Goal: Task Accomplishment & Management: Manage account settings

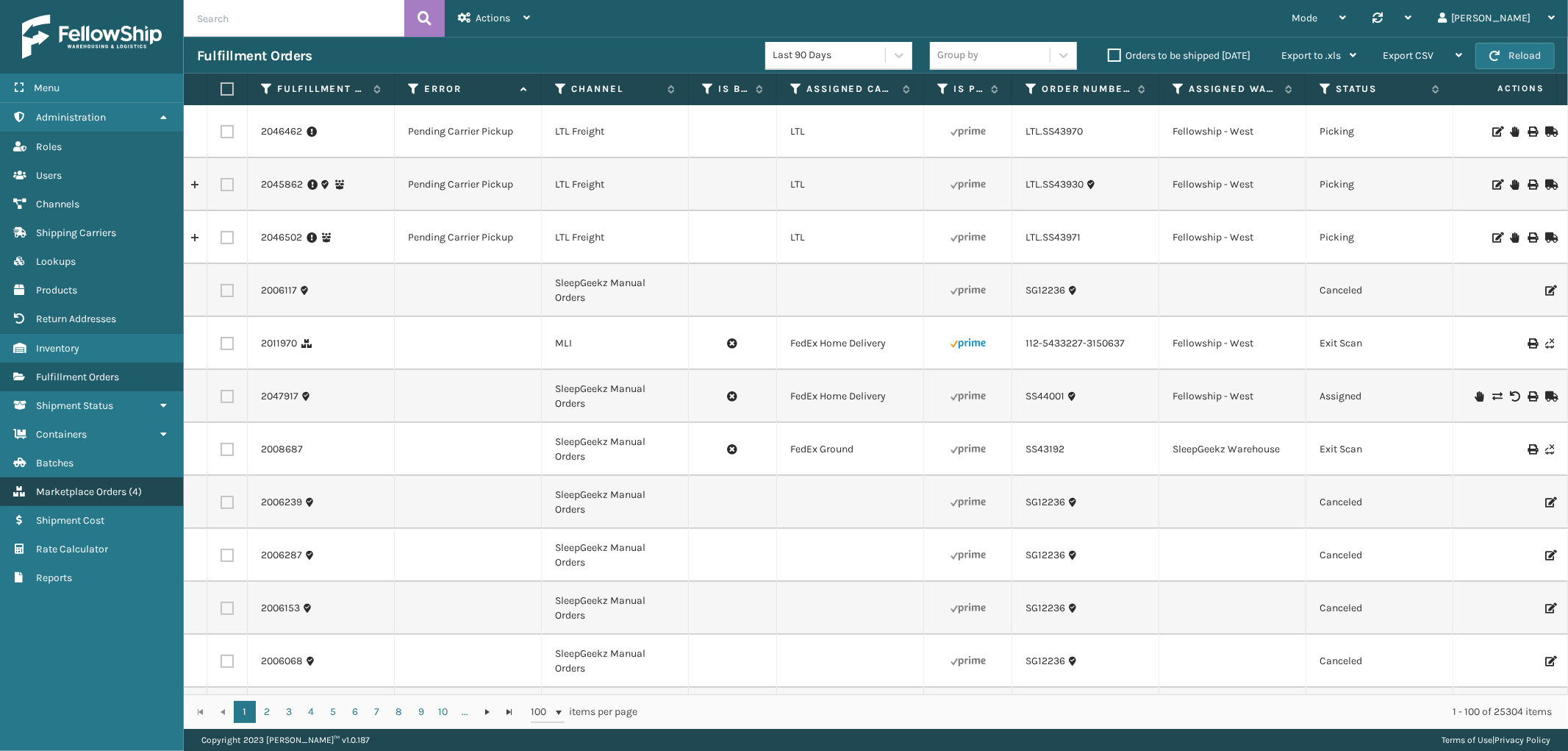
click at [118, 486] on span "Marketplace Orders" at bounding box center [81, 491] width 90 height 13
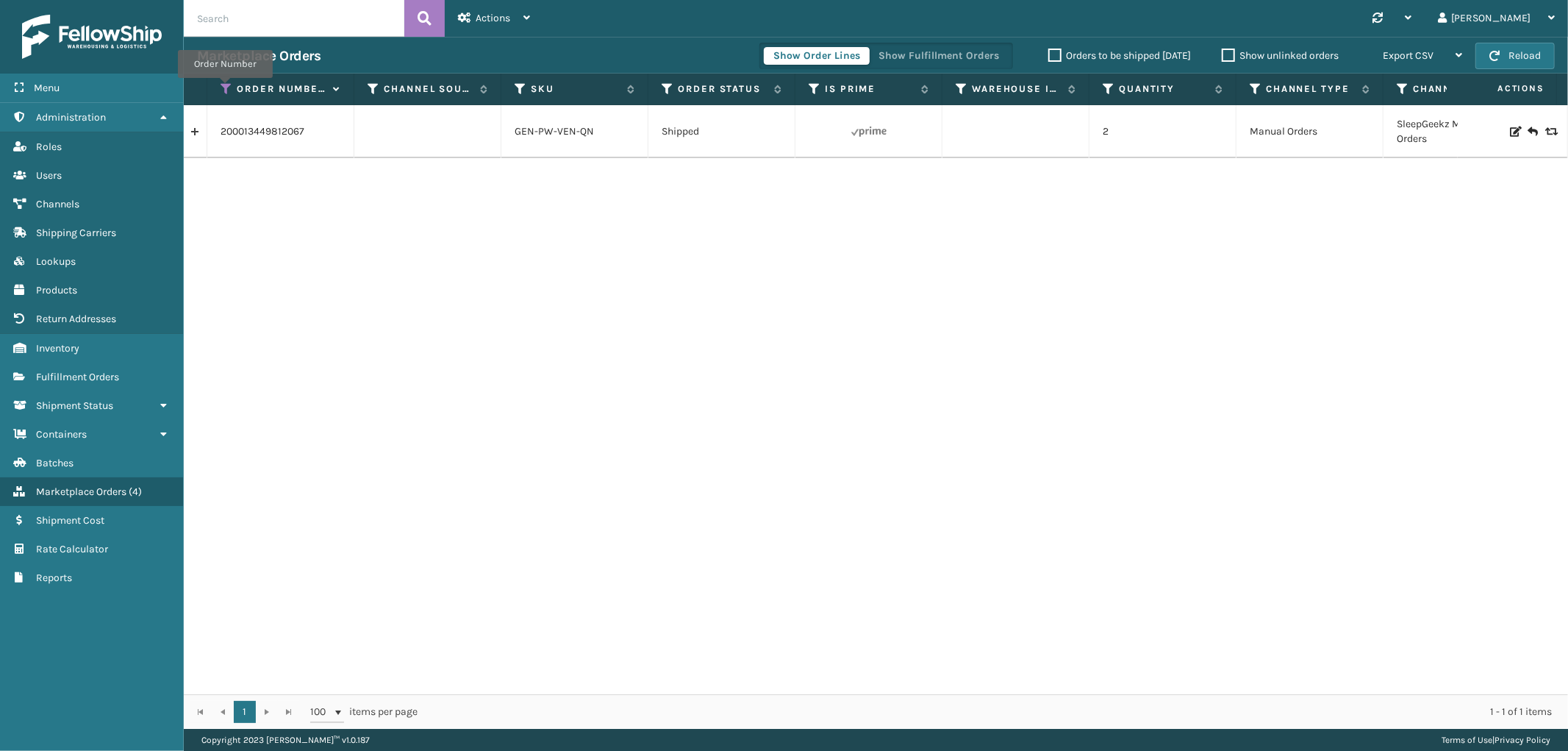
drag, startPoint x: 225, startPoint y: 88, endPoint x: 228, endPoint y: 105, distance: 17.3
click at [225, 88] on icon at bounding box center [227, 89] width 12 height 13
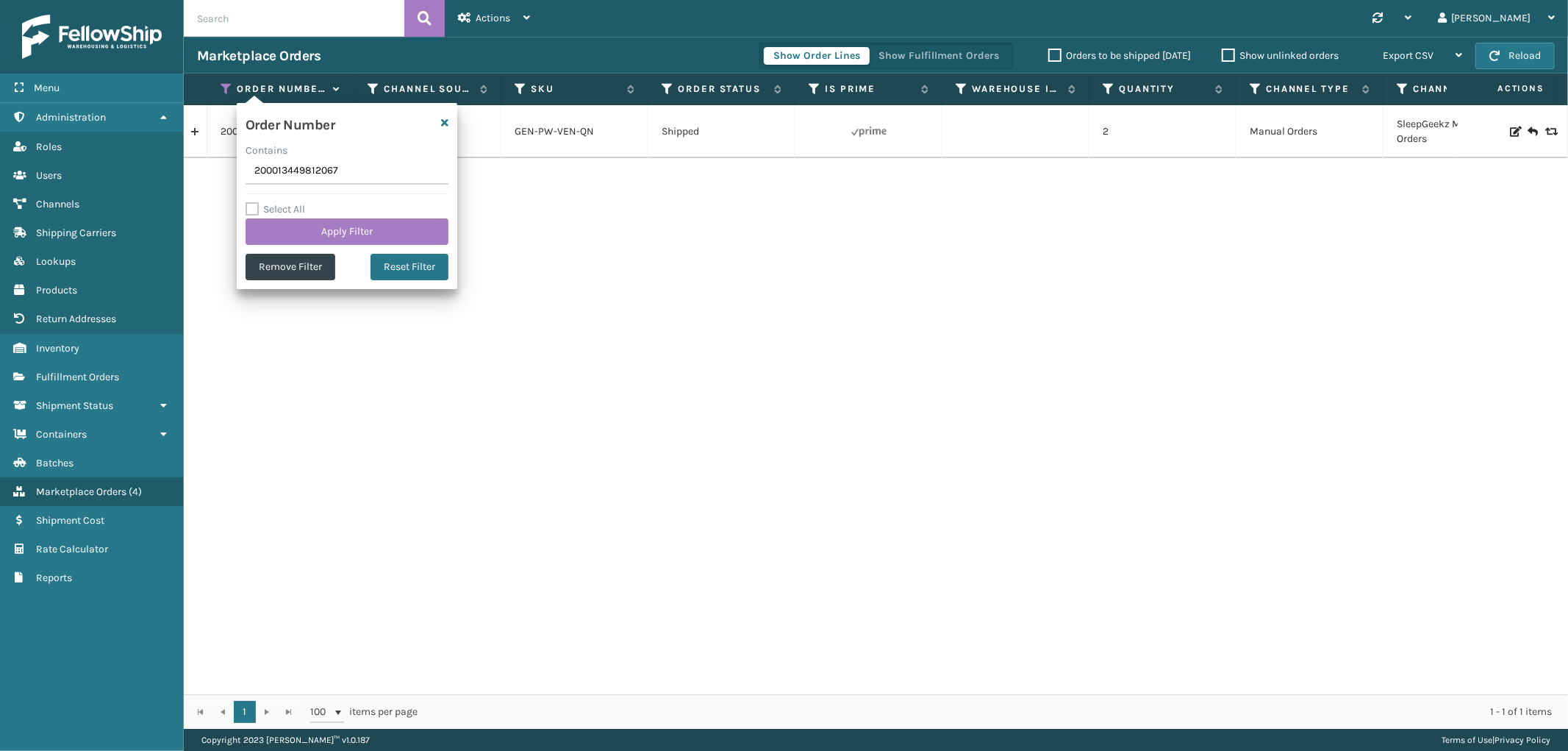
click at [281, 162] on input "200013449812067" at bounding box center [346, 172] width 202 height 27
type input "114-7450412-9693061"
click at [277, 233] on button "Apply Filter" at bounding box center [346, 232] width 202 height 27
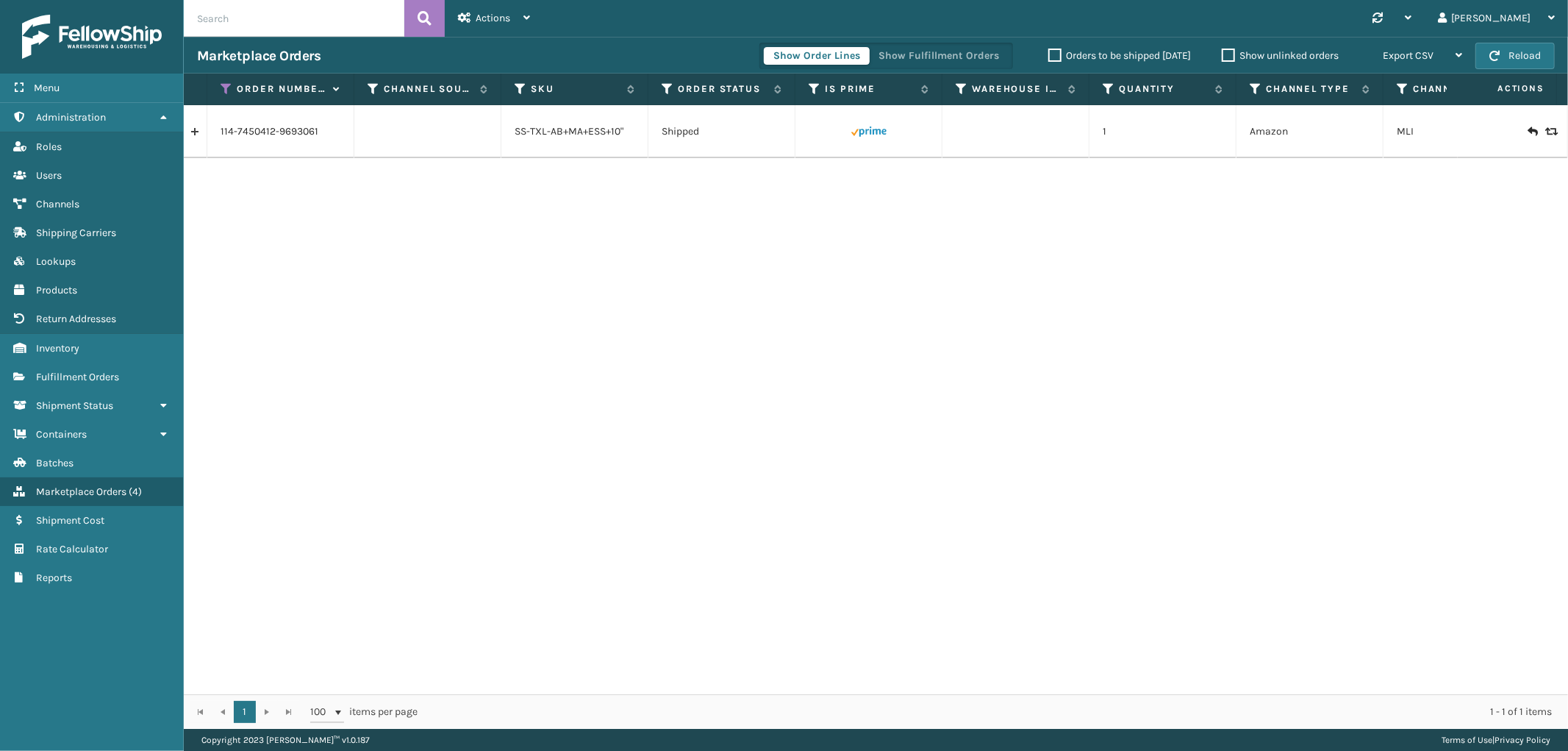
click at [193, 131] on link at bounding box center [195, 131] width 23 height 23
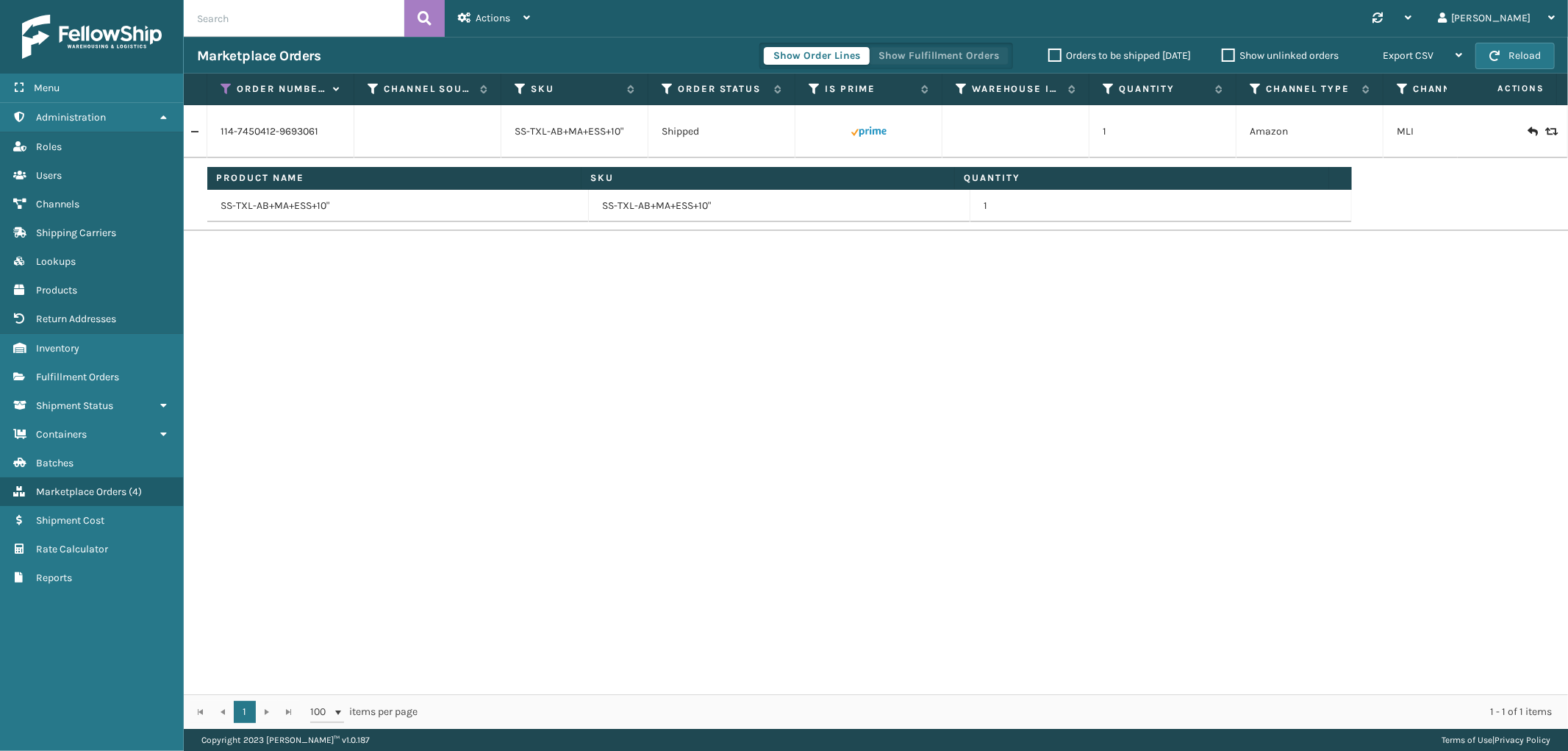
click at [966, 50] on button "Show Fulfillment Orders" at bounding box center [938, 55] width 140 height 18
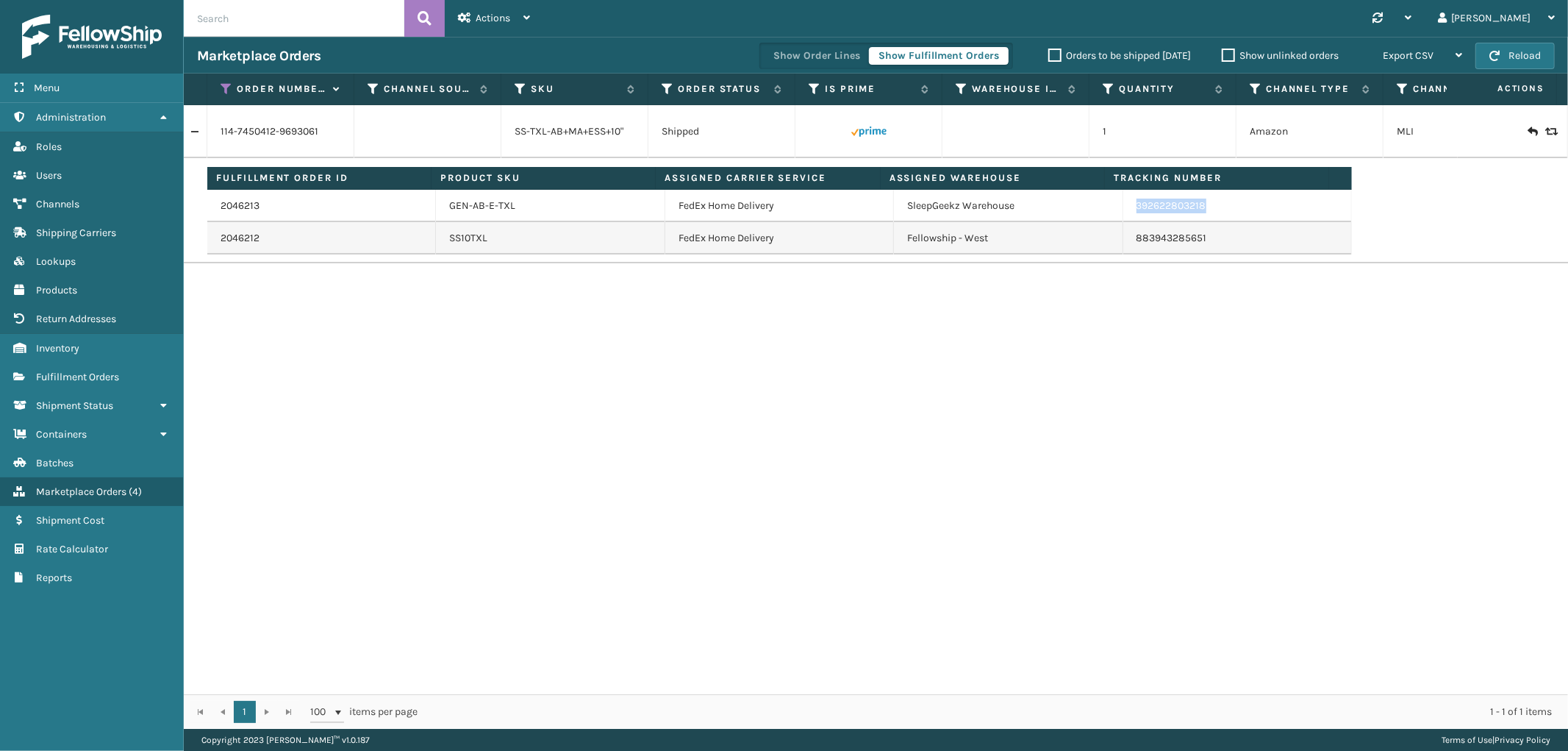
drag, startPoint x: 1222, startPoint y: 215, endPoint x: 1128, endPoint y: 219, distance: 94.1
click at [1128, 219] on td "392622803218" at bounding box center [1237, 206] width 228 height 33
copy link "392622803218"
click at [223, 86] on icon at bounding box center [227, 89] width 12 height 13
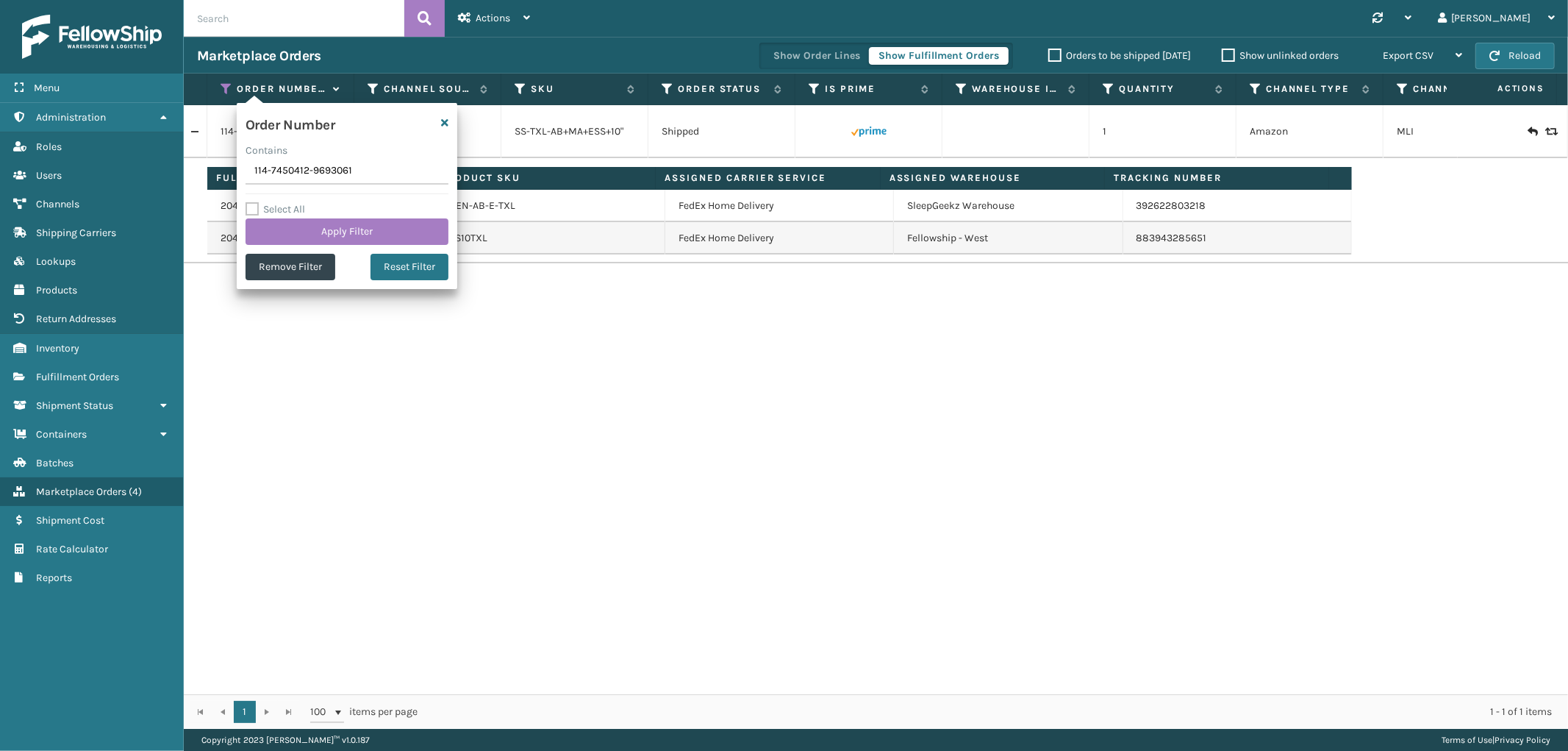
click at [275, 172] on input "114-7450412-9693061" at bounding box center [346, 172] width 202 height 27
type input "111-1978244-4197038"
click at [290, 229] on button "Apply Filter" at bounding box center [346, 232] width 202 height 27
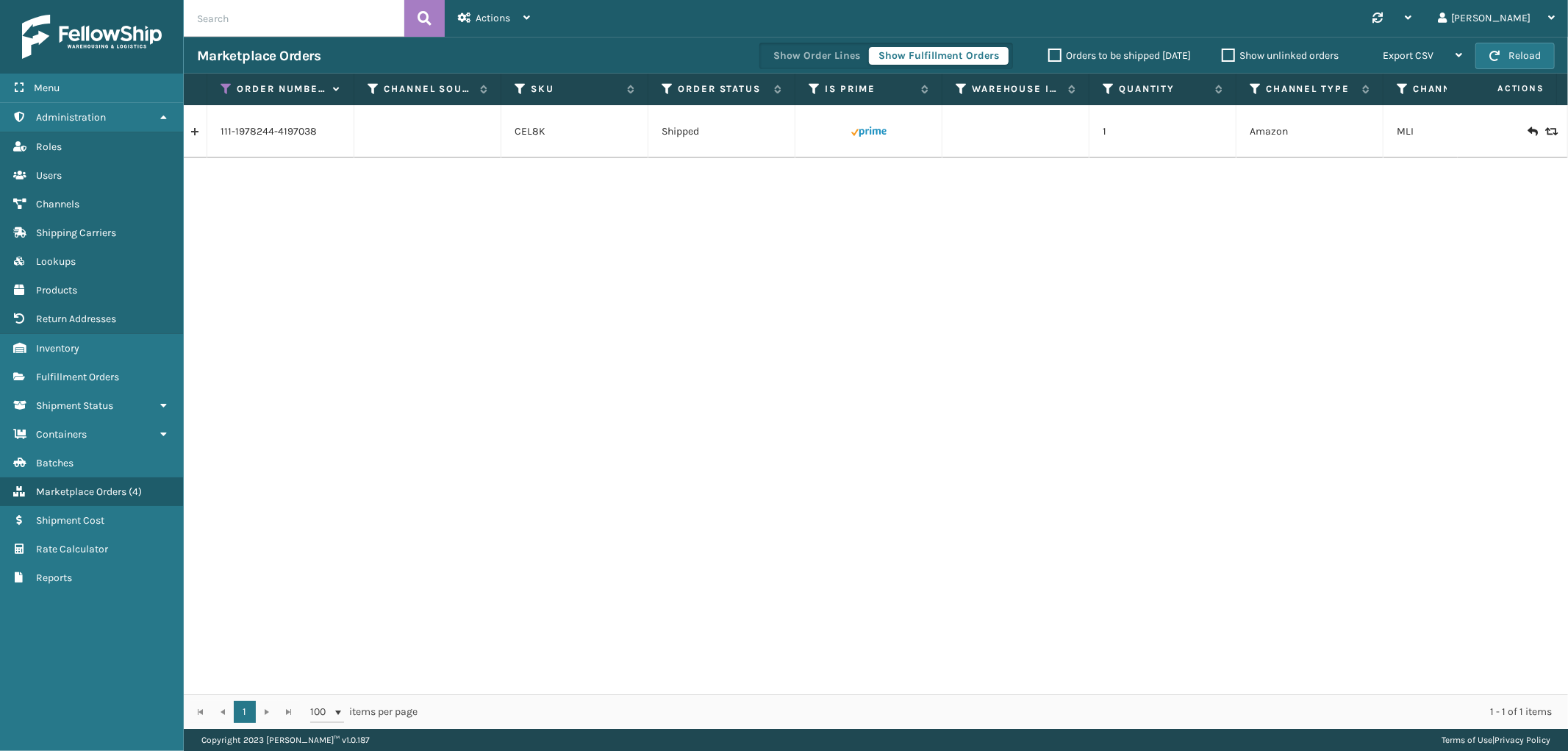
click at [201, 134] on link at bounding box center [195, 131] width 23 height 23
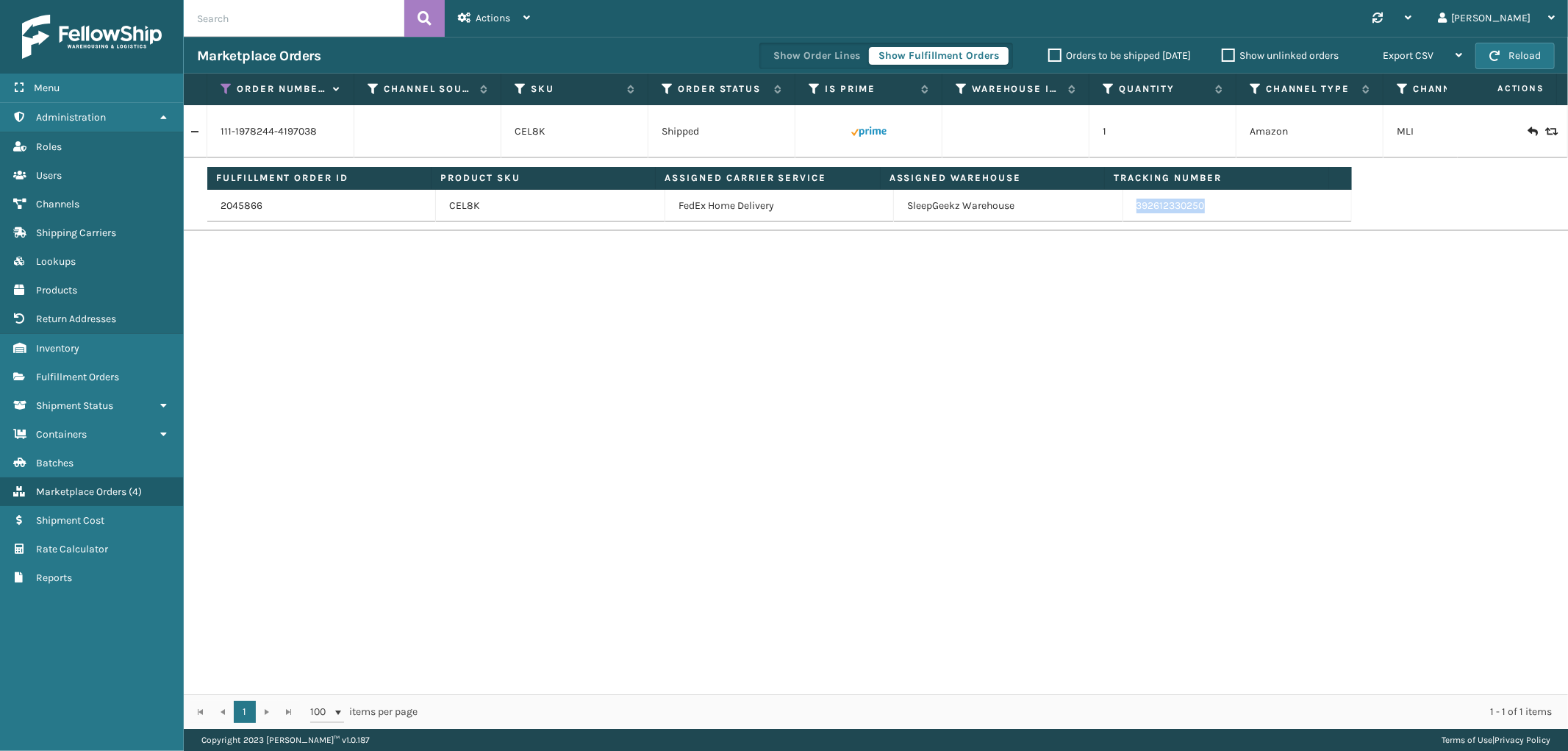
drag, startPoint x: 1222, startPoint y: 216, endPoint x: 1177, endPoint y: 261, distance: 63.6
click at [1123, 222] on td "392612330250" at bounding box center [1237, 206] width 228 height 33
copy link "392612330250"
drag, startPoint x: 230, startPoint y: 83, endPoint x: 230, endPoint y: 93, distance: 10.0
click at [230, 83] on icon at bounding box center [227, 89] width 12 height 13
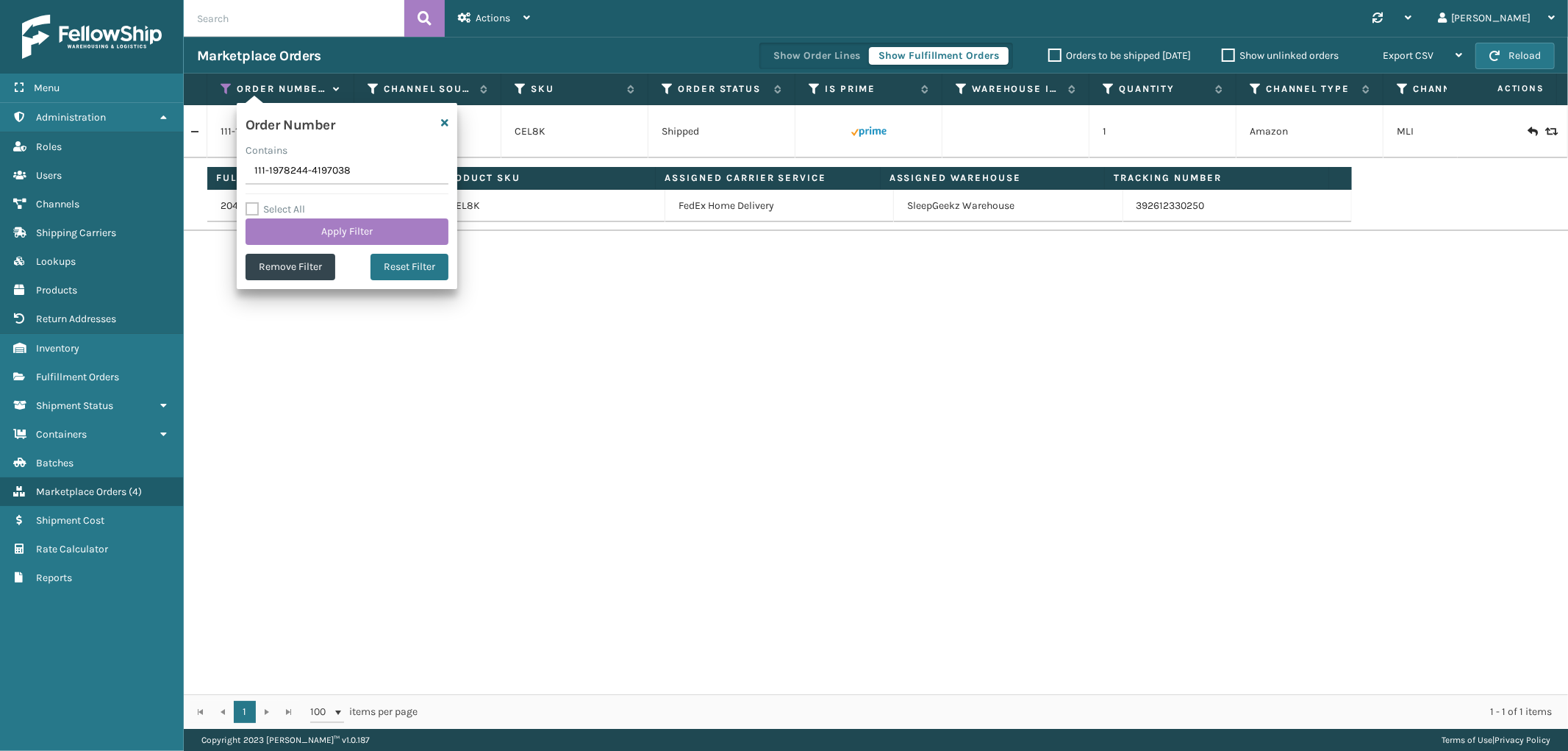
click at [275, 166] on input "111-1978244-4197038" at bounding box center [346, 172] width 202 height 27
type input "114-6457235-4042666"
click at [290, 234] on button "Apply Filter" at bounding box center [346, 232] width 202 height 27
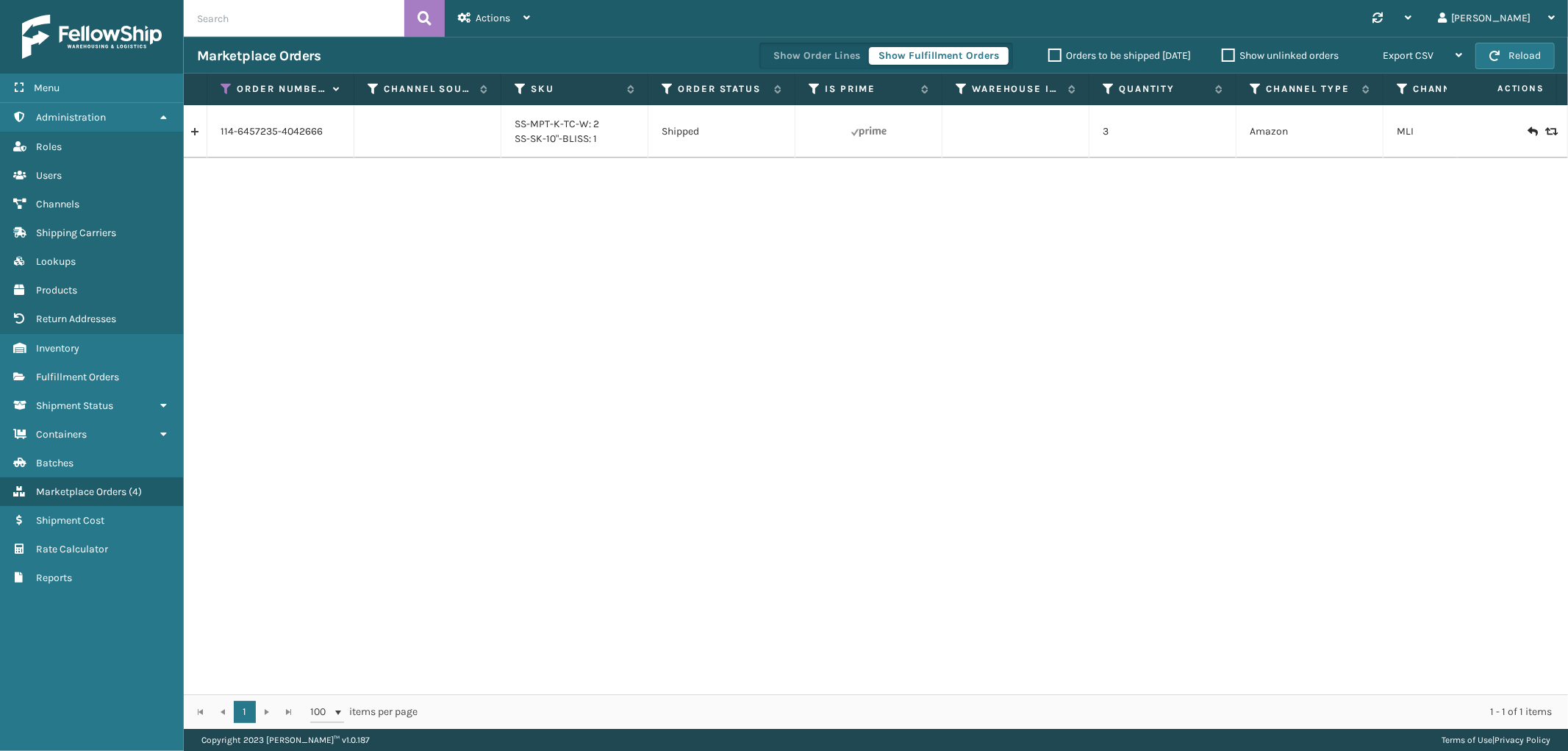
click at [202, 126] on link at bounding box center [195, 131] width 23 height 23
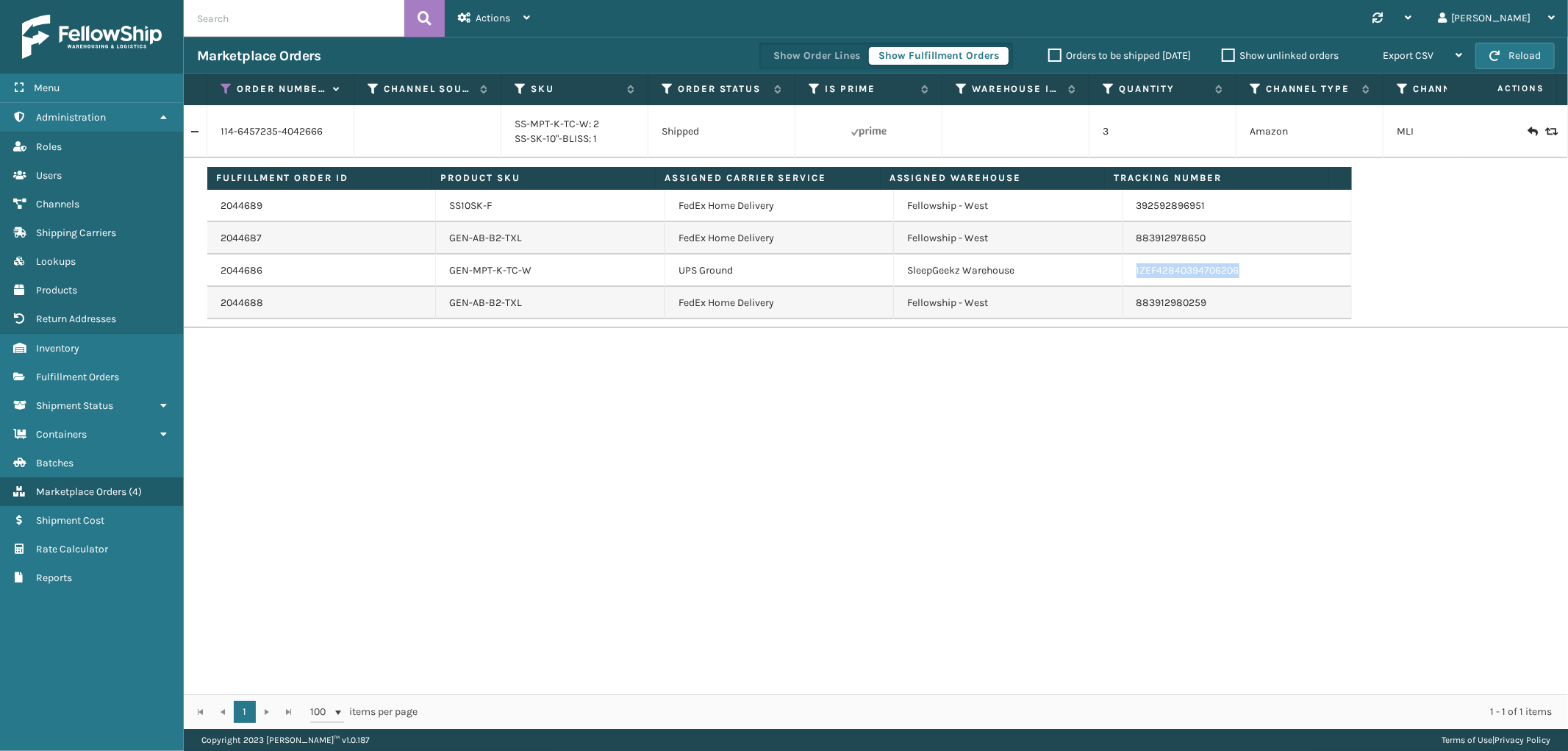
drag, startPoint x: 1251, startPoint y: 284, endPoint x: 1121, endPoint y: 275, distance: 130.3
click at [1123, 275] on td "1ZEF42840394706206" at bounding box center [1237, 270] width 228 height 33
copy link "1ZEF42840394706206"
click at [225, 88] on icon at bounding box center [227, 89] width 12 height 13
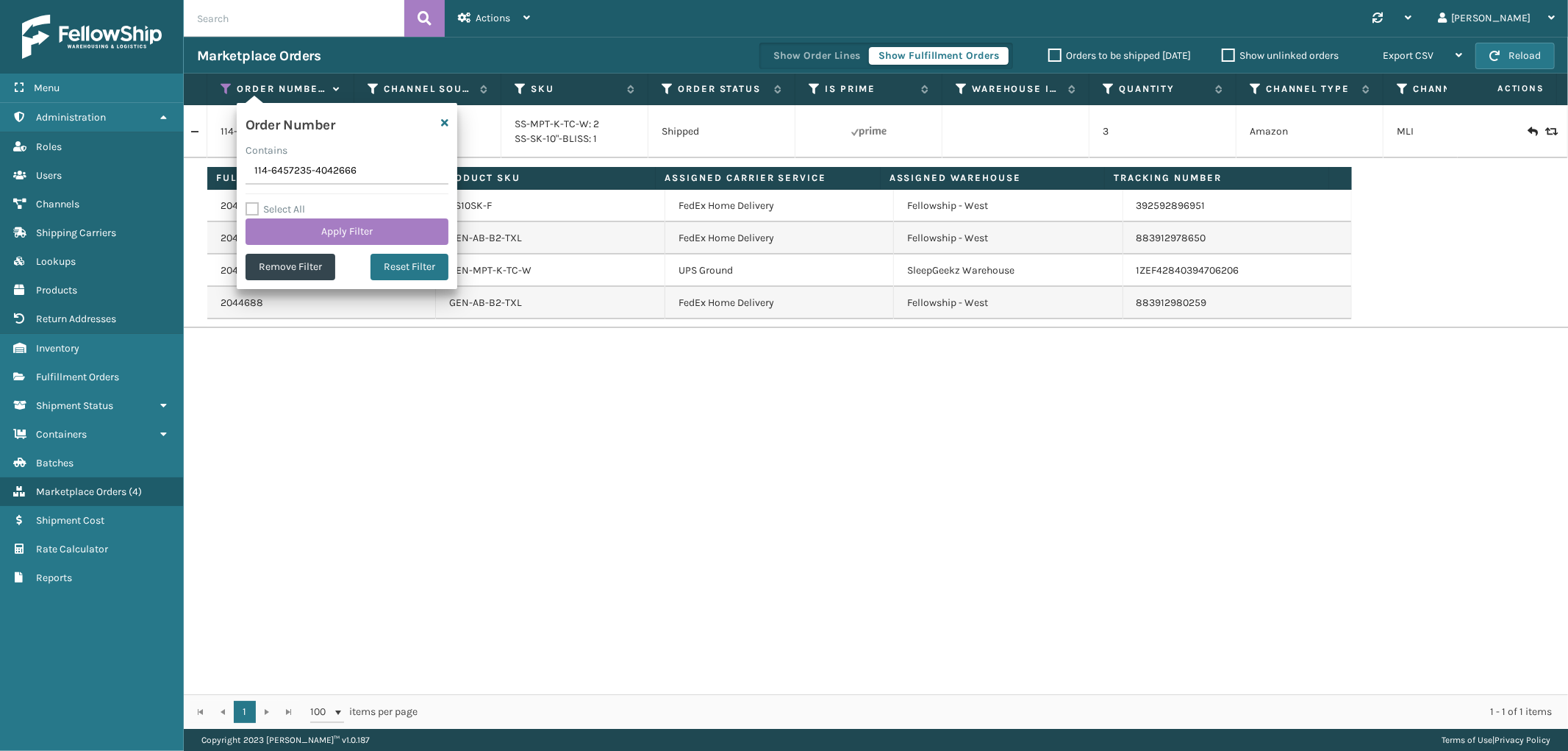
click at [258, 167] on input "114-6457235-4042666" at bounding box center [346, 172] width 202 height 27
type input "112-9743710-2524247"
click at [284, 231] on button "Apply Filter" at bounding box center [346, 232] width 202 height 27
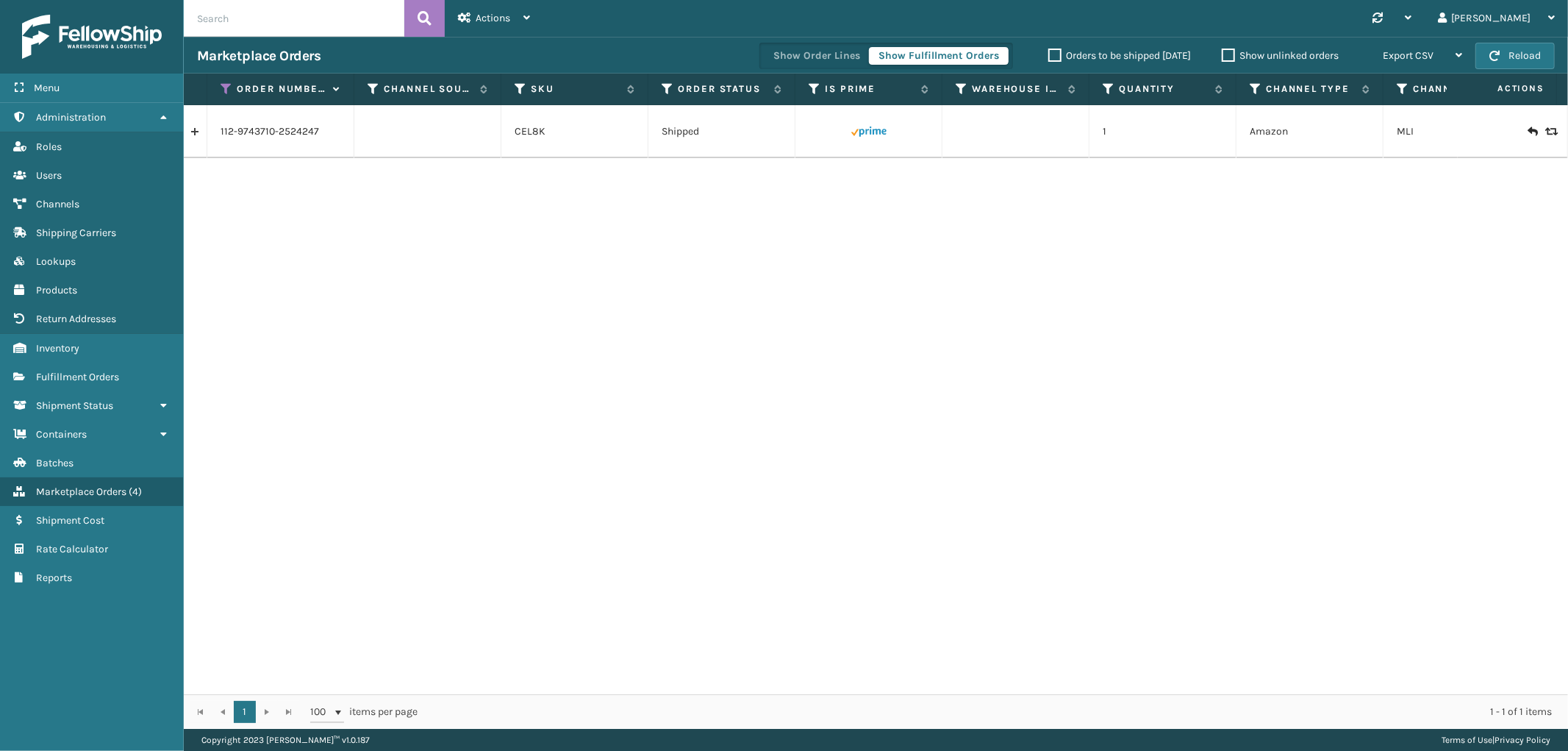
click at [206, 135] on link at bounding box center [195, 131] width 23 height 23
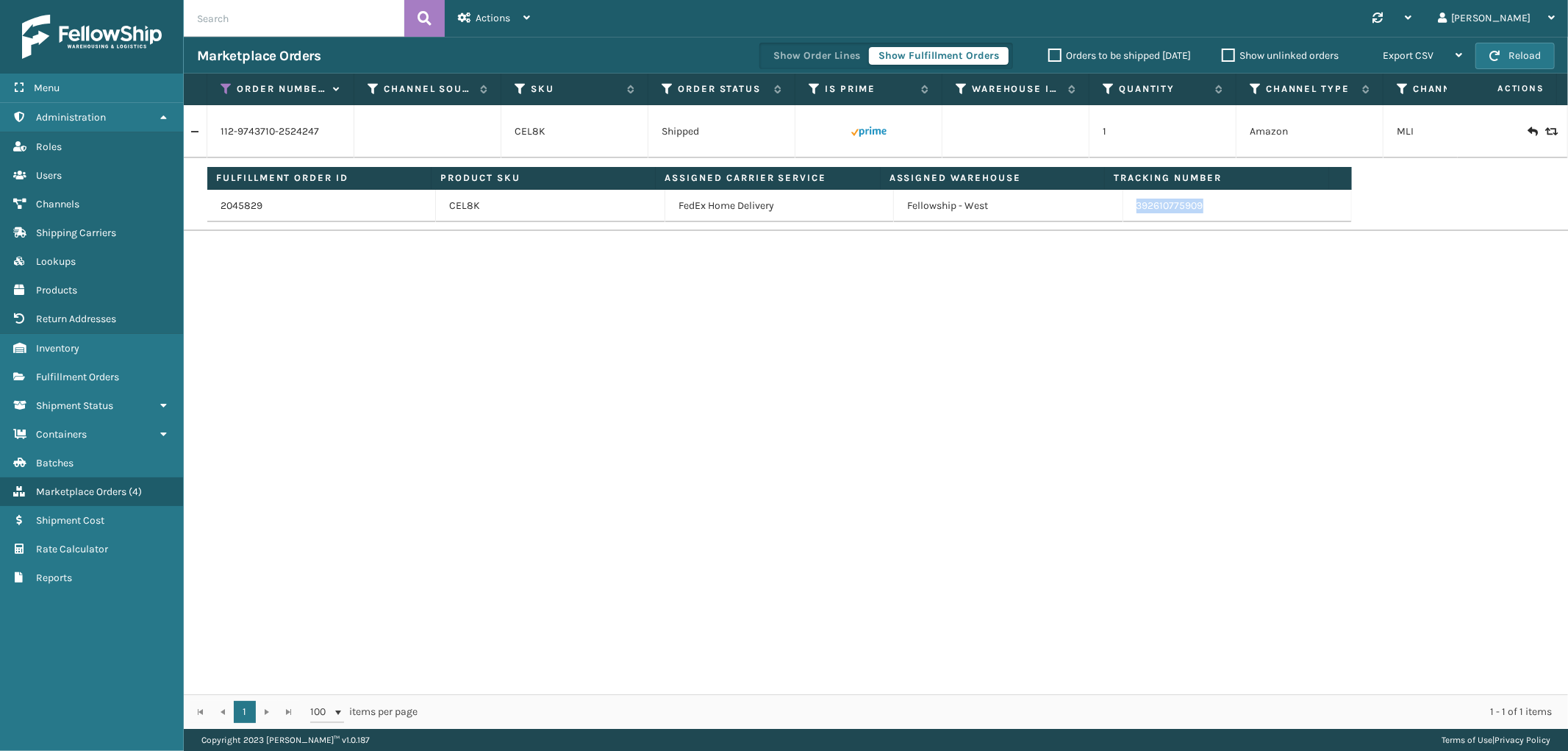
drag, startPoint x: 1254, startPoint y: 203, endPoint x: 1118, endPoint y: 214, distance: 136.4
click at [1123, 214] on td "392610775909" at bounding box center [1237, 206] width 228 height 33
copy link "392610775909"
click at [224, 87] on icon at bounding box center [227, 89] width 12 height 13
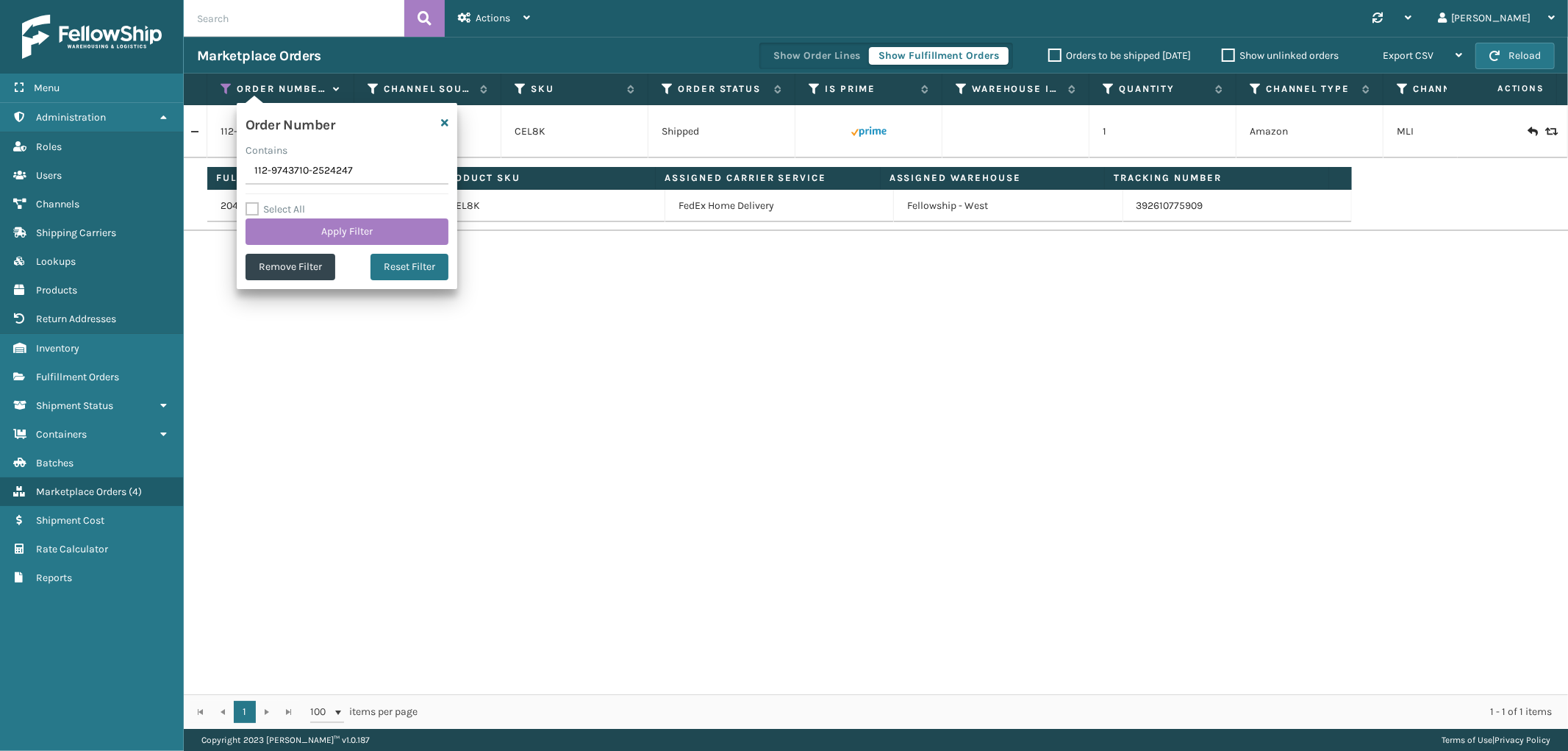
click at [287, 166] on input "112-9743710-2524247" at bounding box center [346, 172] width 202 height 27
type input "111-6651616-1437041"
click at [281, 228] on button "Apply Filter" at bounding box center [346, 232] width 202 height 27
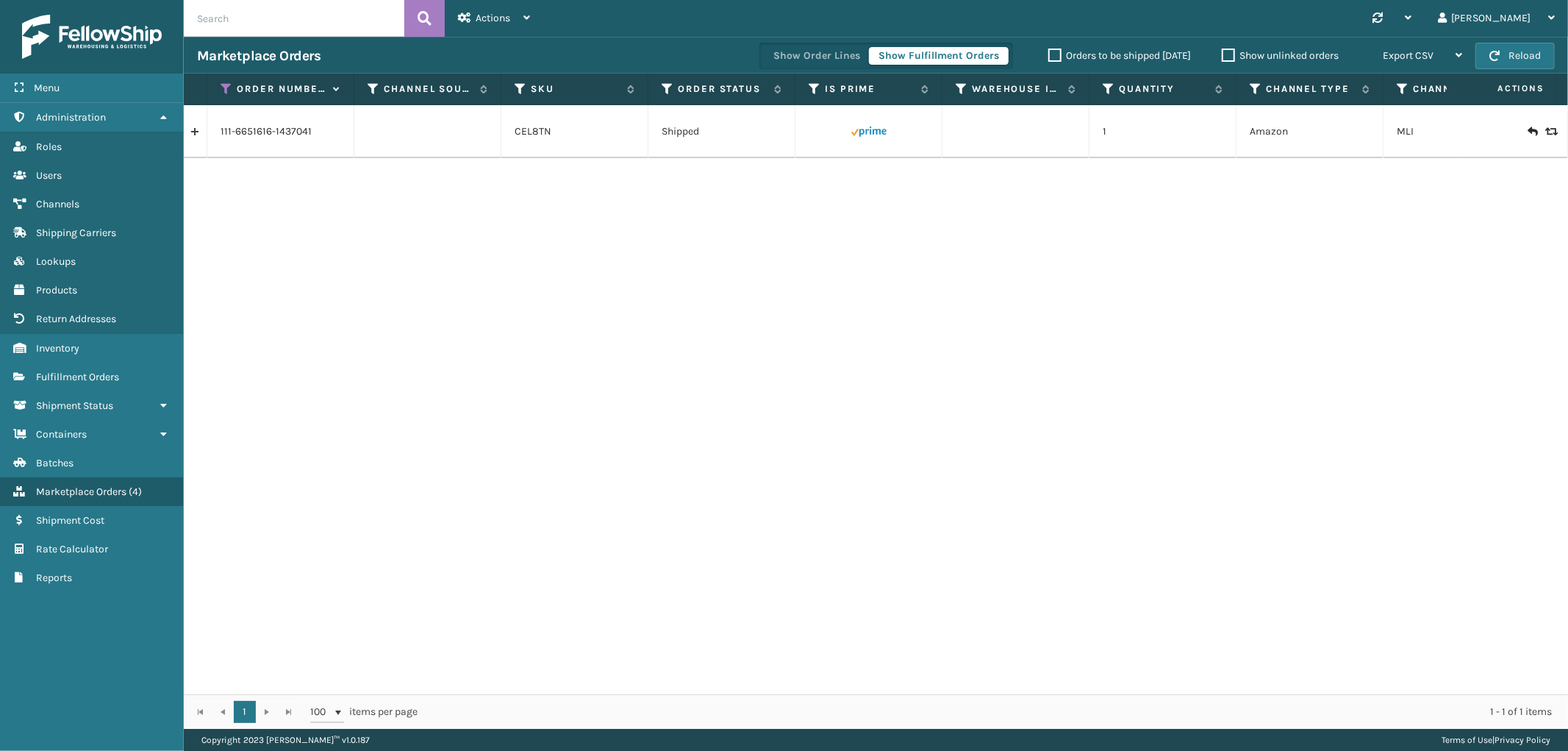
click at [200, 133] on link at bounding box center [195, 131] width 23 height 23
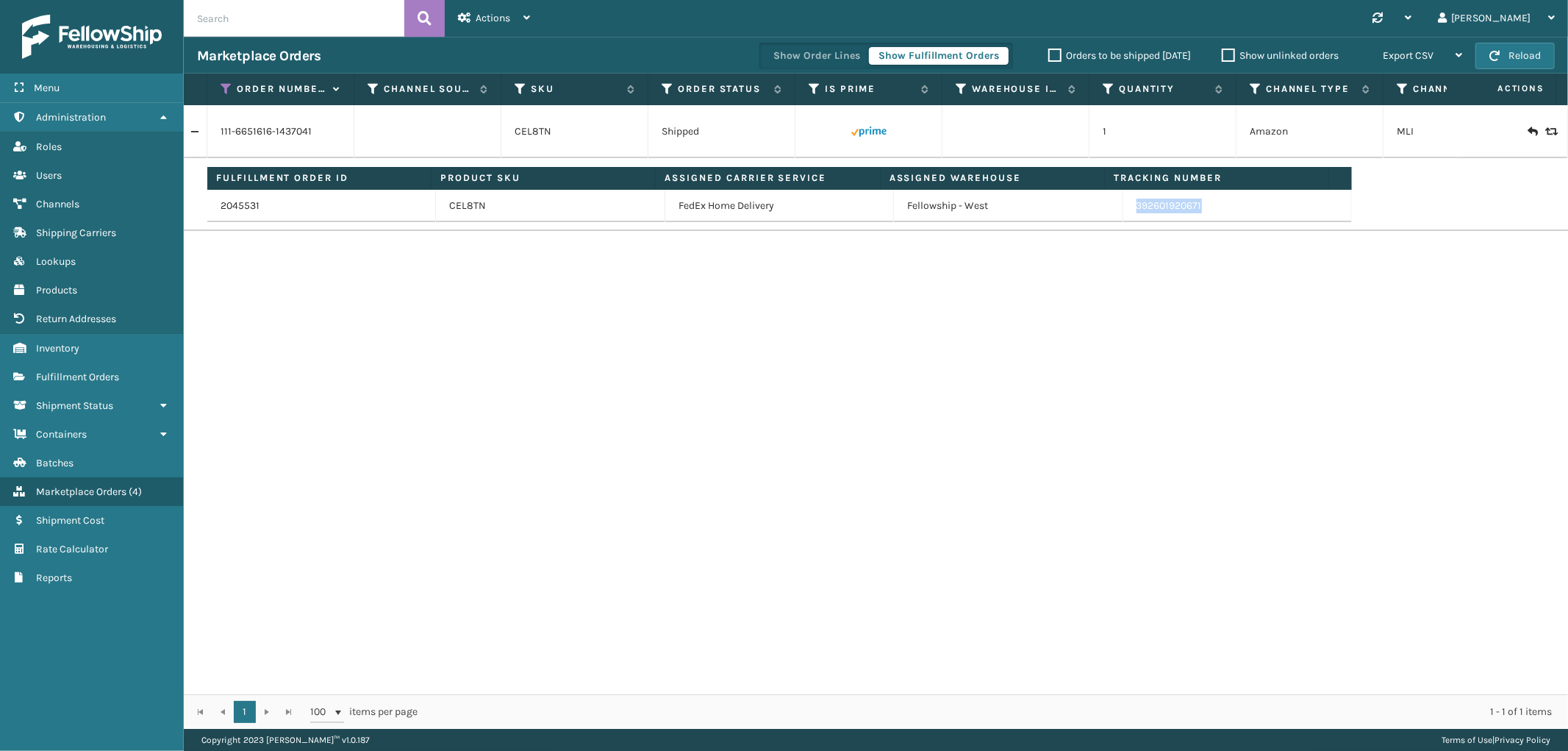
drag, startPoint x: 1217, startPoint y: 212, endPoint x: 1126, endPoint y: 198, distance: 92.1
click at [1126, 198] on td "392601920671" at bounding box center [1237, 206] width 228 height 33
copy link "392601920671"
click at [233, 85] on div "Order Number" at bounding box center [280, 89] width 120 height 13
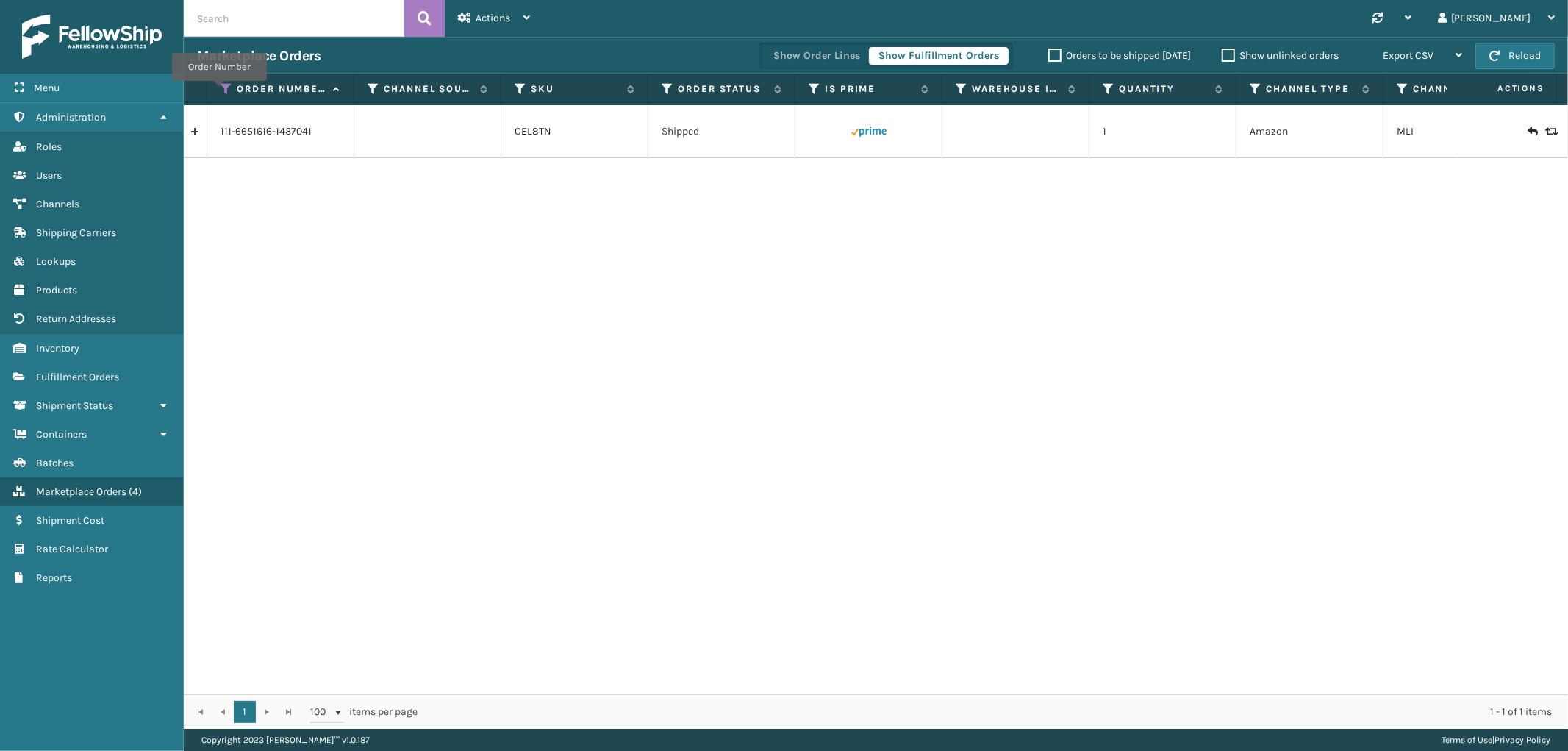
click at [221, 91] on icon at bounding box center [227, 89] width 12 height 13
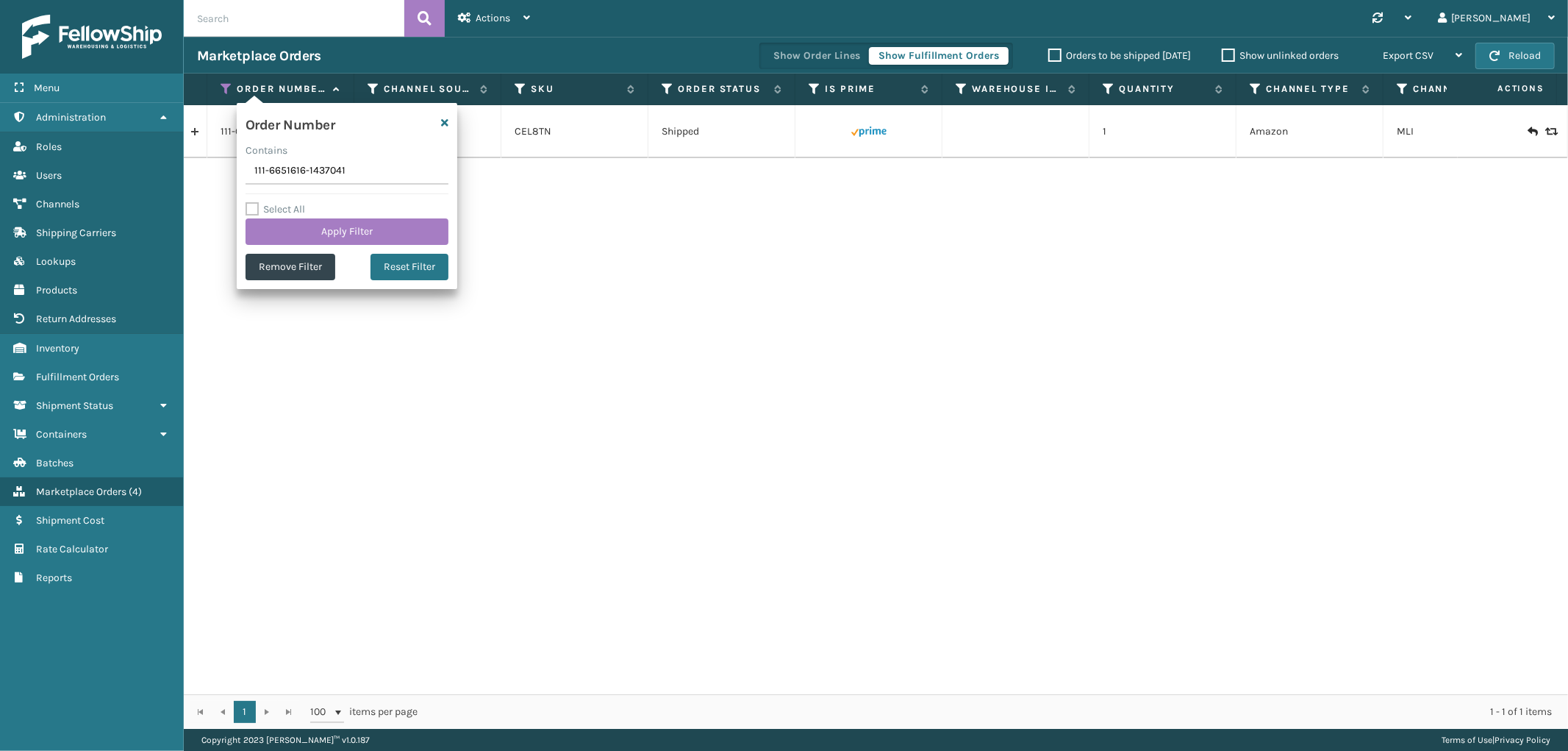
click at [298, 170] on input "111-6651616-1437041" at bounding box center [346, 172] width 202 height 27
type input "114-5553162-2673800"
click at [302, 221] on button "Apply Filter" at bounding box center [346, 232] width 202 height 27
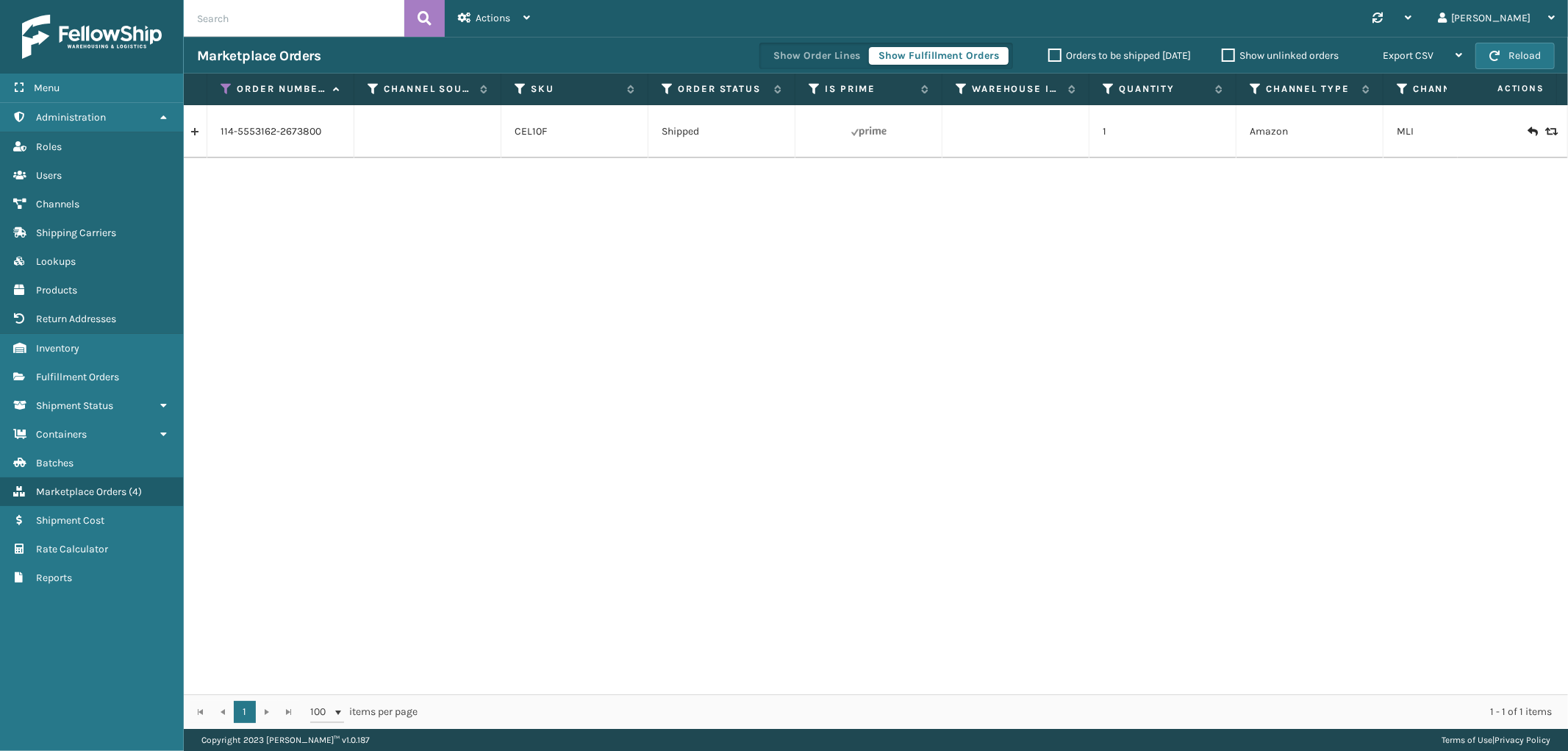
click at [202, 133] on link at bounding box center [195, 131] width 23 height 23
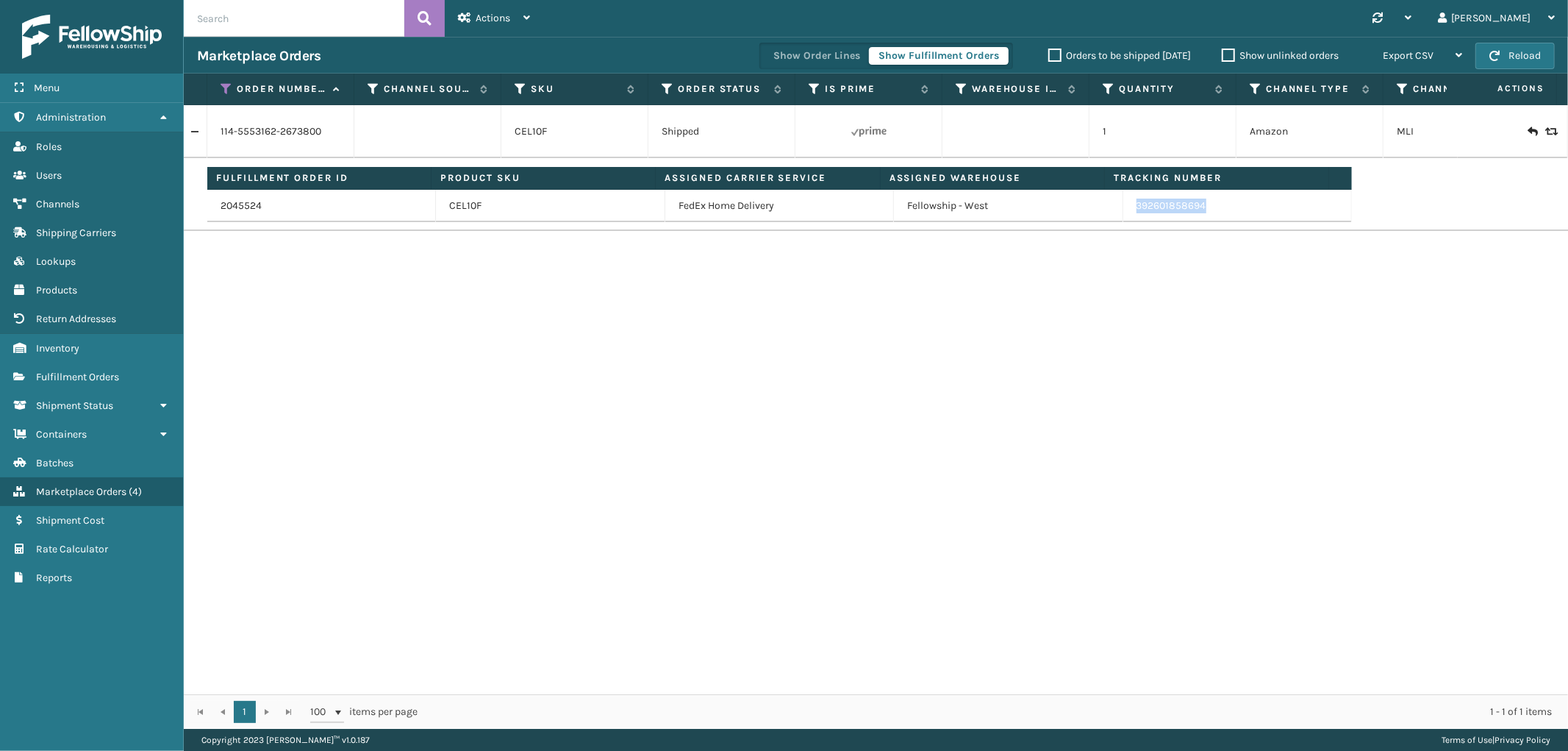
drag, startPoint x: 1199, startPoint y: 212, endPoint x: 1121, endPoint y: 217, distance: 78.2
click at [1123, 217] on td "392601858694" at bounding box center [1237, 206] width 228 height 33
copy link "392601858694"
click at [226, 92] on icon at bounding box center [227, 89] width 12 height 13
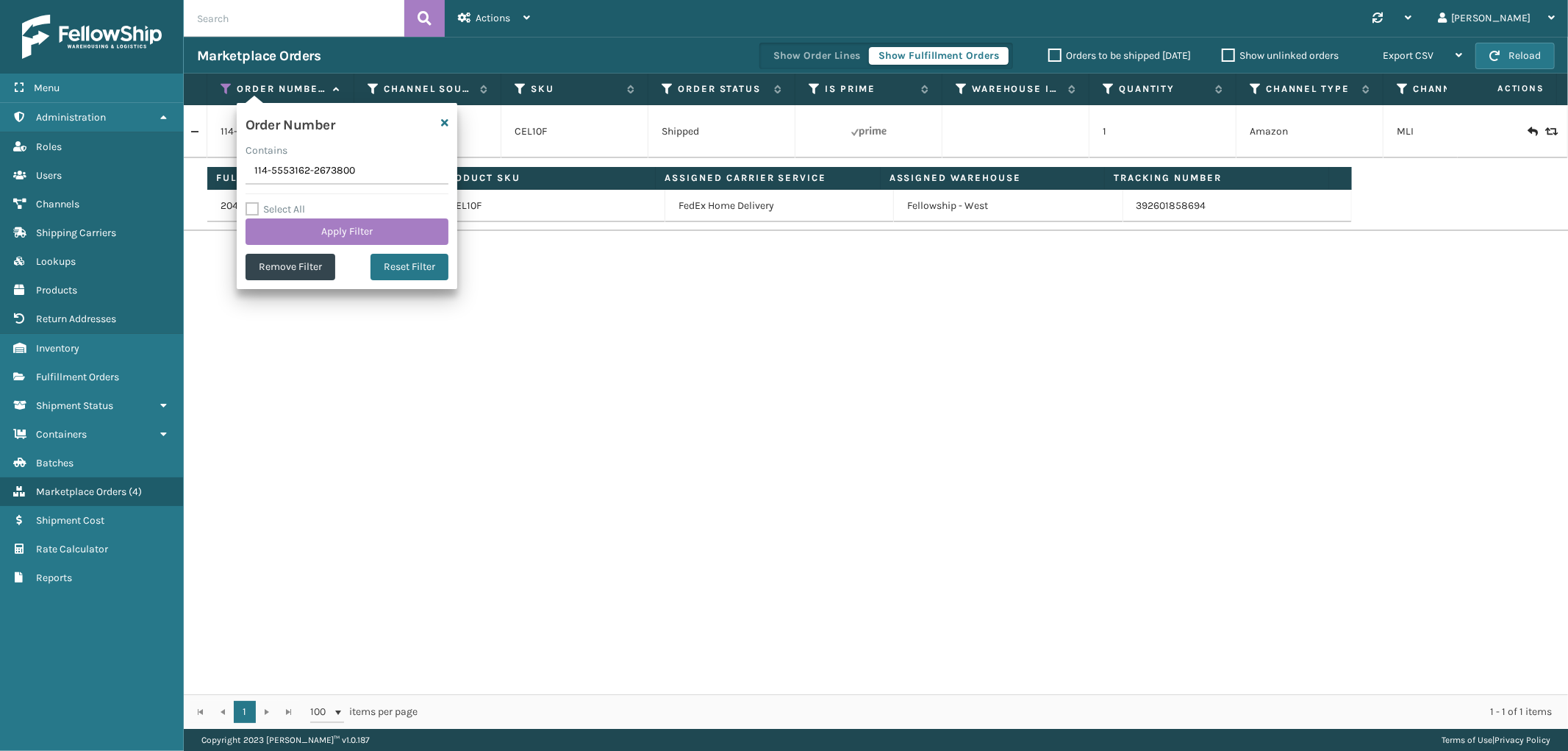
click at [276, 171] on input "114-5553162-2673800" at bounding box center [346, 172] width 202 height 27
type input "112-1151361-2503401"
click at [281, 224] on button "Apply Filter" at bounding box center [346, 232] width 202 height 27
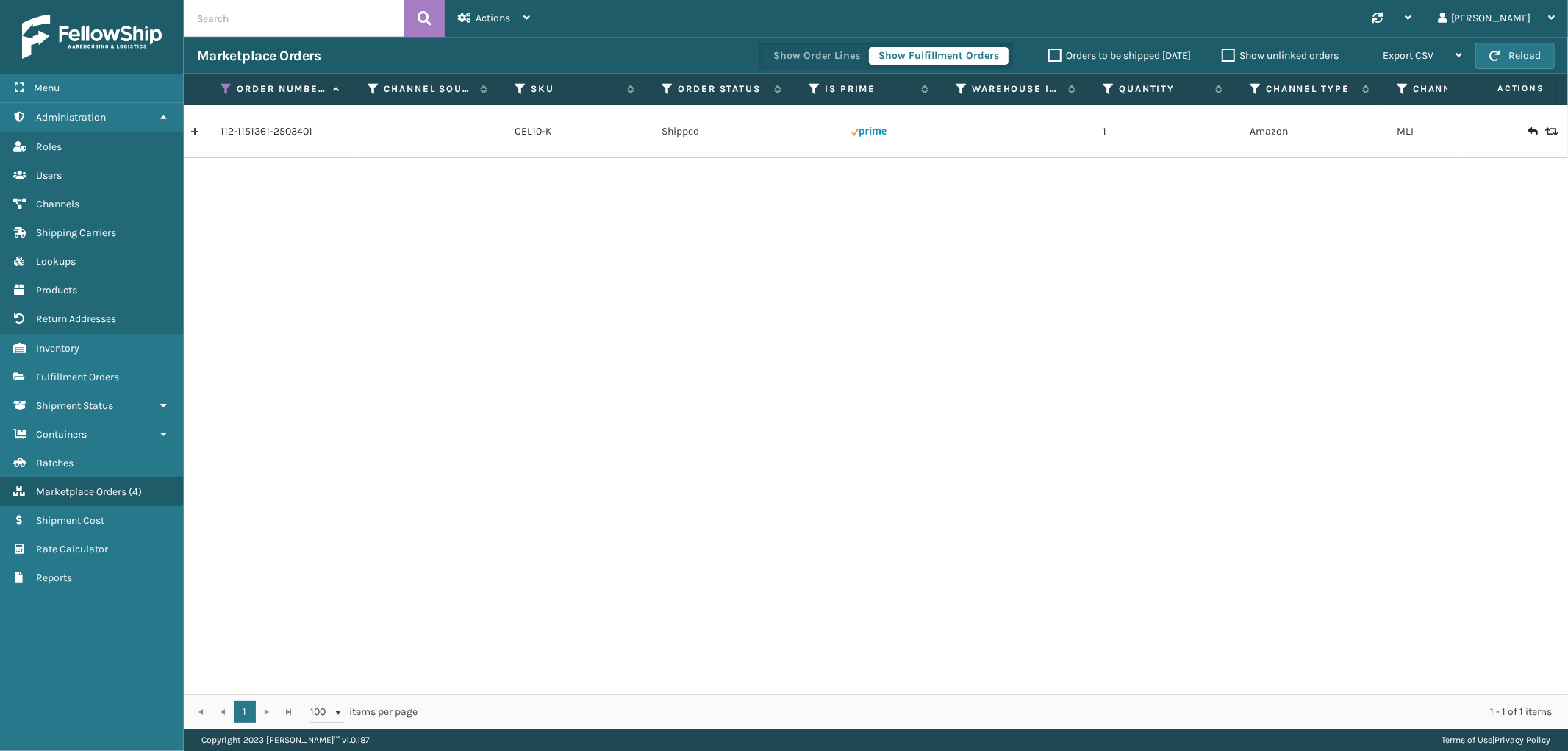
click at [197, 136] on link at bounding box center [195, 131] width 23 height 23
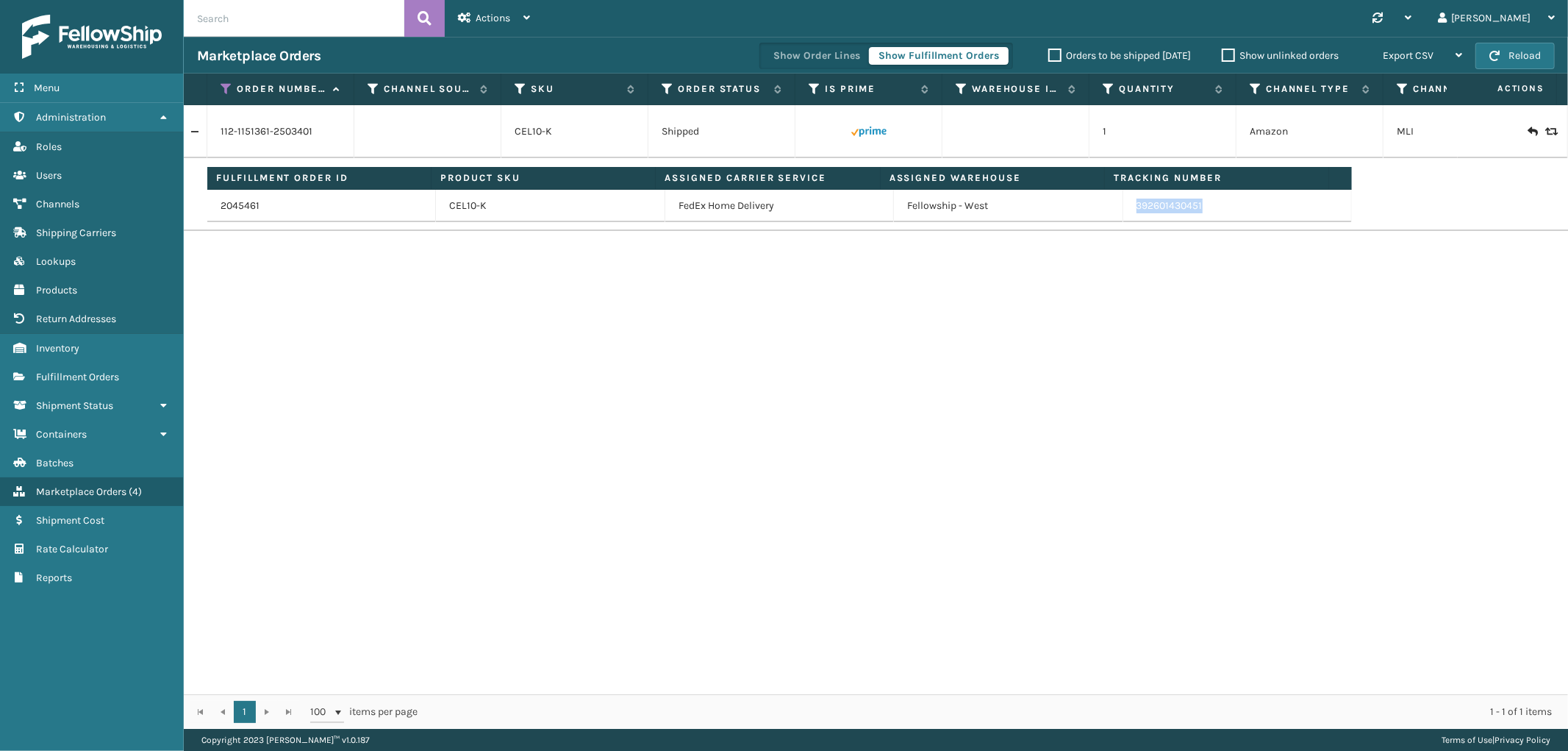
drag, startPoint x: 1200, startPoint y: 218, endPoint x: 1128, endPoint y: 219, distance: 72.0
click at [1128, 219] on td "392601430451" at bounding box center [1237, 206] width 228 height 33
copy link "392601430451"
click at [109, 377] on link "Fulfillment Orders Fulfillment Orders" at bounding box center [91, 377] width 183 height 28
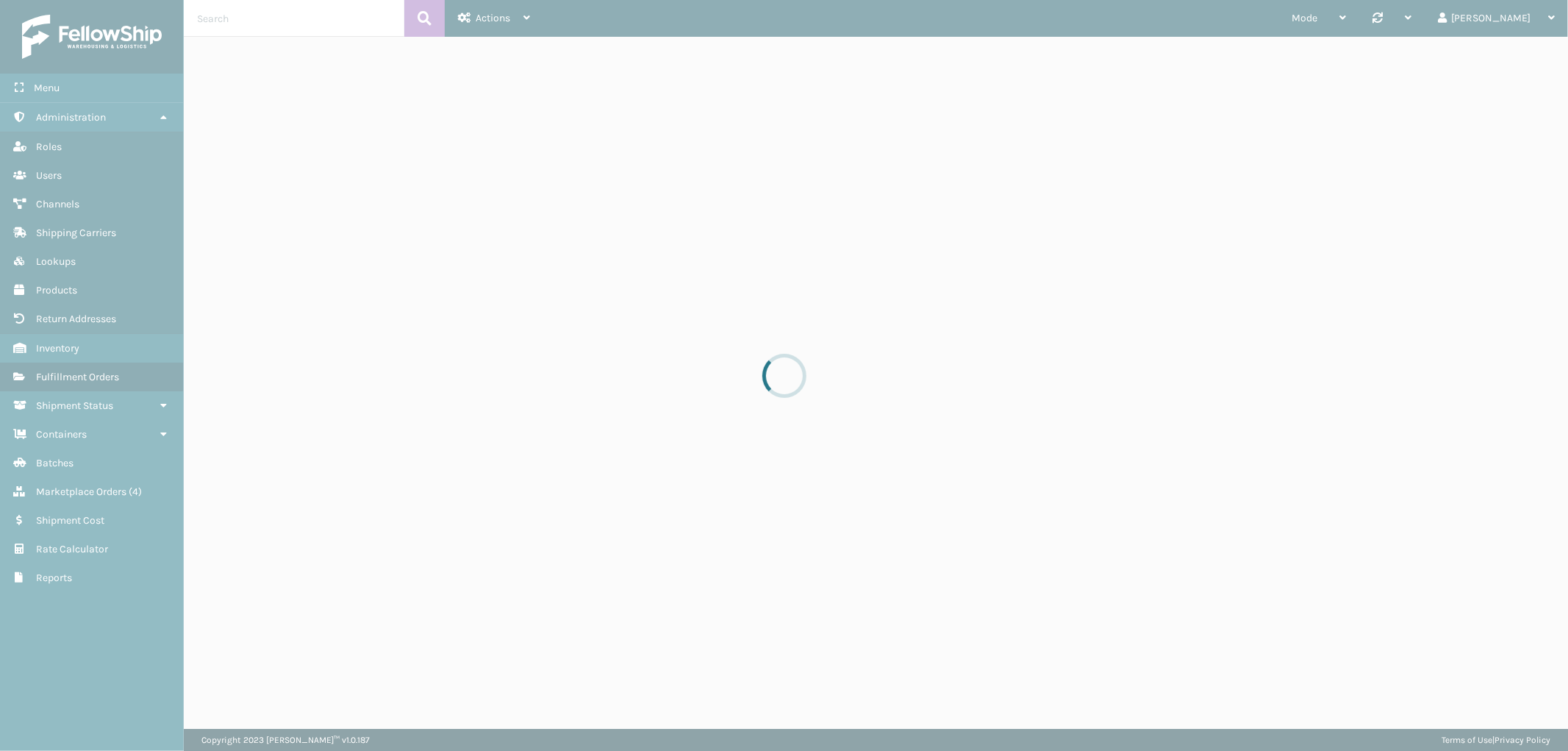
click at [233, 19] on input "text" at bounding box center [295, 18] width 221 height 37
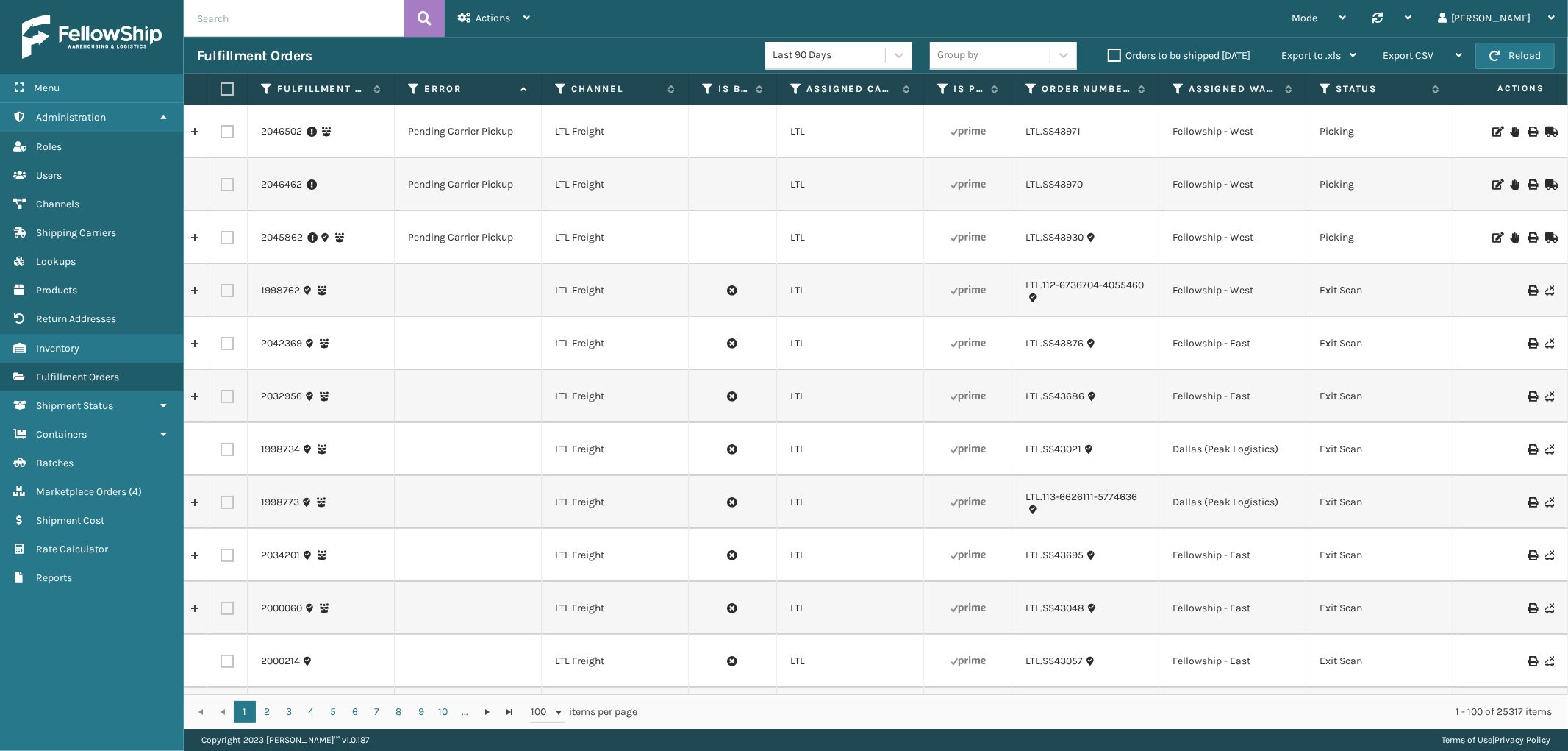
click at [233, 19] on input "text" at bounding box center [295, 18] width 221 height 37
type input "2046449"
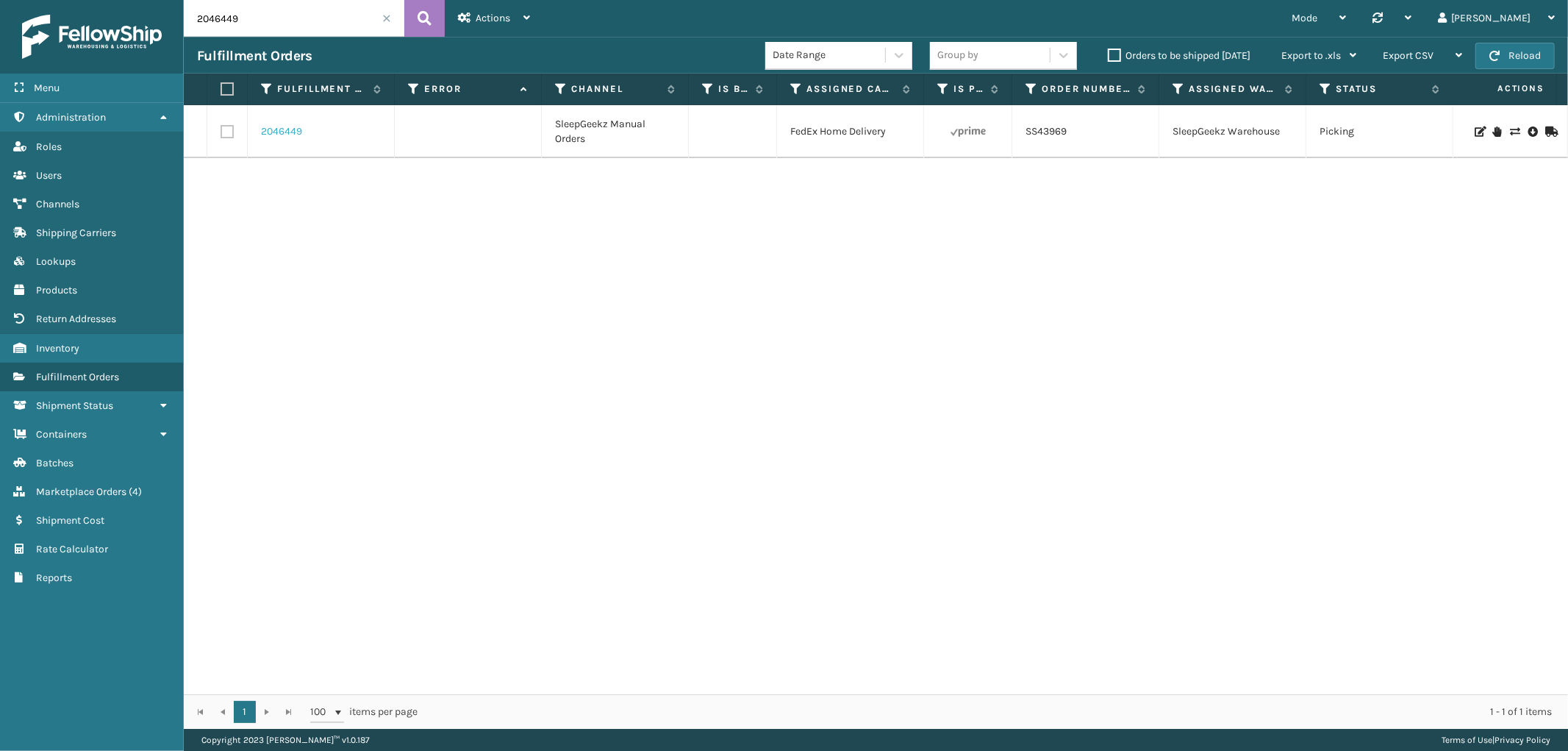
click at [269, 135] on link "2046449" at bounding box center [281, 131] width 41 height 15
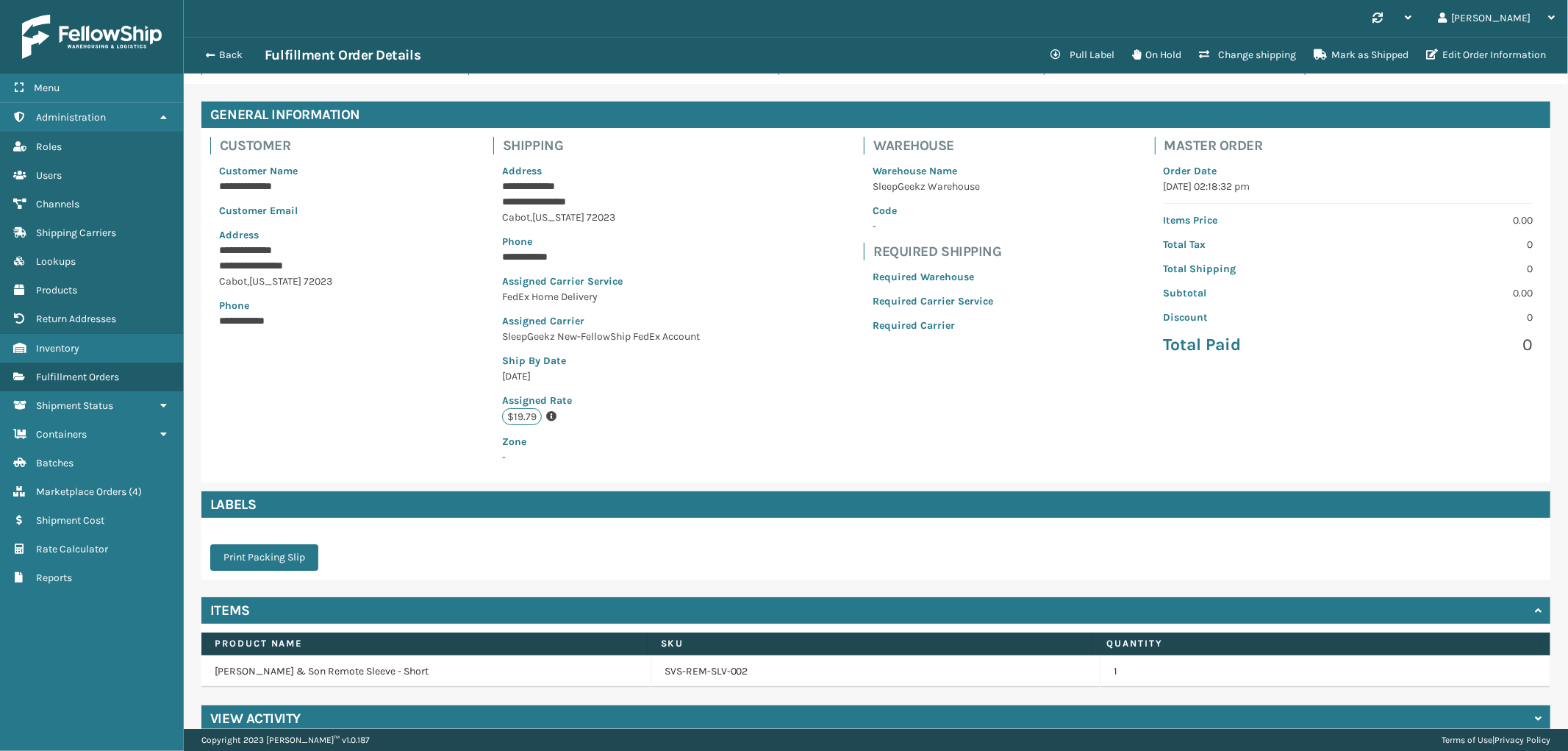
scroll to position [61, 0]
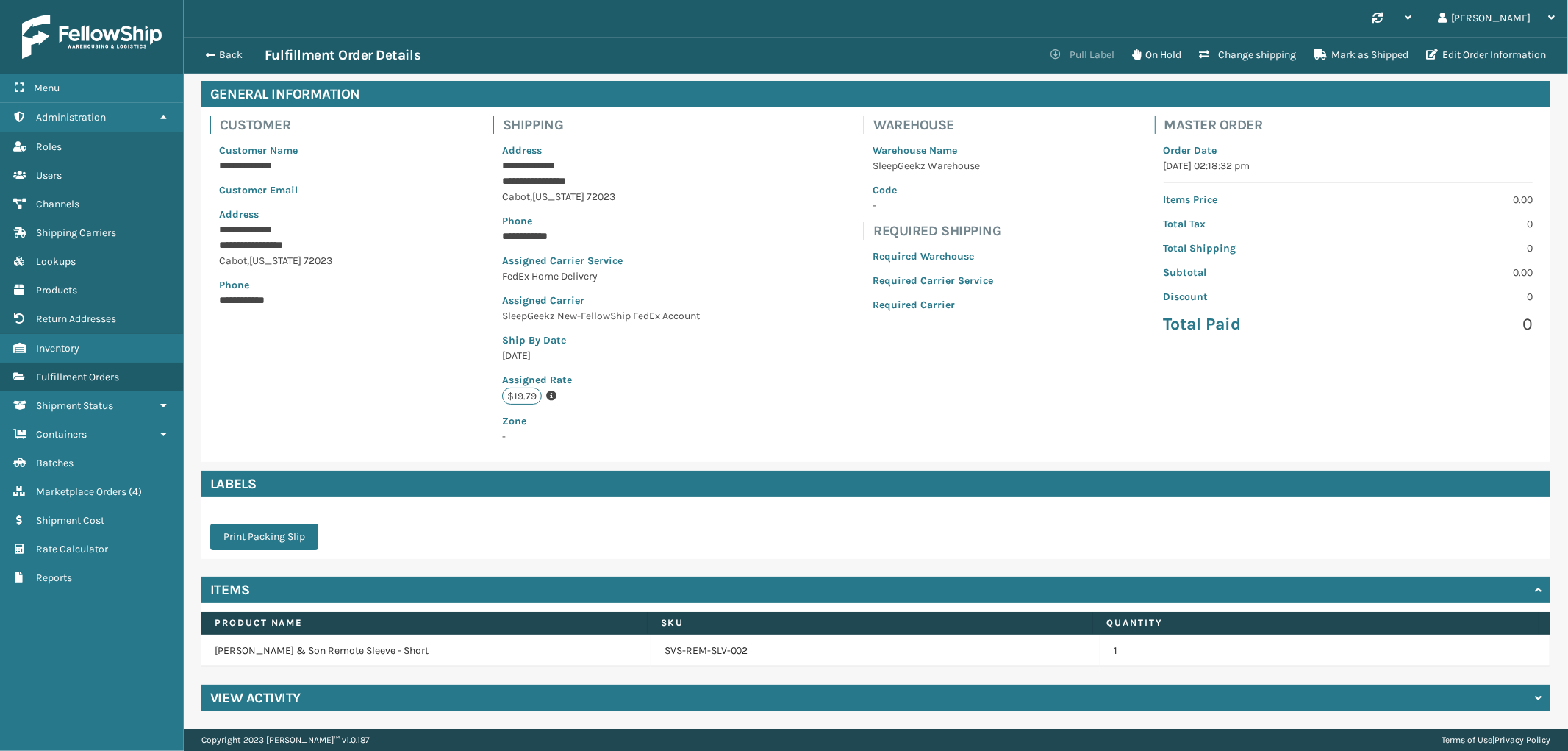
click at [1093, 53] on button "Pull Label" at bounding box center [1083, 54] width 82 height 29
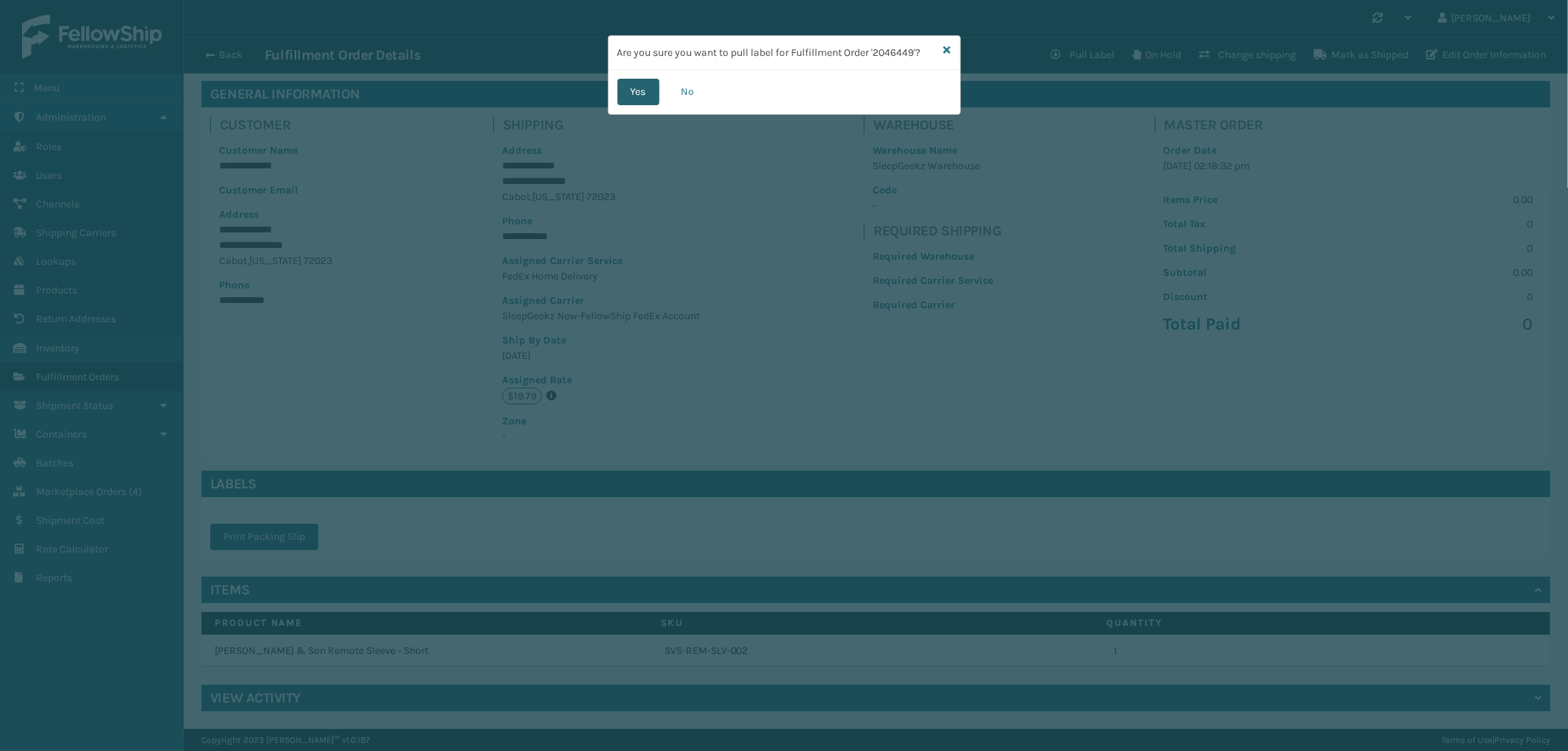
click at [635, 90] on button "Yes" at bounding box center [638, 92] width 42 height 27
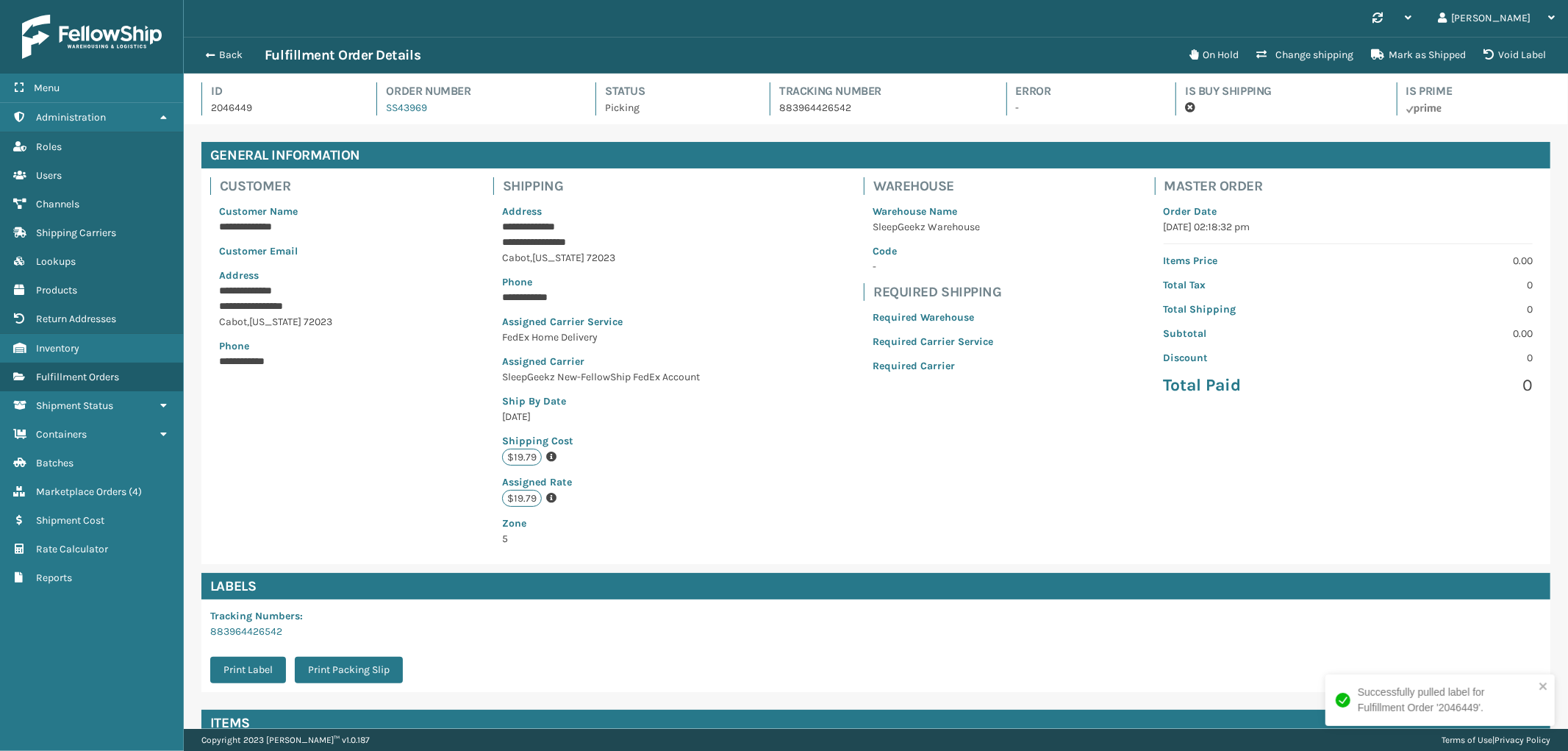
scroll to position [34, 1384]
drag, startPoint x: 429, startPoint y: 118, endPoint x: 378, endPoint y: 118, distance: 51.0
click at [378, 118] on div "Id 2046449 Order Number SS43969 Status Picking Tracking Number 883964426542 Err…" at bounding box center [876, 103] width 1349 height 42
copy link "SS43969"
click at [230, 49] on button "Back" at bounding box center [230, 55] width 68 height 13
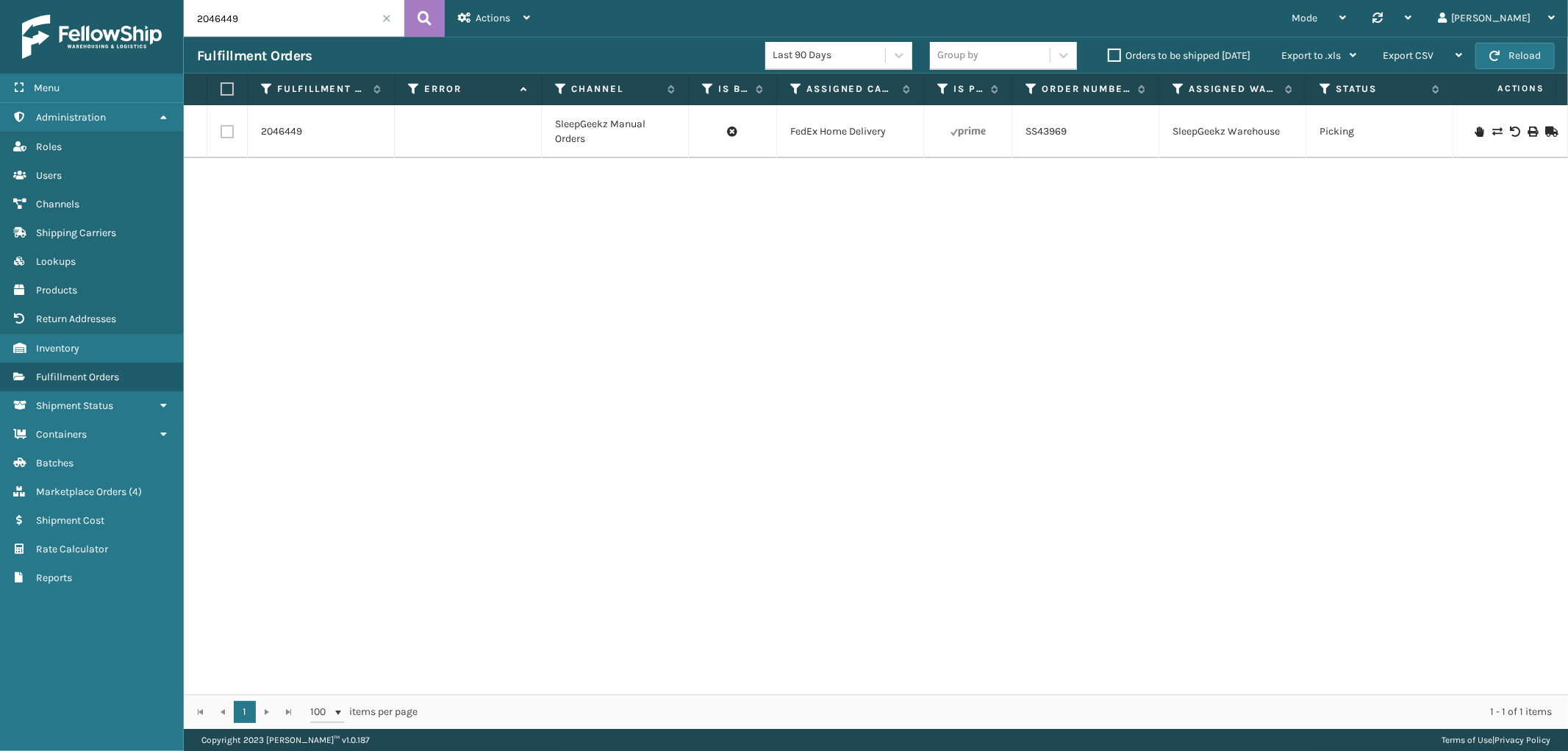
click at [384, 21] on span at bounding box center [387, 18] width 9 height 9
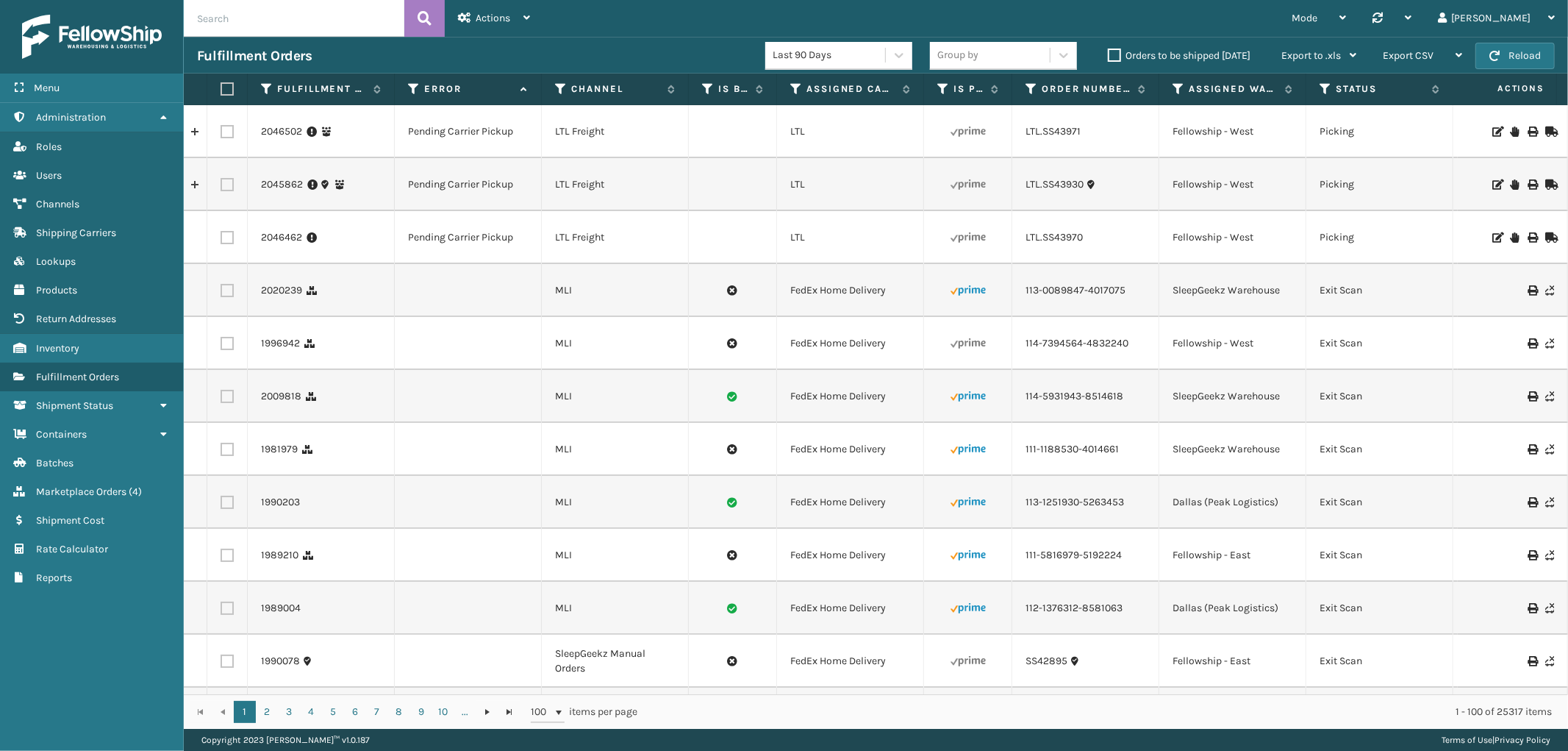
click at [94, 486] on span "Marketplace Orders" at bounding box center [81, 491] width 90 height 13
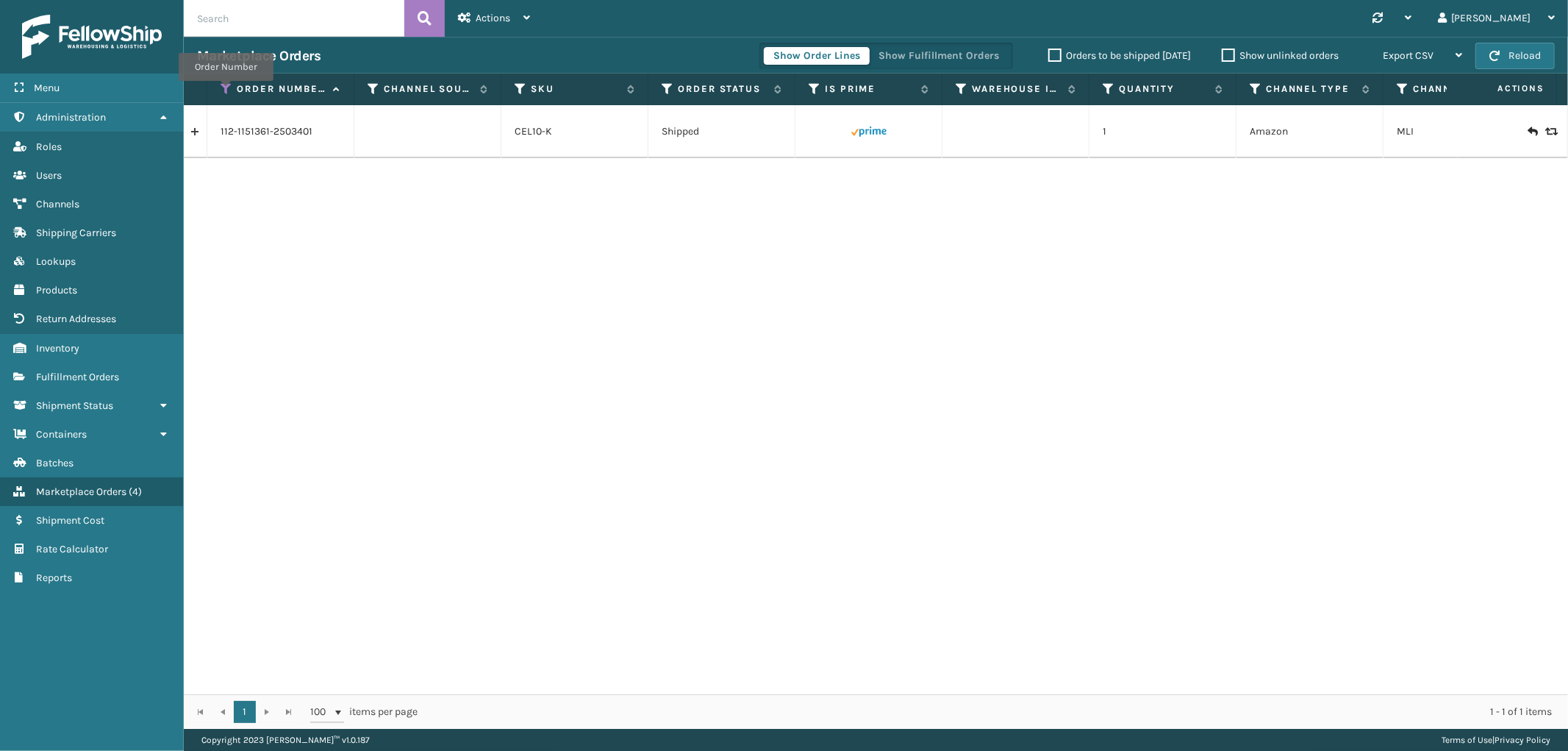
click at [228, 91] on icon at bounding box center [227, 89] width 12 height 13
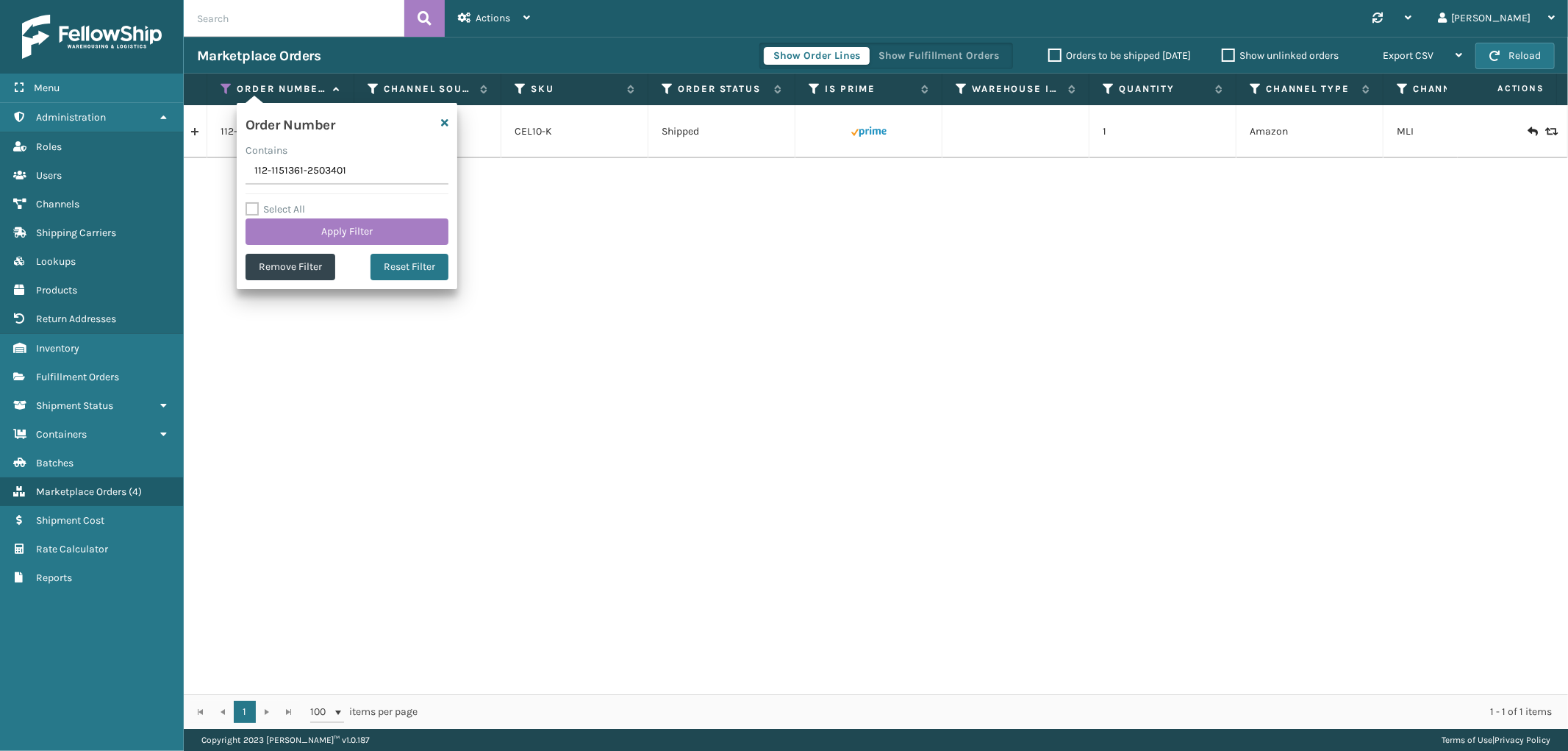
click at [284, 178] on input "112-1151361-2503401" at bounding box center [346, 172] width 202 height 27
type input "113-1011885-5661851"
click at [287, 226] on button "Apply Filter" at bounding box center [346, 232] width 202 height 27
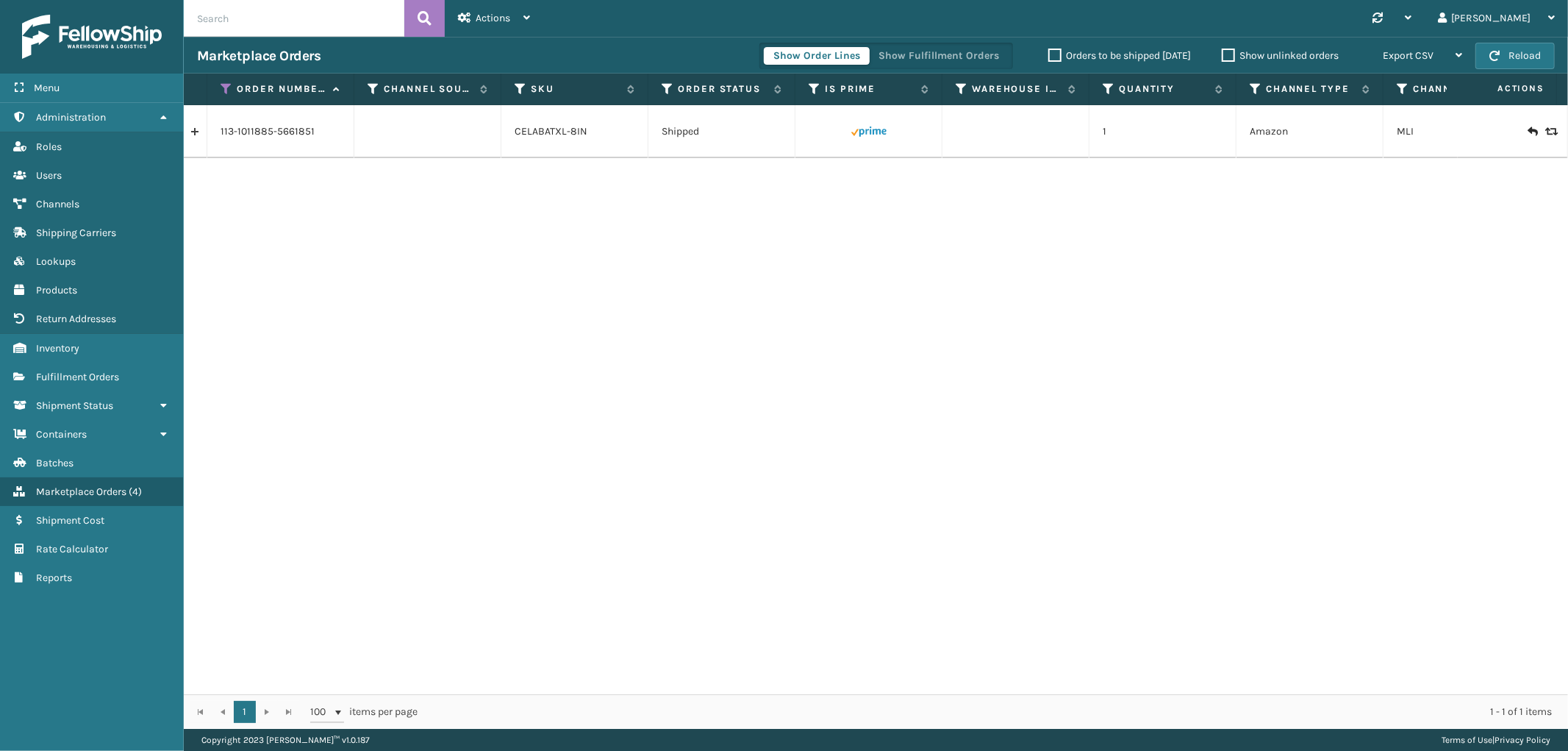
click at [202, 136] on link at bounding box center [195, 131] width 23 height 23
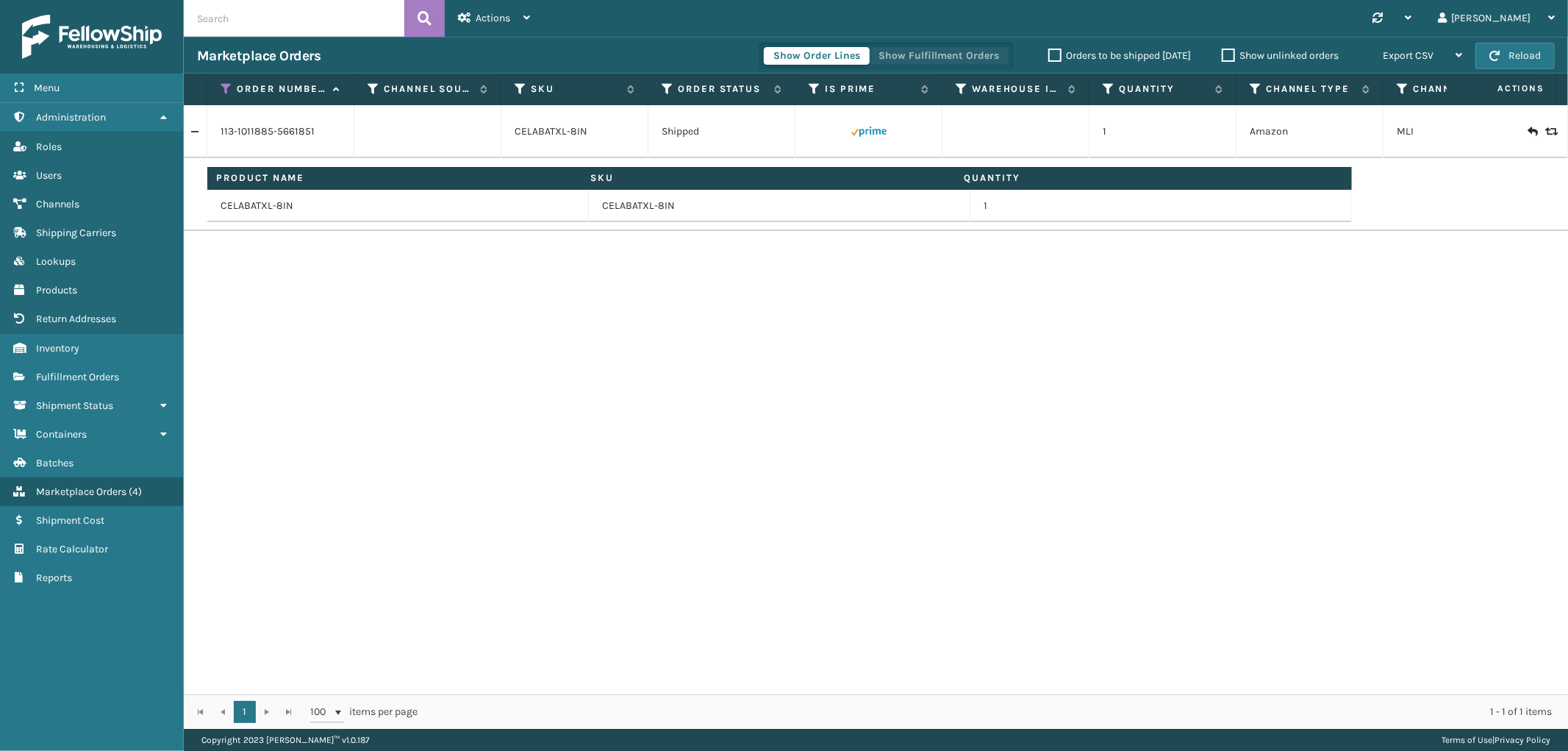
click at [934, 57] on button "Show Fulfillment Orders" at bounding box center [938, 55] width 140 height 18
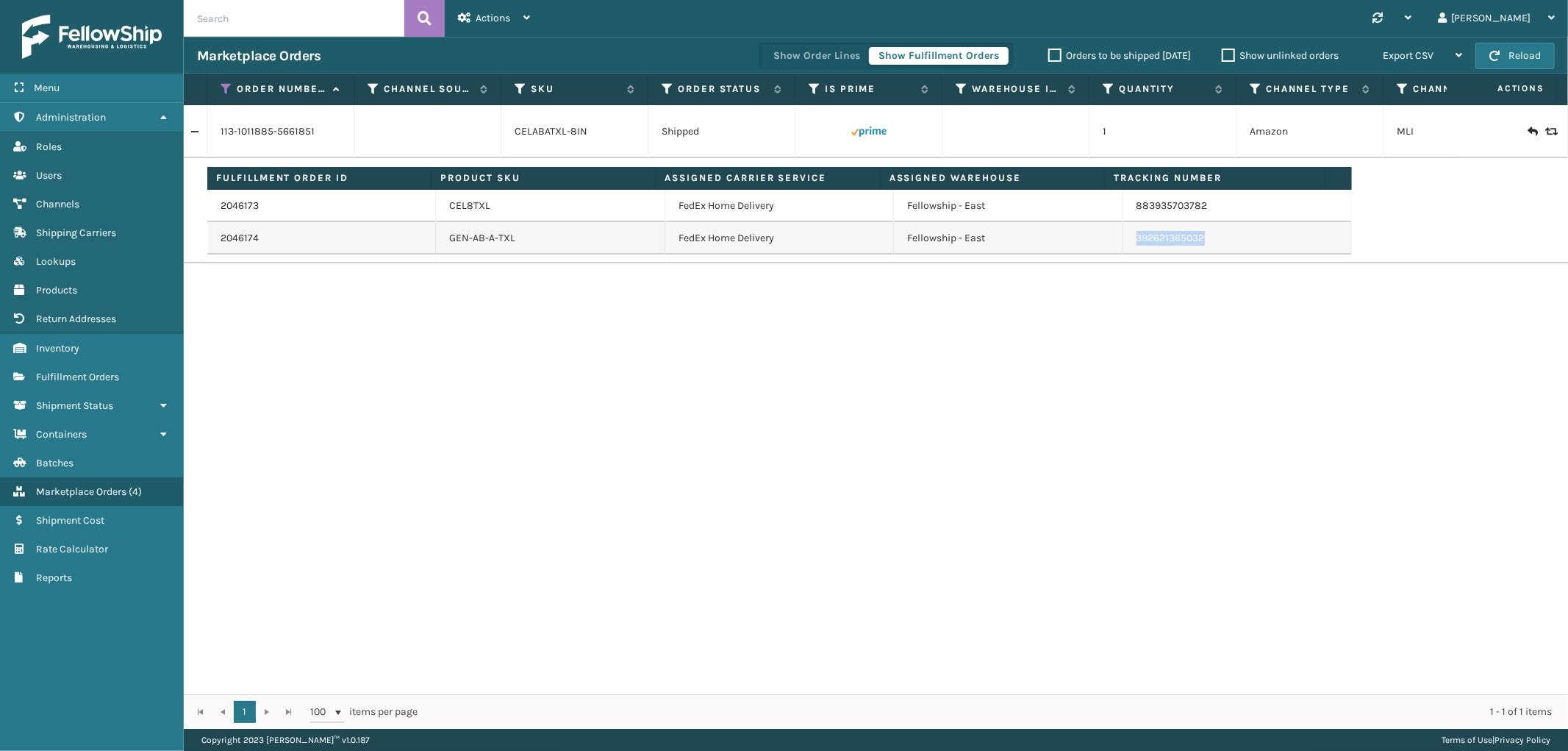
drag, startPoint x: 1203, startPoint y: 240, endPoint x: 1128, endPoint y: 245, distance: 75.2
click at [1128, 245] on td "392621365032" at bounding box center [1237, 238] width 228 height 33
copy link "392621365032"
click at [221, 91] on icon at bounding box center [227, 89] width 12 height 13
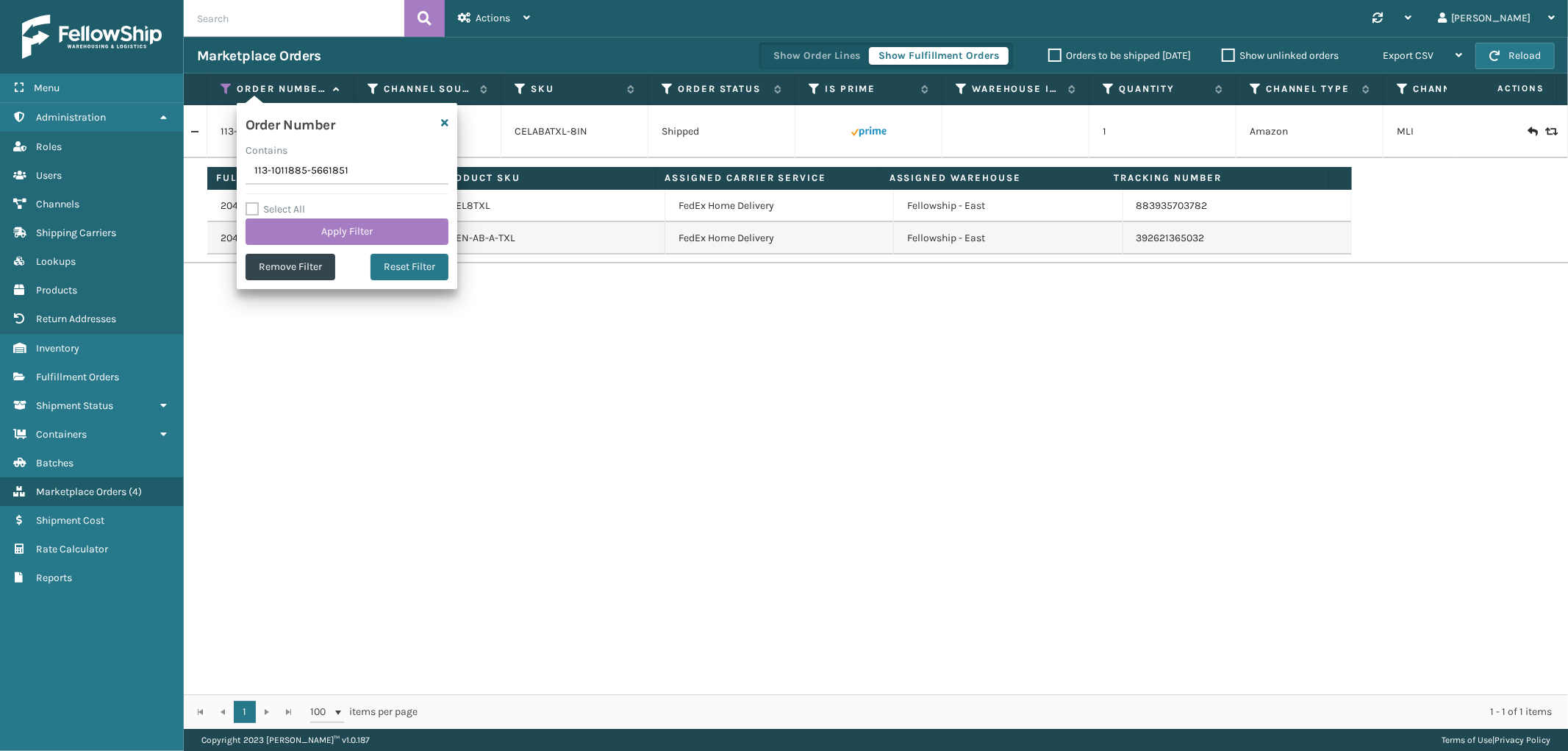
click at [289, 169] on input "113-1011885-5661851" at bounding box center [346, 172] width 202 height 27
type input "114-1317590-5629017"
click at [279, 227] on button "Apply Filter" at bounding box center [346, 232] width 202 height 27
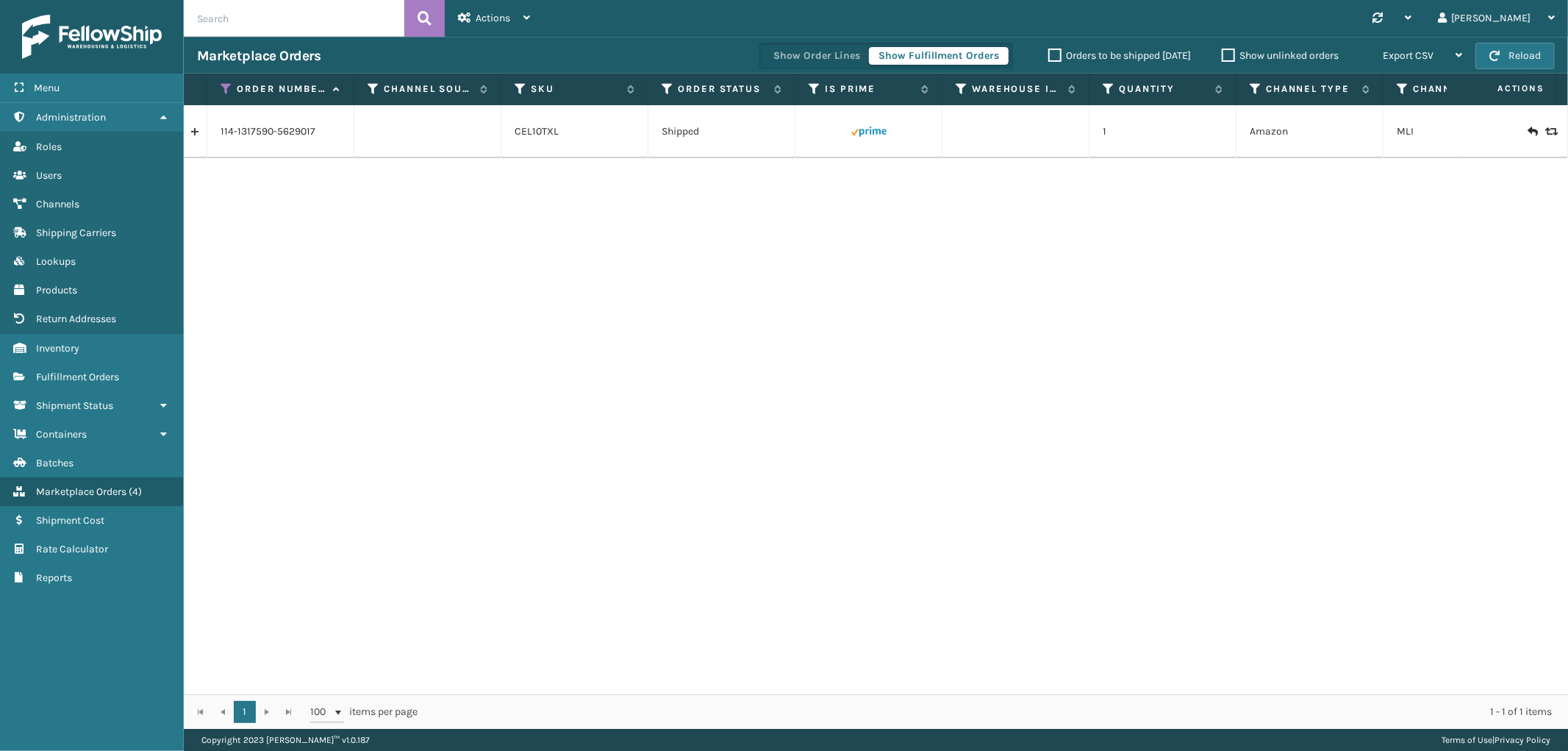
click at [200, 132] on link at bounding box center [195, 131] width 23 height 23
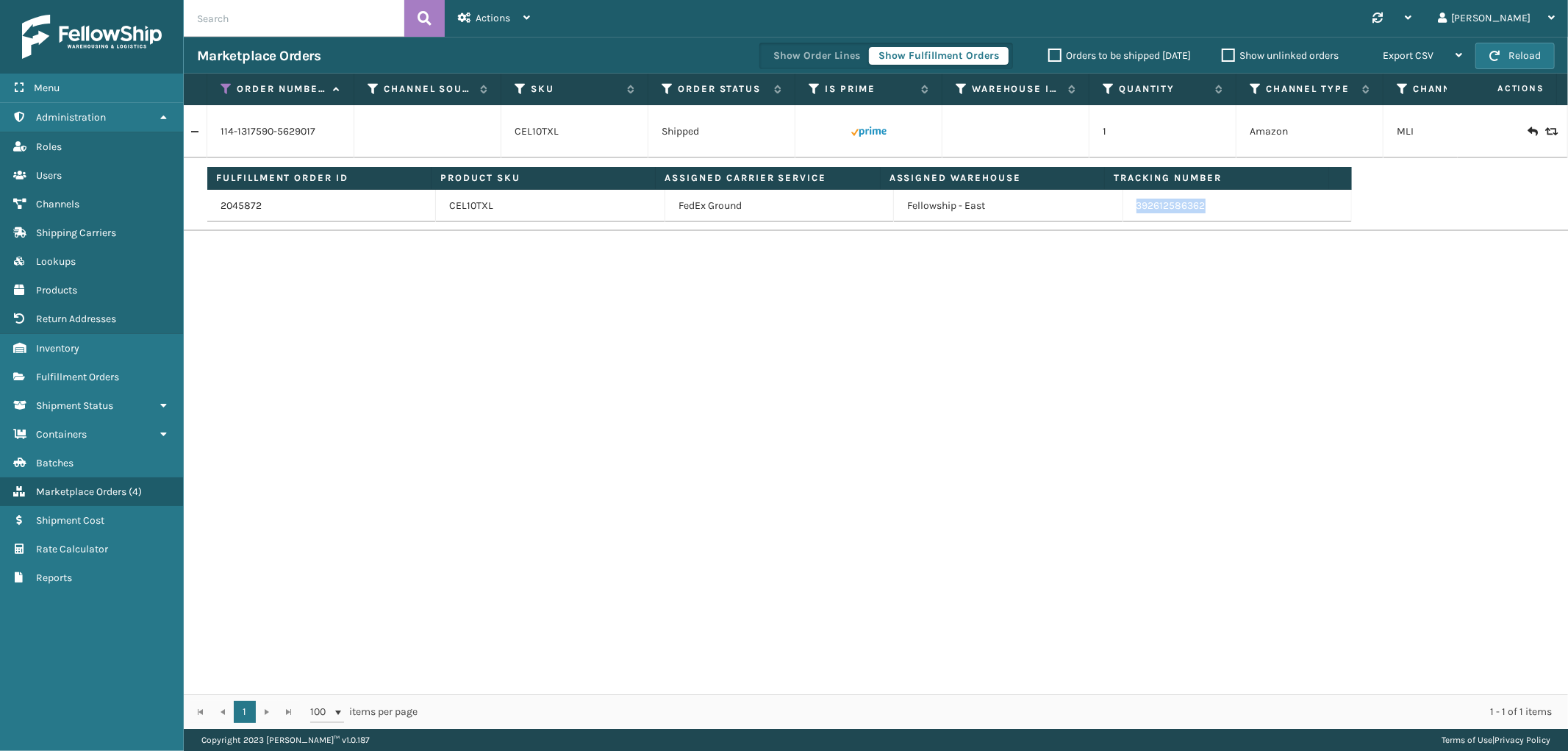
drag, startPoint x: 1224, startPoint y: 203, endPoint x: 1126, endPoint y: 219, distance: 99.3
click at [1126, 219] on td "392612586362" at bounding box center [1237, 206] width 228 height 33
copy link "392612586362"
click at [226, 91] on icon at bounding box center [227, 89] width 12 height 13
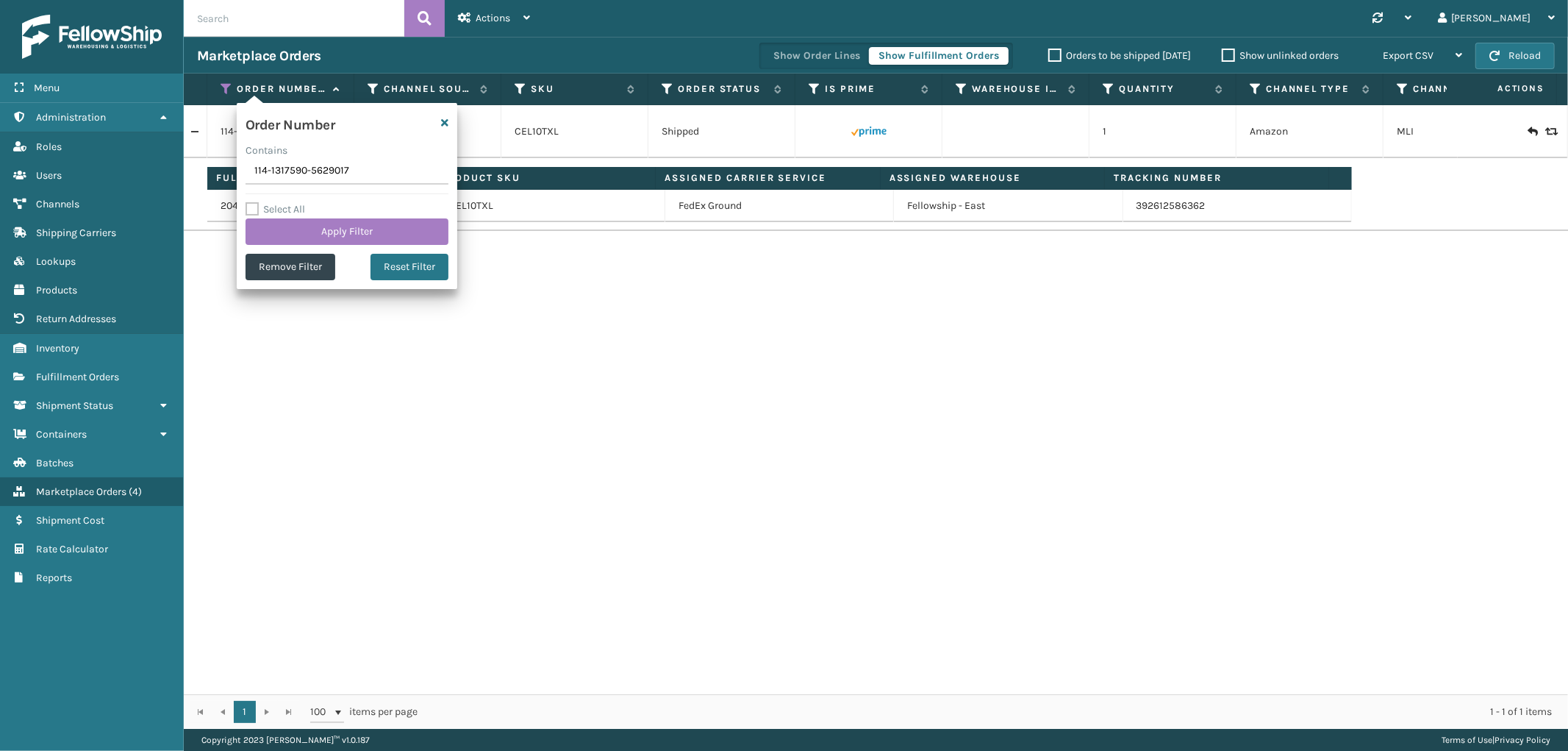
click at [301, 178] on input "114-1317590-5629017" at bounding box center [346, 172] width 202 height 27
type input "111-7074372-9362622"
click at [298, 223] on button "Apply Filter" at bounding box center [346, 232] width 202 height 27
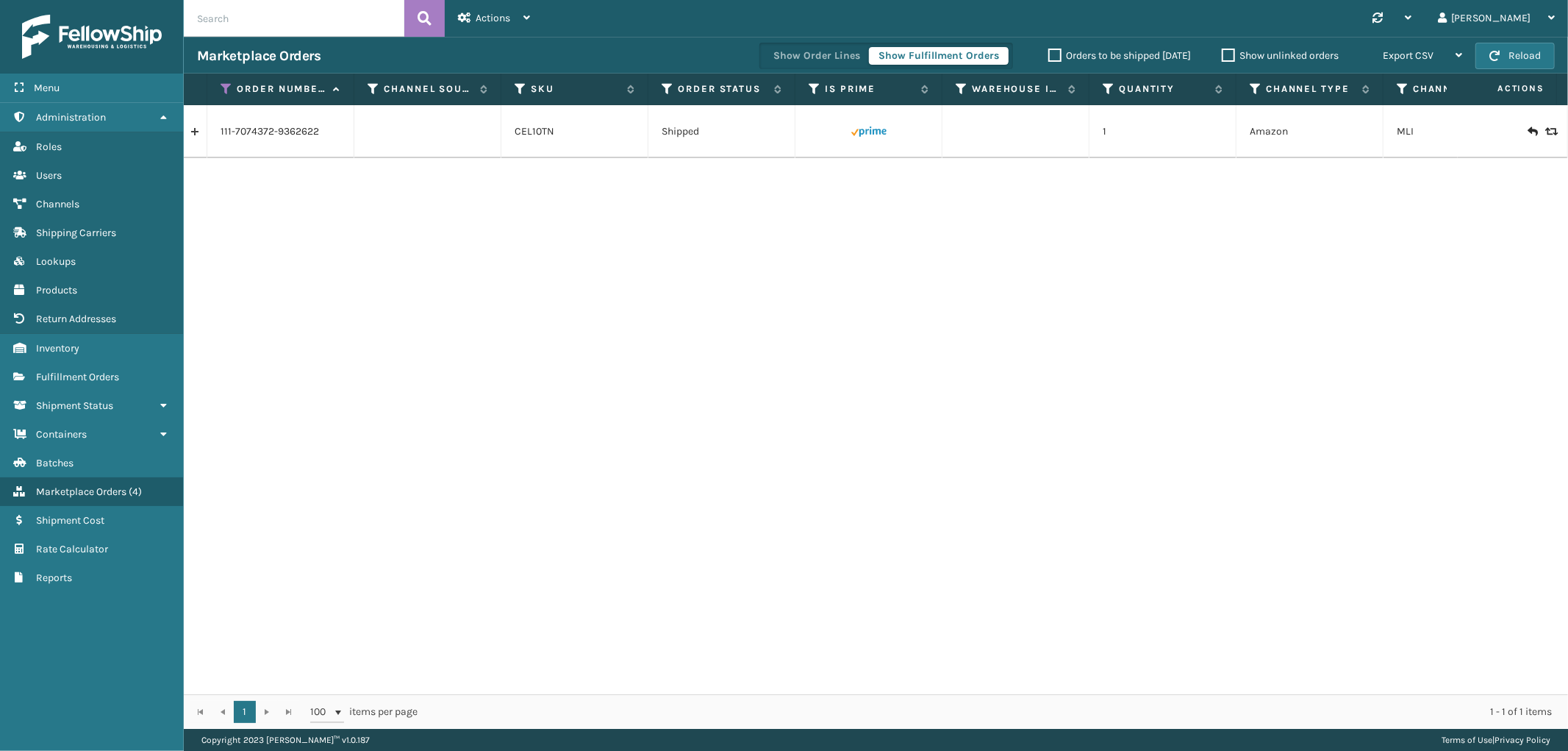
click at [191, 133] on link at bounding box center [195, 131] width 23 height 23
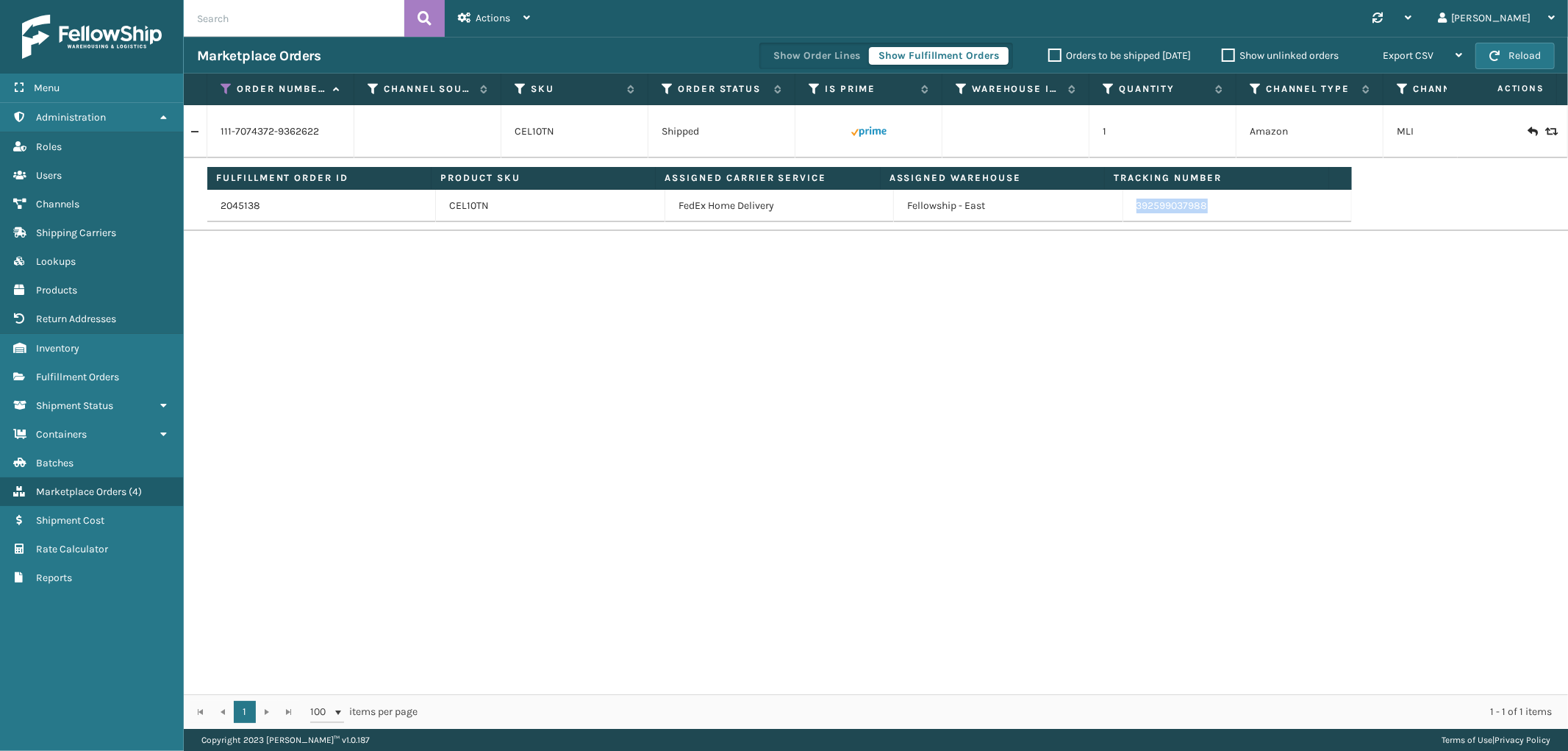
drag, startPoint x: 1199, startPoint y: 212, endPoint x: 1125, endPoint y: 210, distance: 74.0
click at [1125, 210] on td "392599037988" at bounding box center [1237, 206] width 228 height 33
click at [225, 89] on icon at bounding box center [227, 89] width 12 height 13
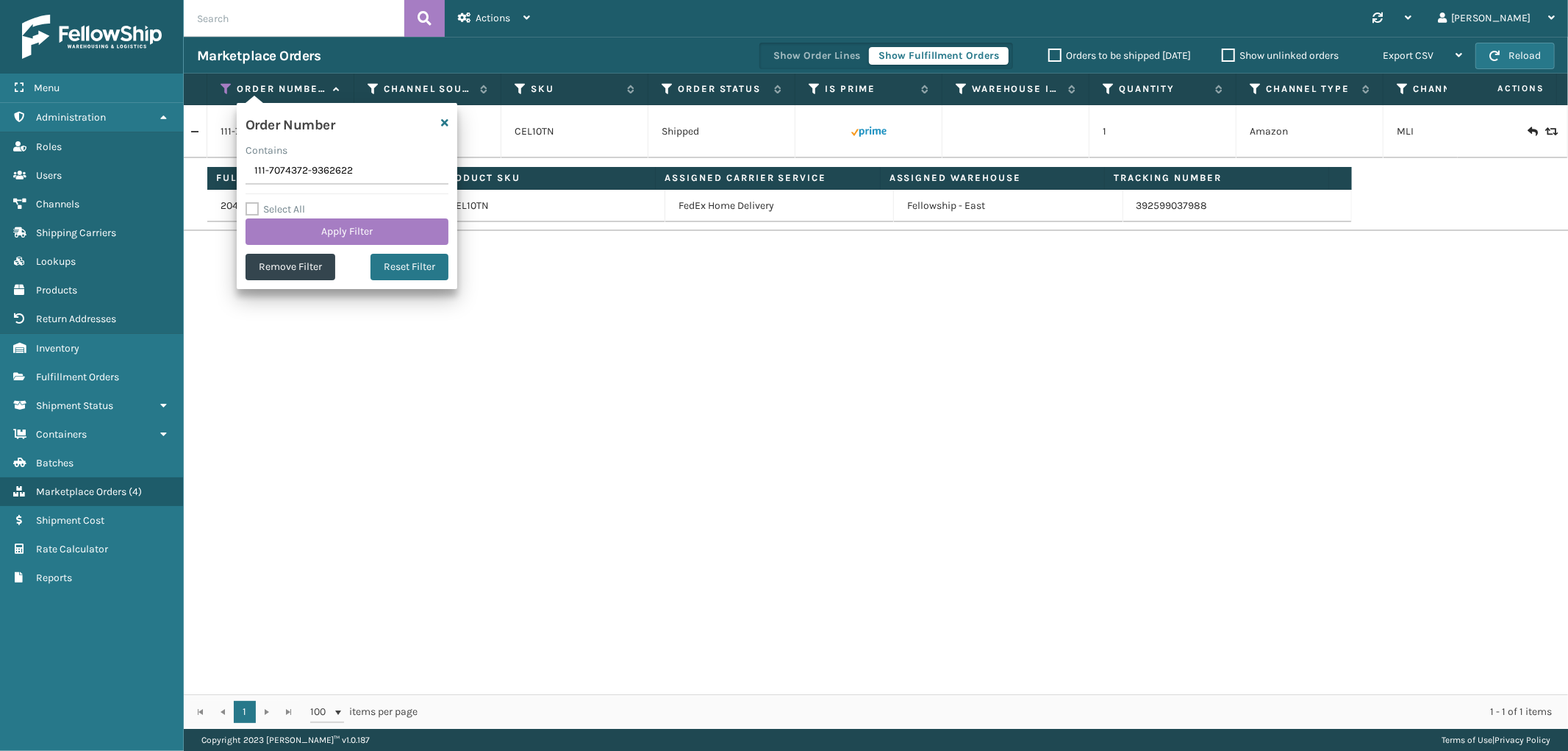
click at [294, 175] on input "111-7074372-9362622" at bounding box center [346, 172] width 202 height 27
type input "111-0917393-8665843"
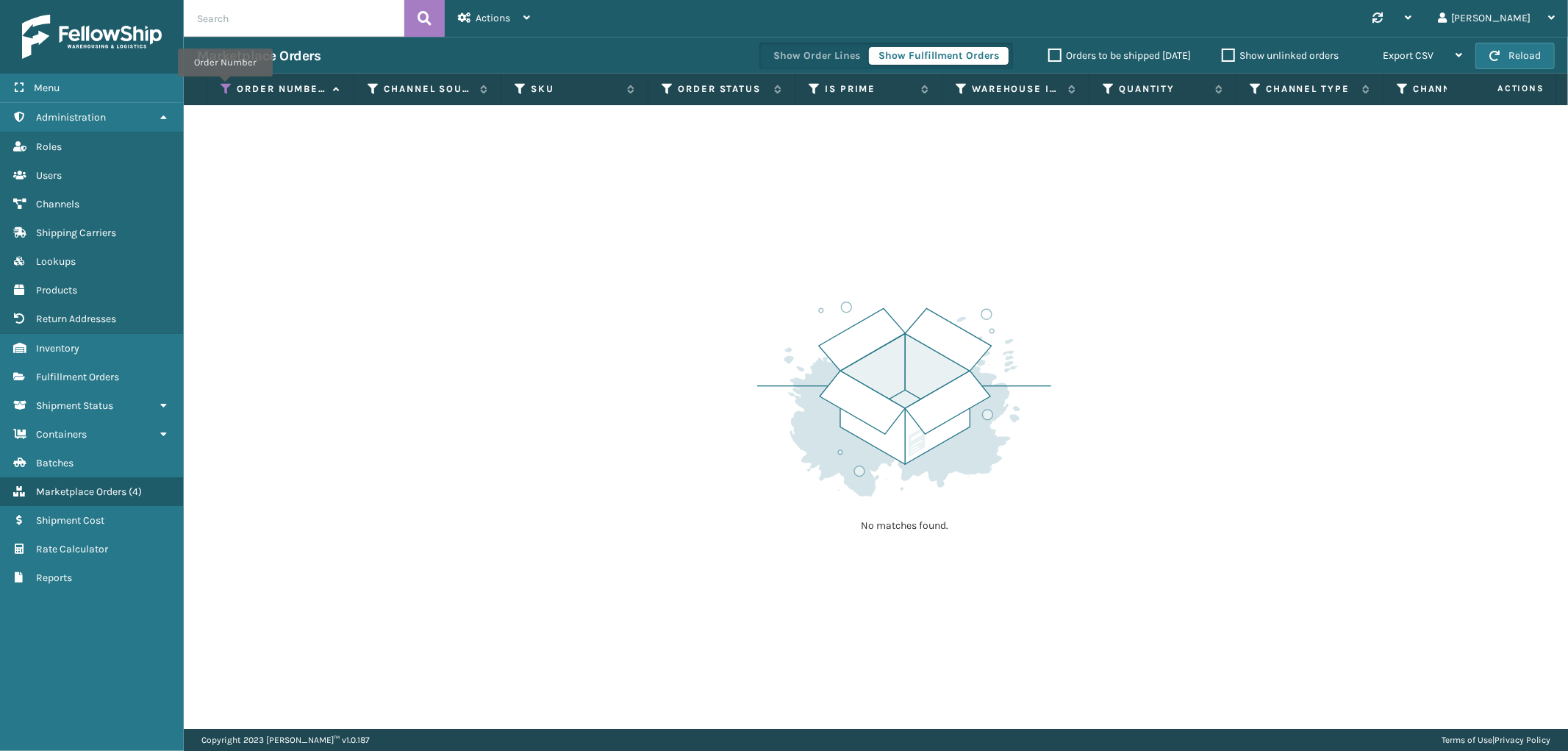
click at [226, 87] on icon at bounding box center [227, 89] width 12 height 13
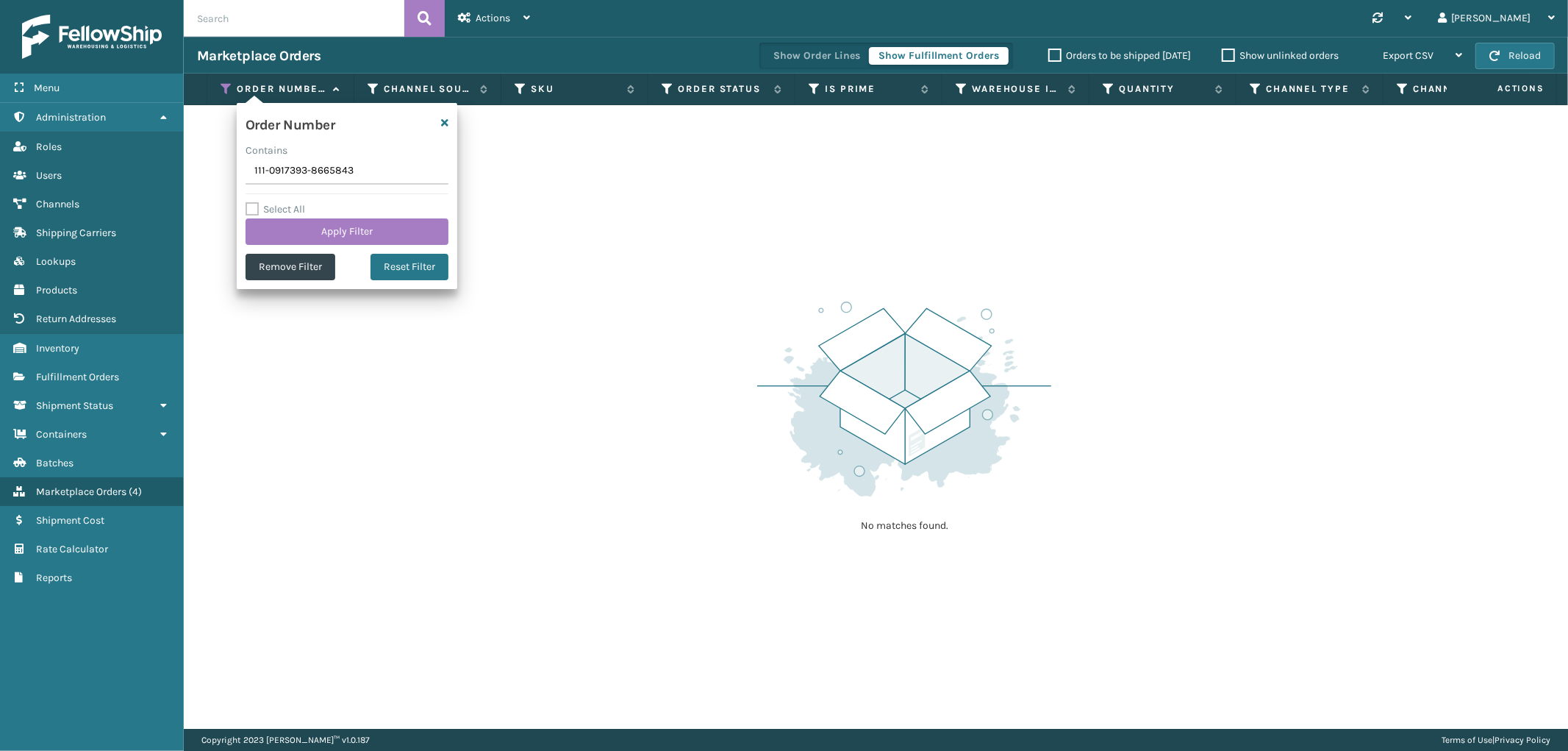
click at [288, 174] on input "111-0917393-8665843" at bounding box center [346, 172] width 202 height 27
type input "111-0917393-8665843"
click at [287, 224] on button "Apply Filter" at bounding box center [346, 232] width 202 height 27
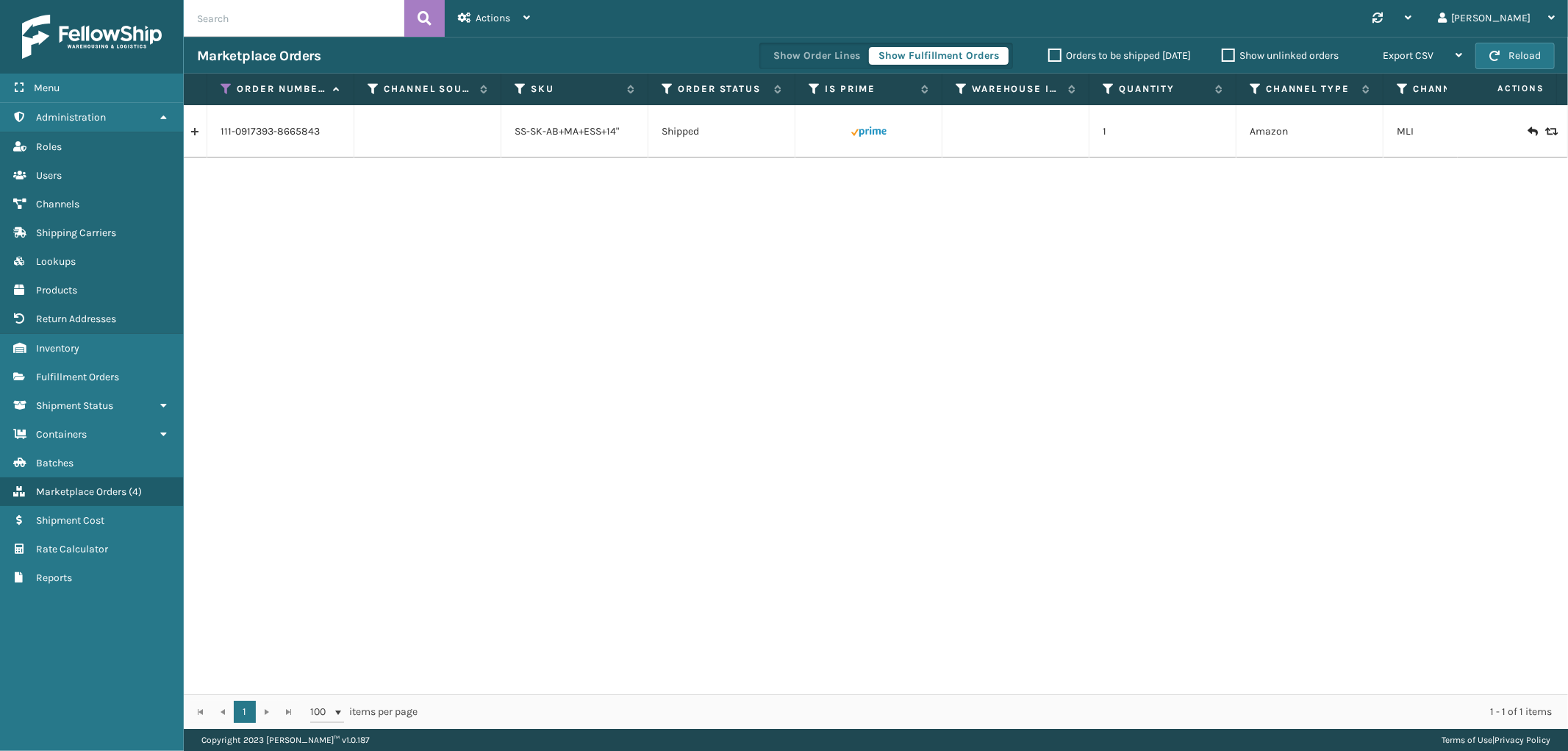
click at [186, 129] on link at bounding box center [195, 131] width 23 height 23
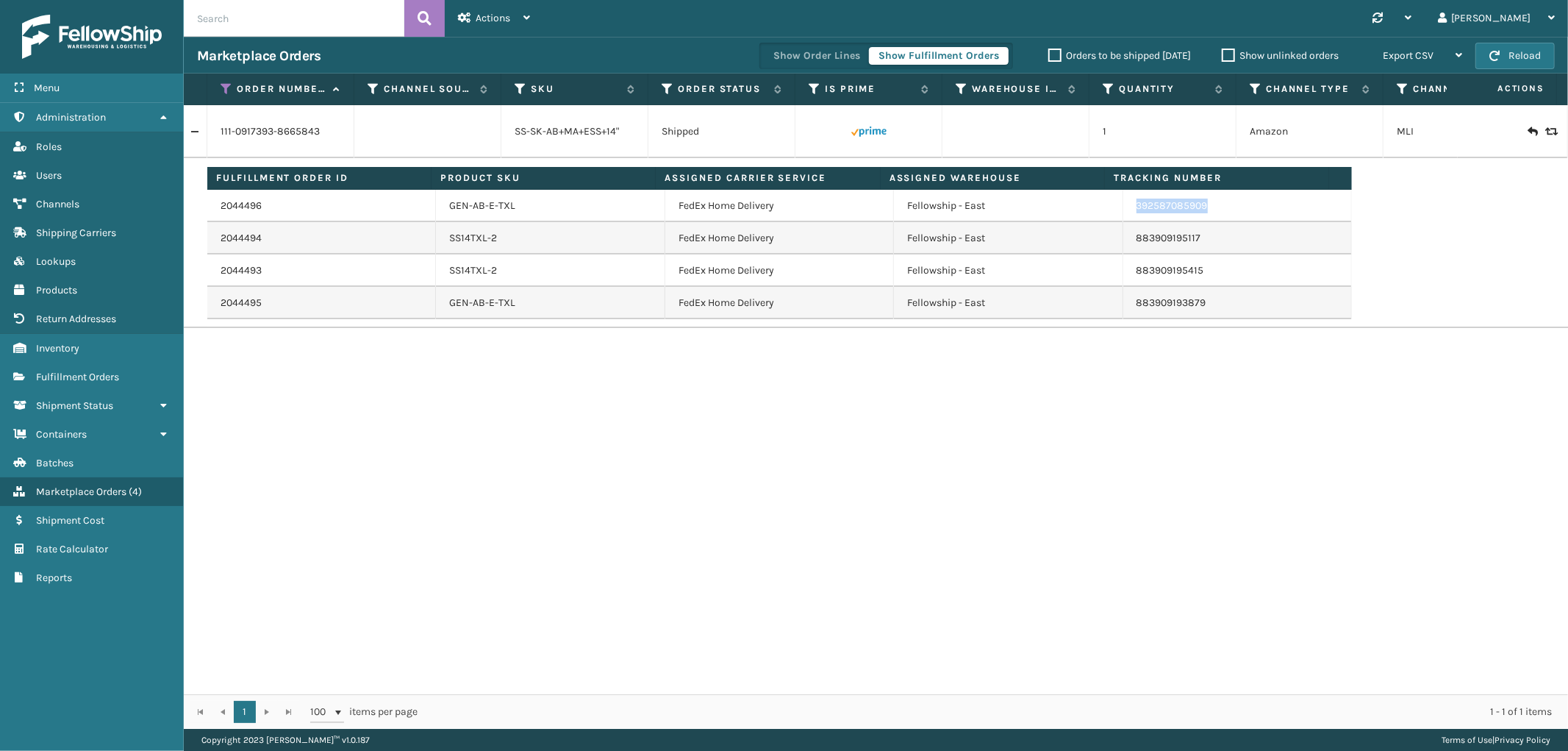
drag, startPoint x: 1243, startPoint y: 203, endPoint x: 1122, endPoint y: 217, distance: 121.8
click at [1123, 217] on td "392587085909" at bounding box center [1237, 206] width 228 height 33
click at [78, 371] on span "Fulfillment Orders" at bounding box center [77, 377] width 83 height 13
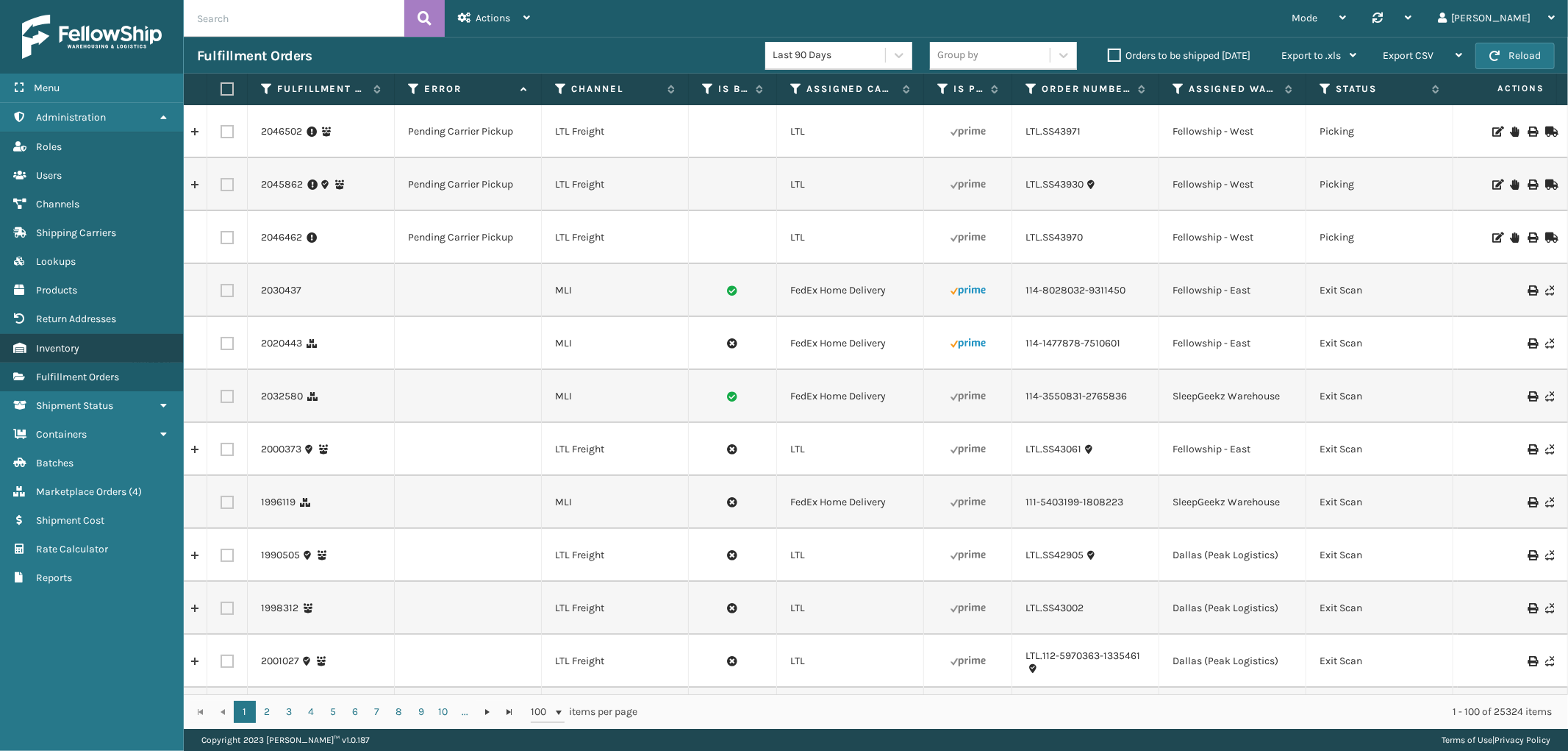
click at [64, 342] on span "Inventory" at bounding box center [58, 347] width 44 height 13
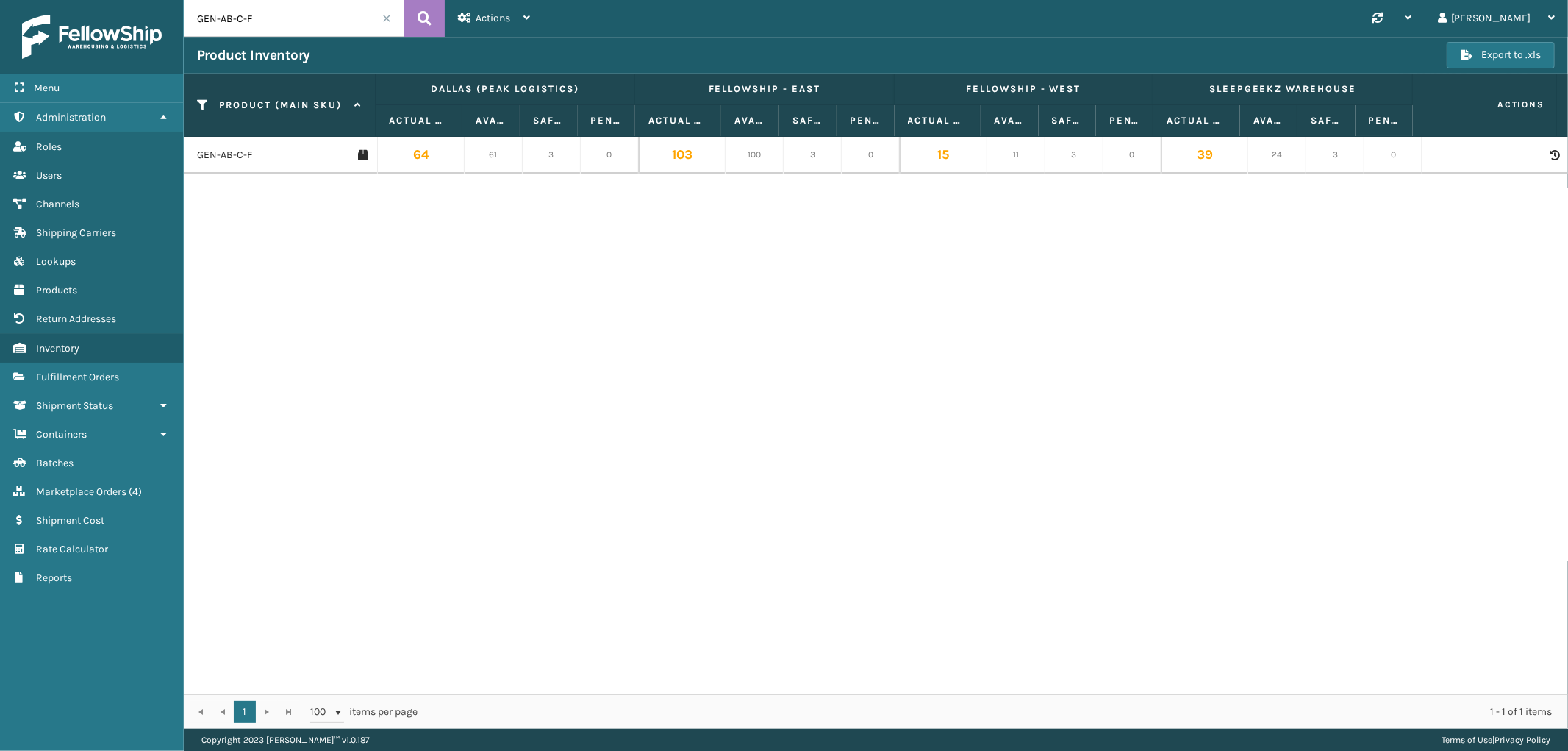
click at [299, 21] on input "GEN-AB-C-F" at bounding box center [295, 18] width 221 height 37
paste input "CEL8TN"
type input "CEL8TN"
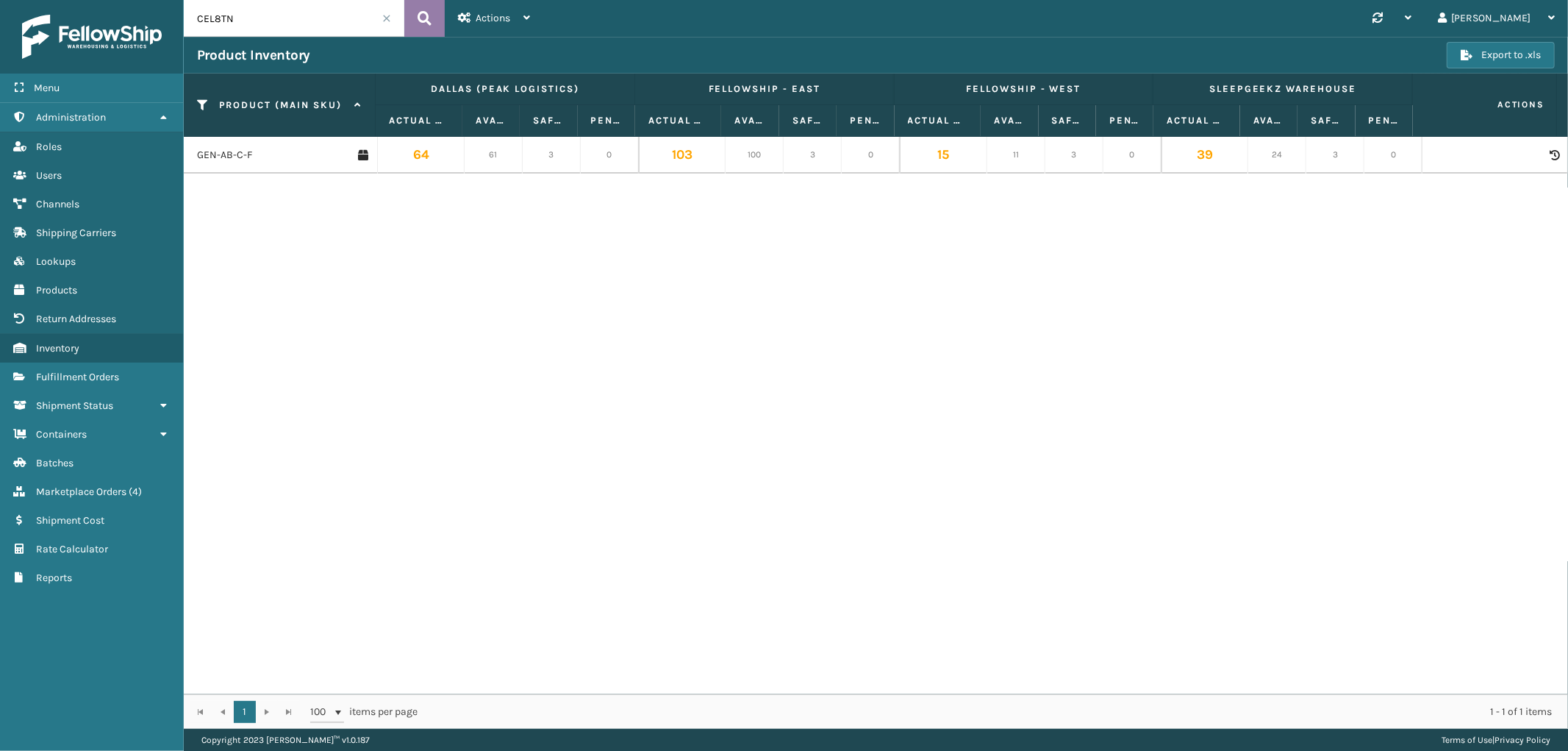
click at [414, 23] on button at bounding box center [424, 18] width 40 height 37
click at [204, 161] on link "CEL8TN" at bounding box center [215, 156] width 37 height 15
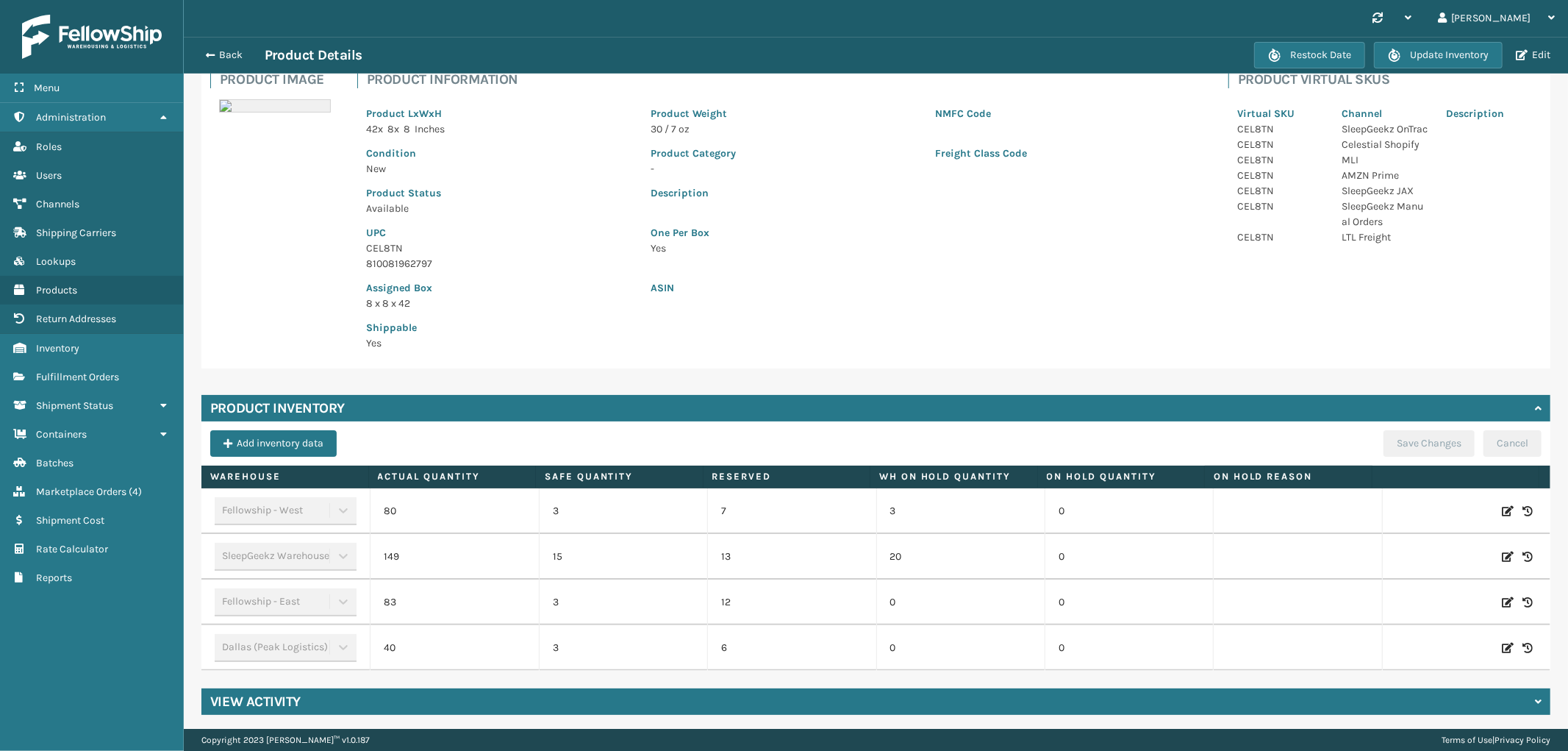
scroll to position [111, 0]
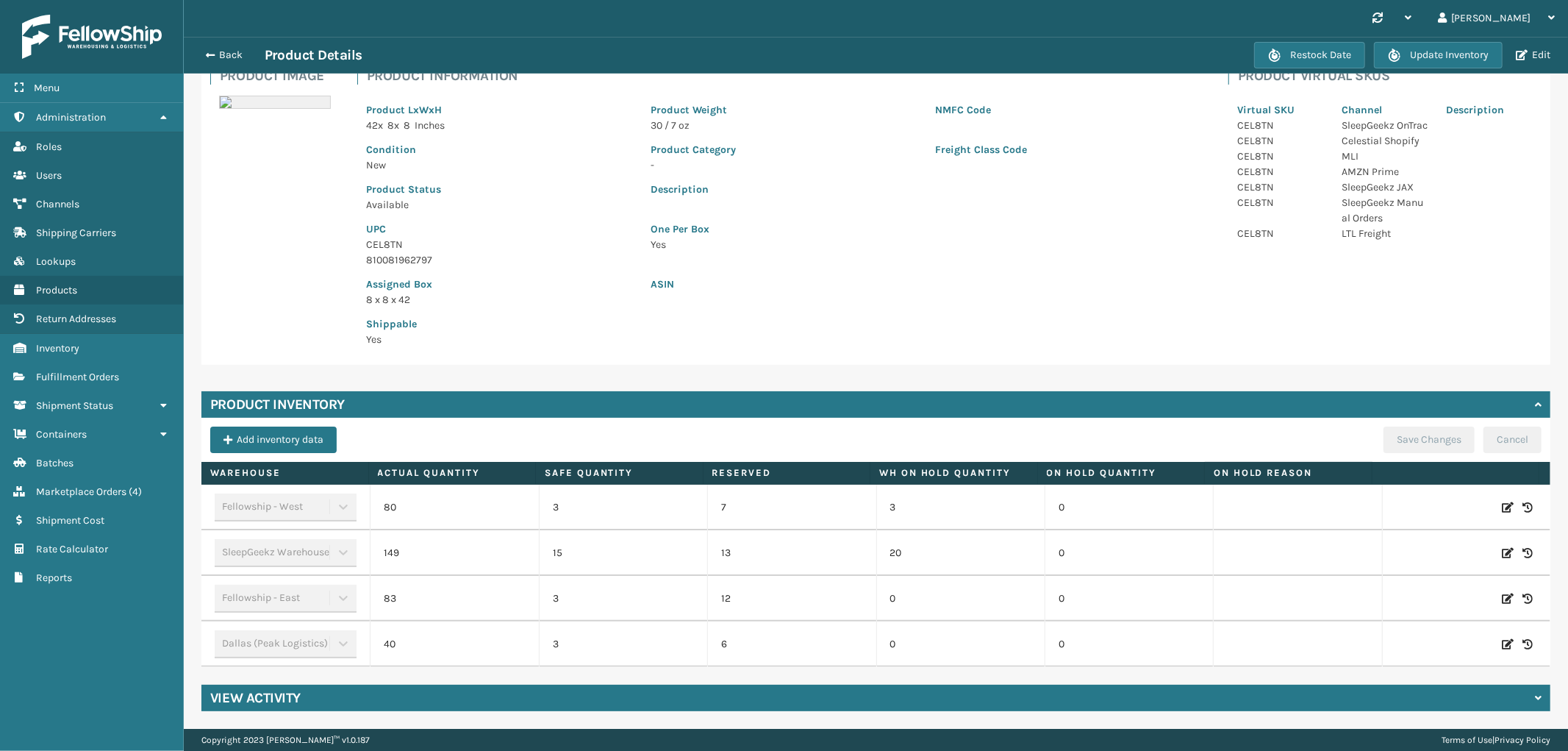
click at [1502, 599] on icon at bounding box center [1508, 599] width 12 height 15
drag, startPoint x: 474, startPoint y: 594, endPoint x: 217, endPoint y: 590, distance: 257.0
click at [235, 593] on tr "Fellowship - East 83 3 12 0 0 ADD Cancel" at bounding box center [876, 599] width 1349 height 45
type input "203"
click at [1391, 601] on button "ADD" at bounding box center [1410, 599] width 37 height 18
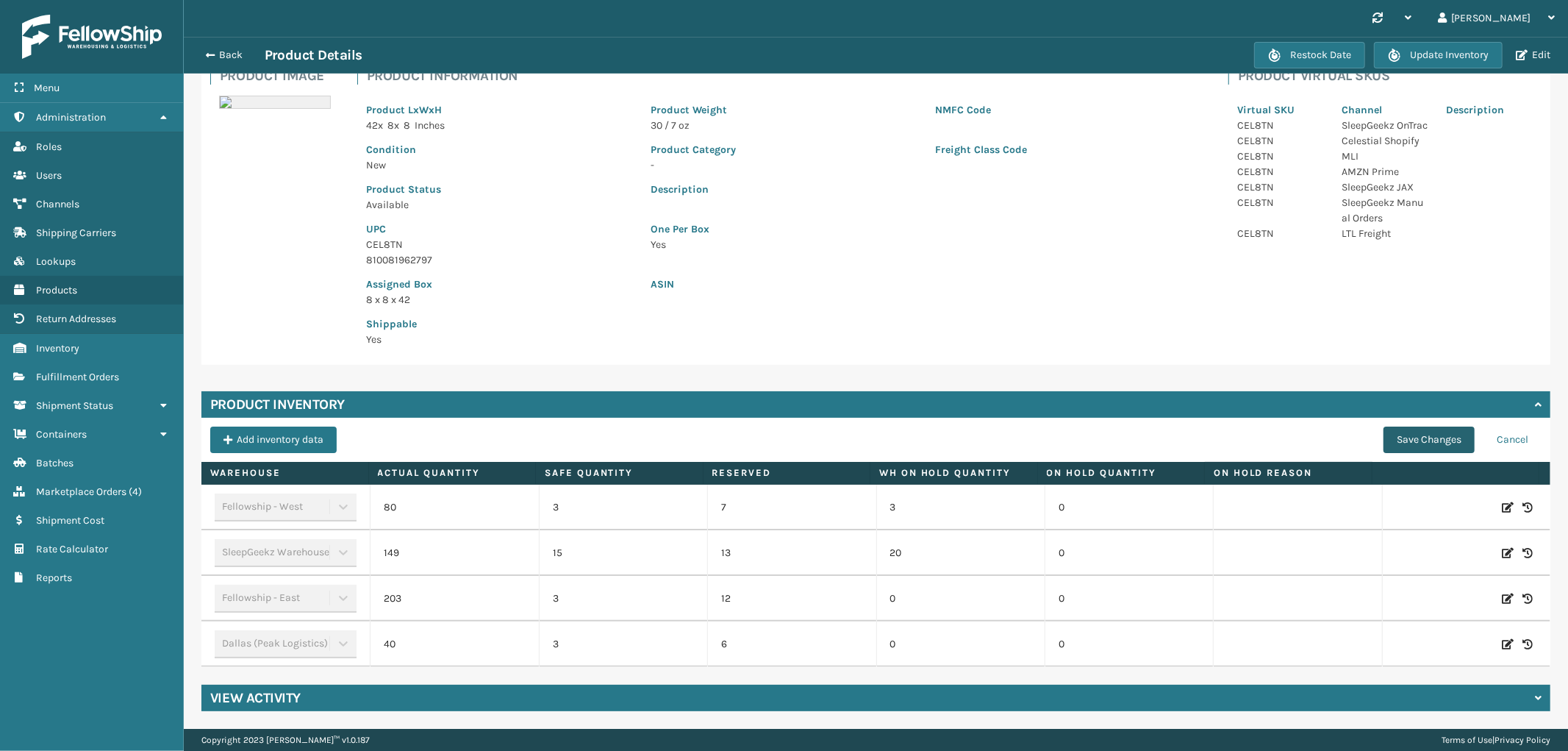
click at [1414, 439] on button "Save Changes" at bounding box center [1428, 440] width 91 height 27
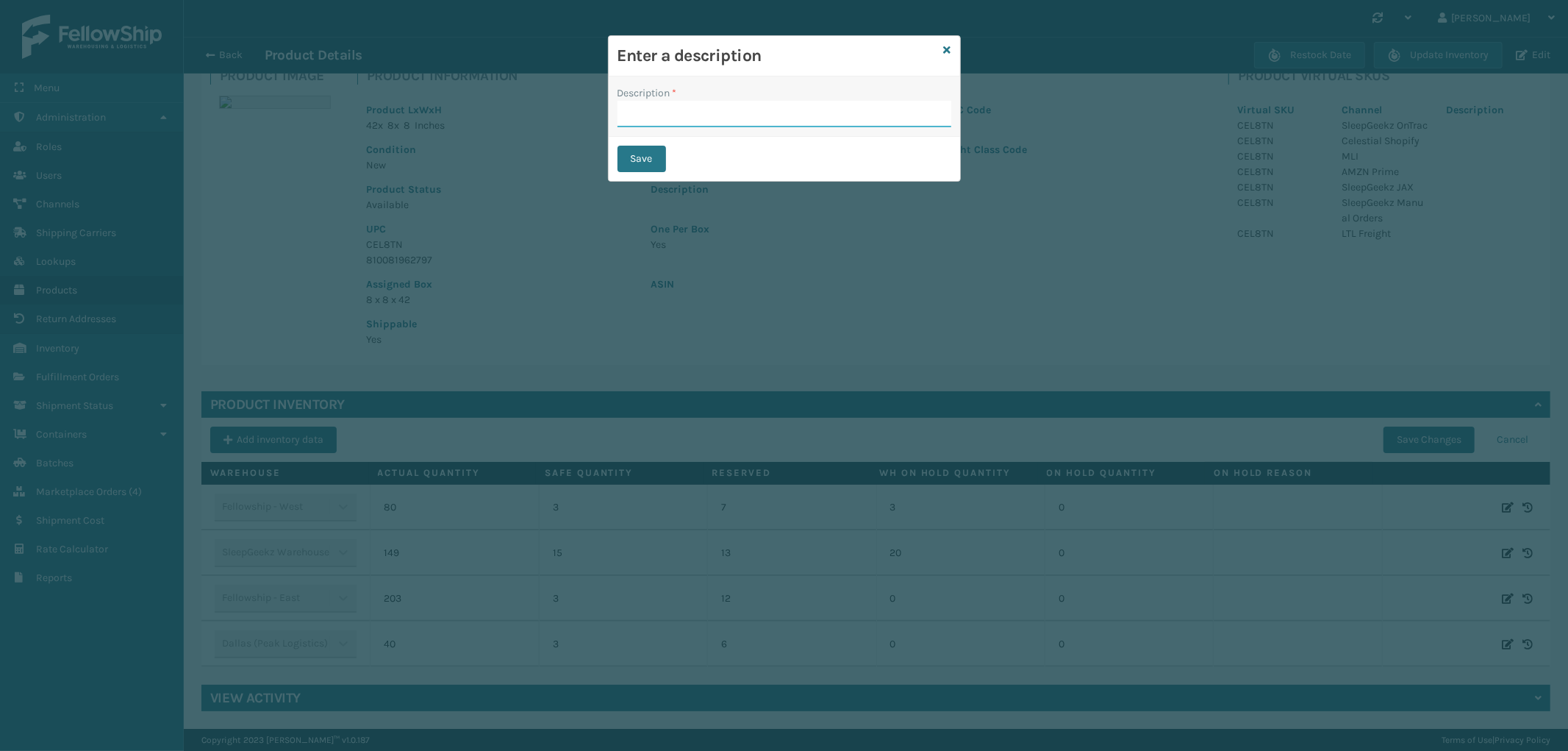
click at [695, 108] on input "Description *" at bounding box center [784, 114] width 334 height 27
type input "received by warehouse"
click at [634, 147] on button "Save" at bounding box center [642, 159] width 49 height 27
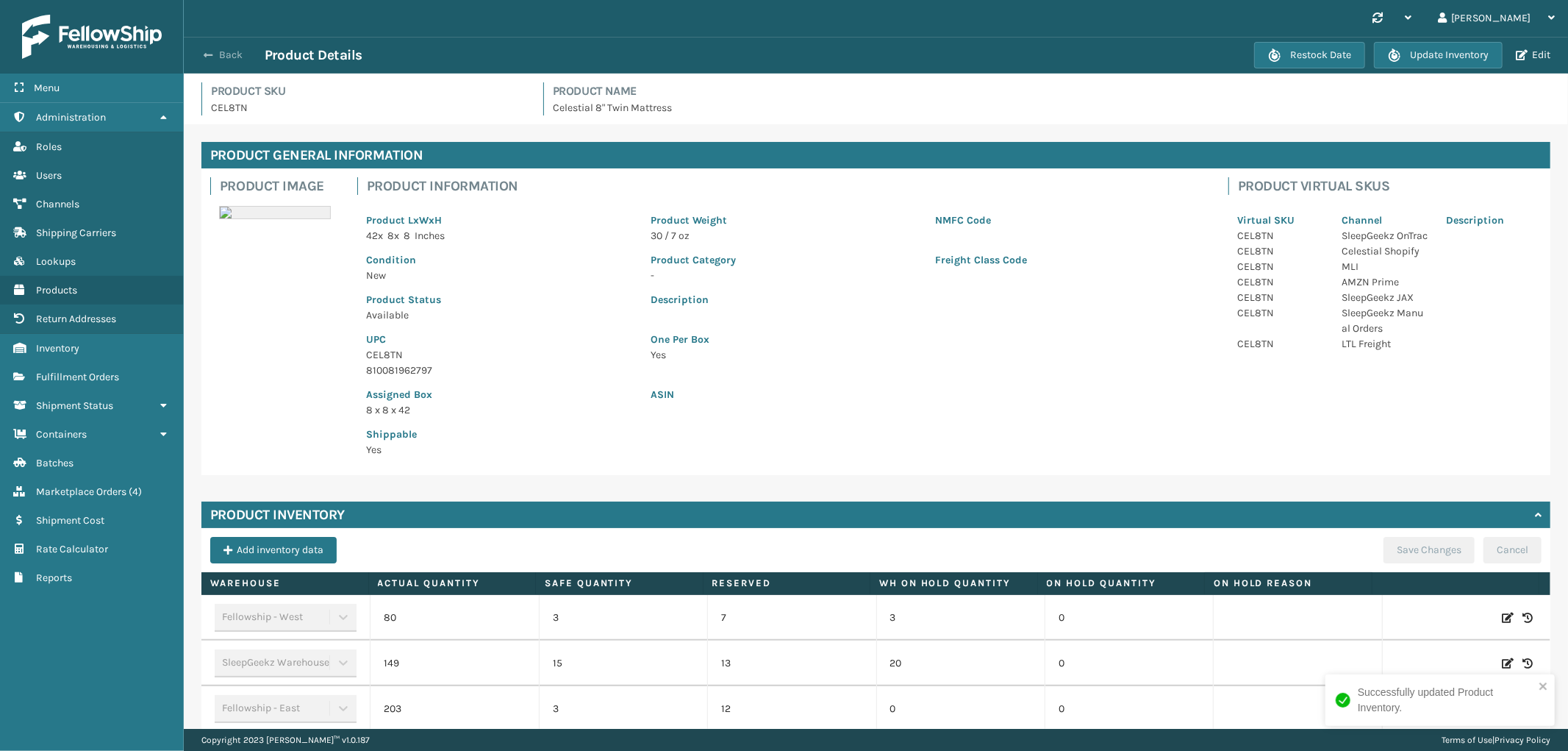
click at [240, 54] on button "Back" at bounding box center [230, 55] width 68 height 13
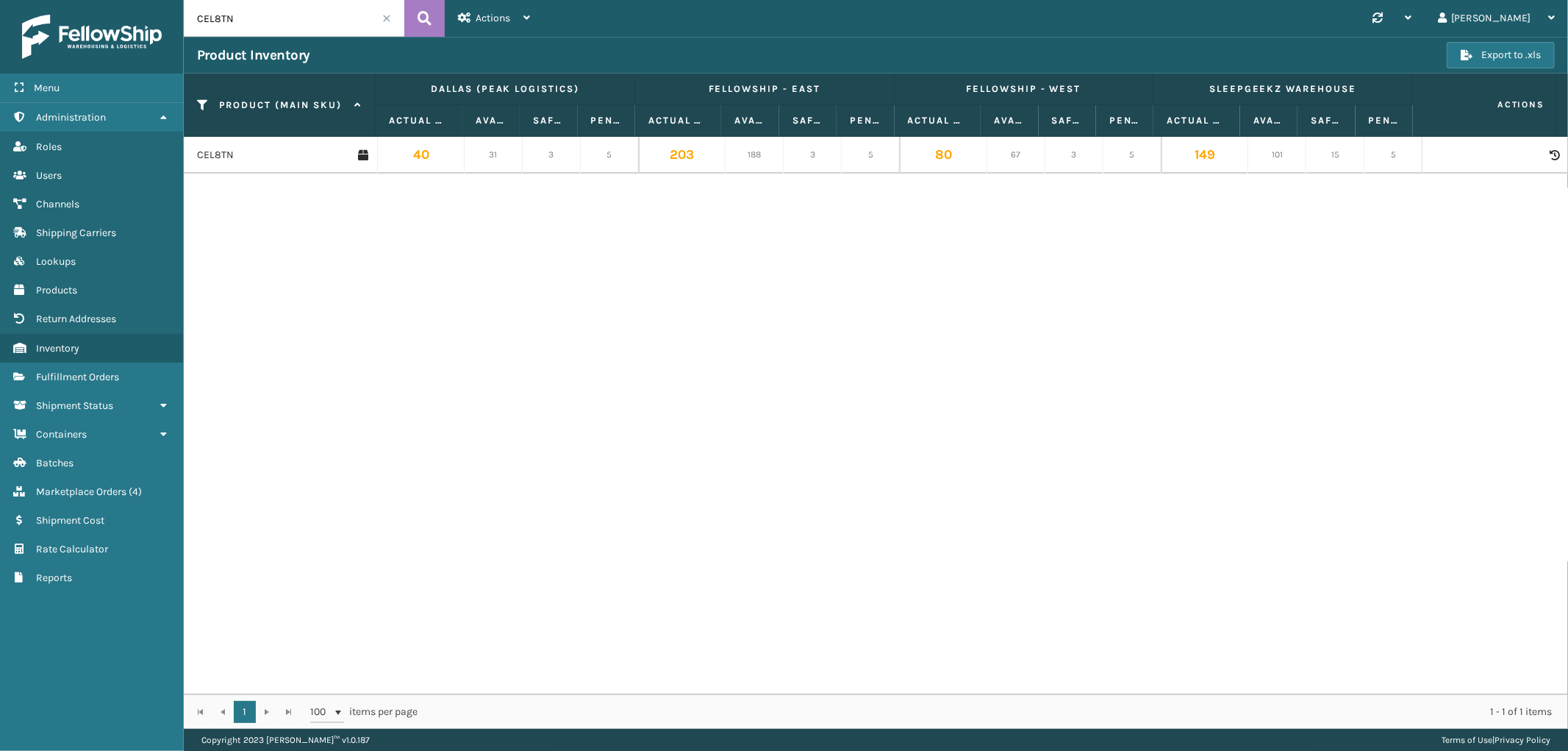
click at [254, 21] on input "CEL8TN" at bounding box center [295, 18] width 221 height 37
paste input "SS14TXL-2"
type input "SS14TXL-2"
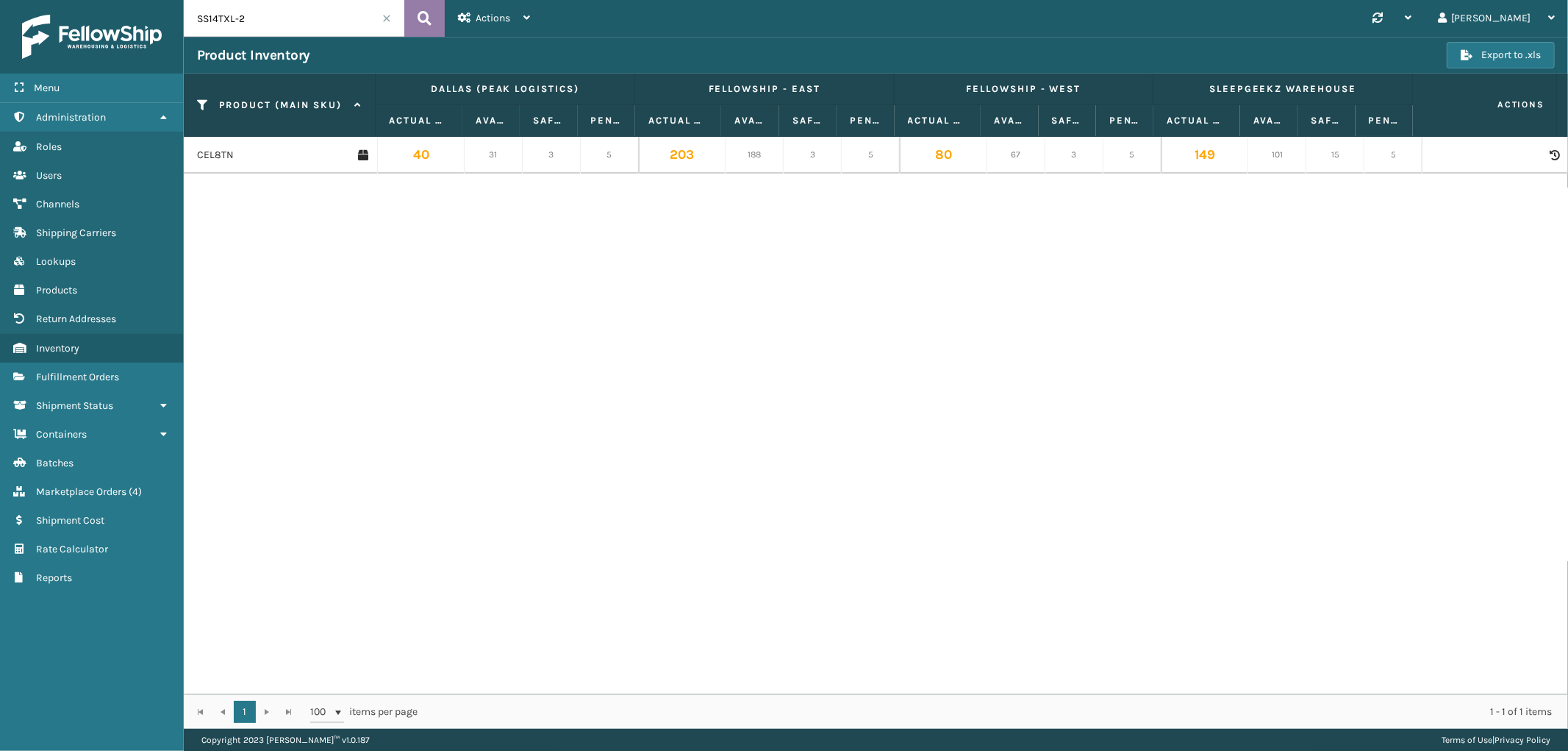
click at [423, 18] on icon at bounding box center [424, 18] width 14 height 22
click at [60, 373] on span "Fulfillment Orders" at bounding box center [77, 377] width 83 height 13
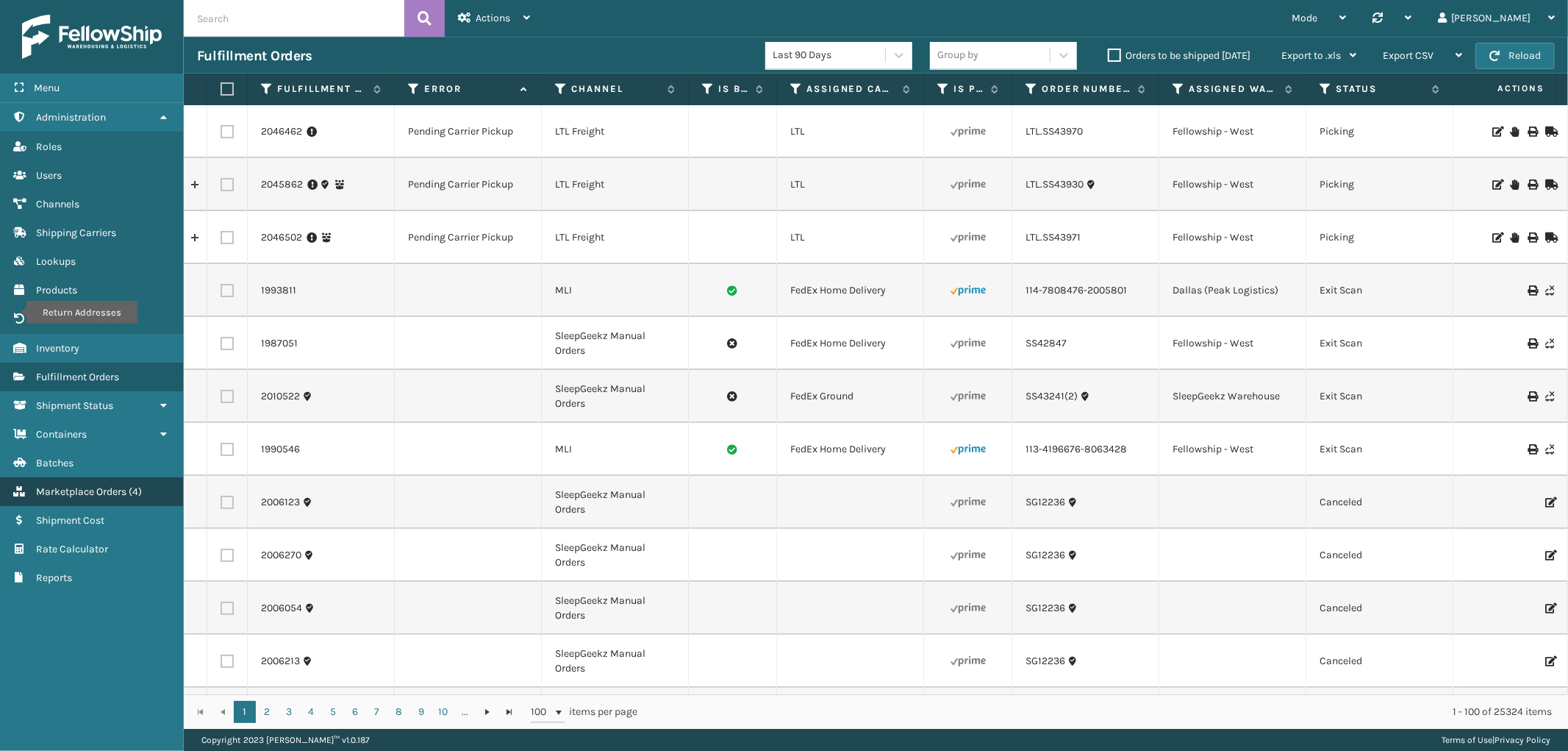
click at [93, 486] on span "Marketplace Orders" at bounding box center [81, 491] width 90 height 13
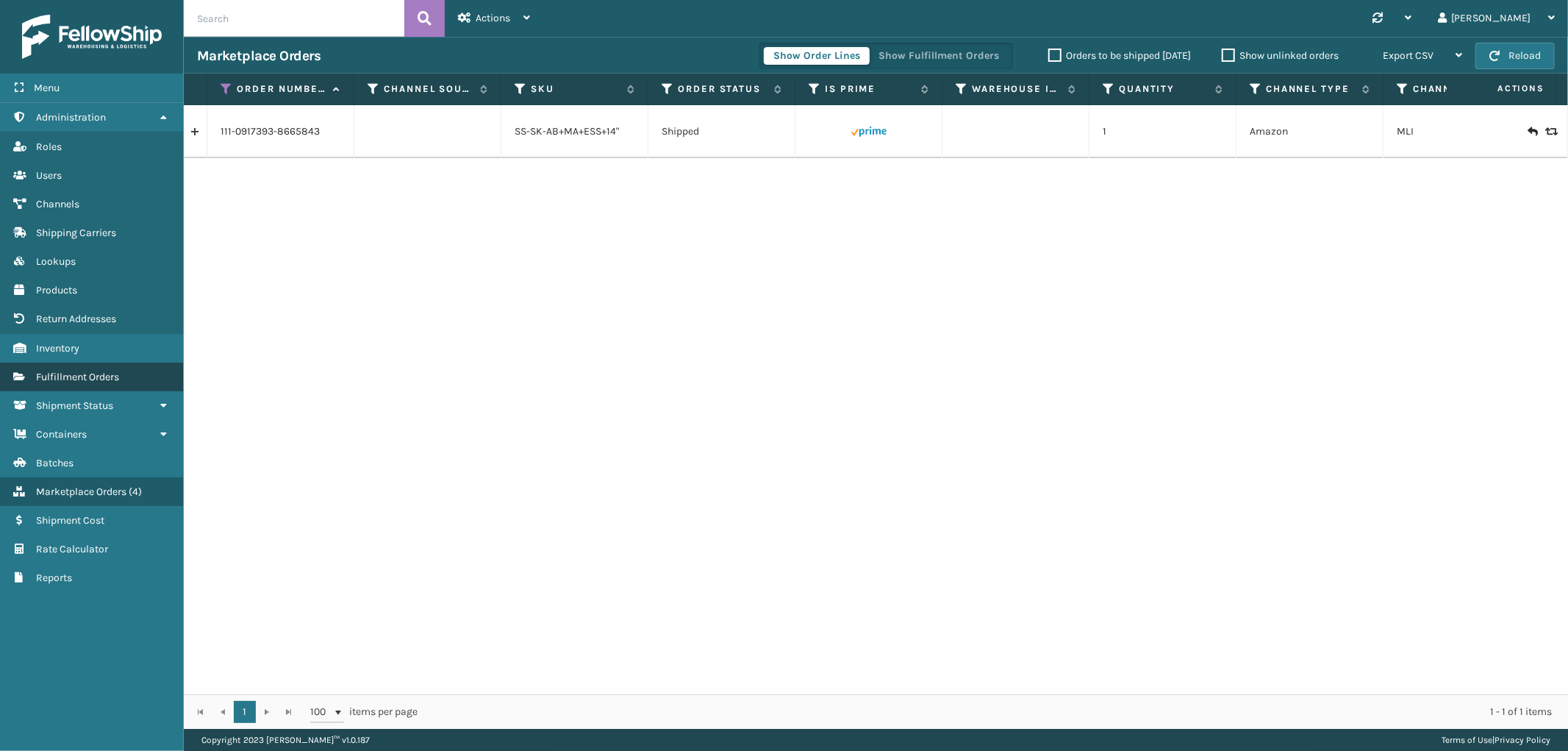
click at [111, 371] on span "Fulfillment Orders" at bounding box center [77, 377] width 83 height 13
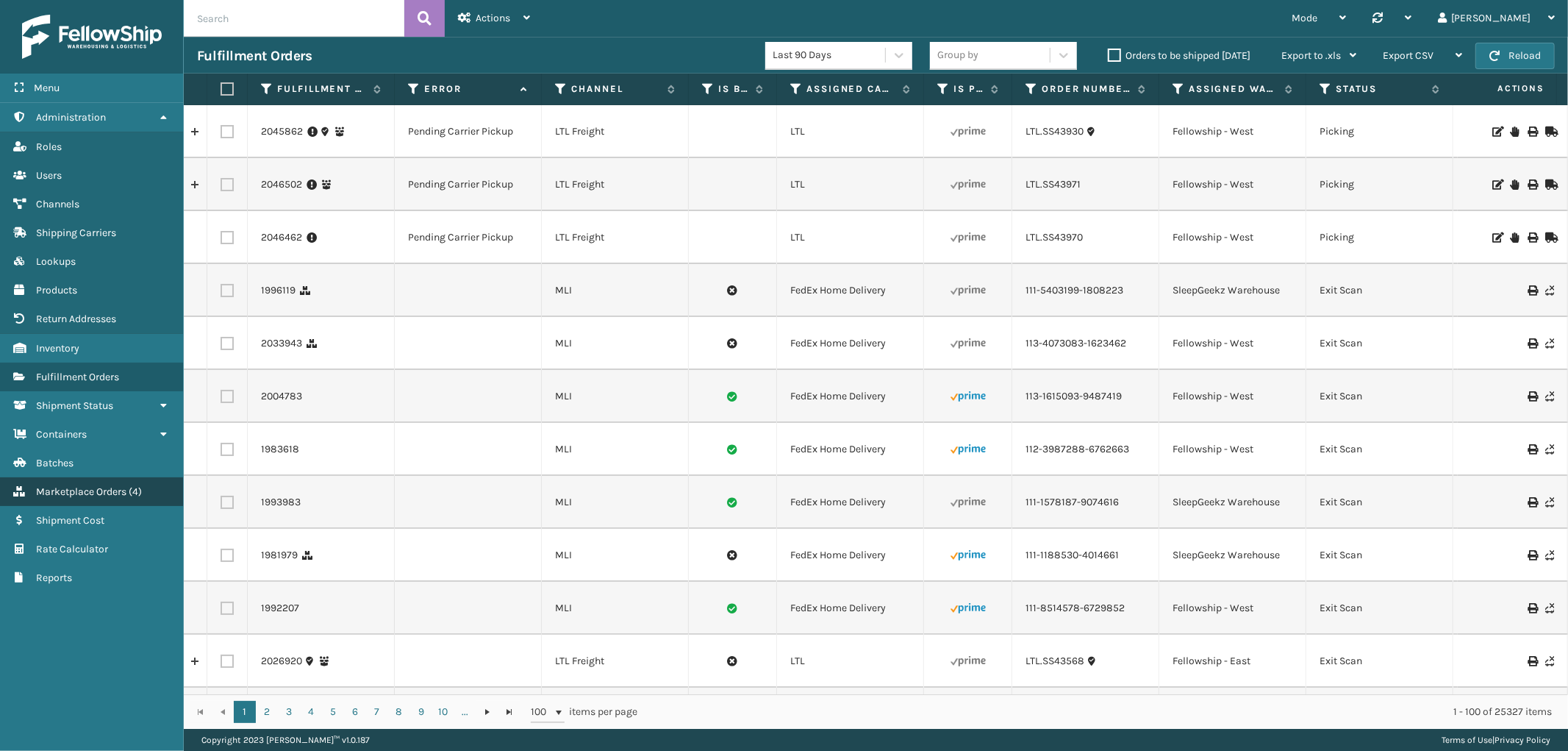
click at [71, 487] on link "Containers Marketplace Orders ( 4 )" at bounding box center [91, 491] width 183 height 28
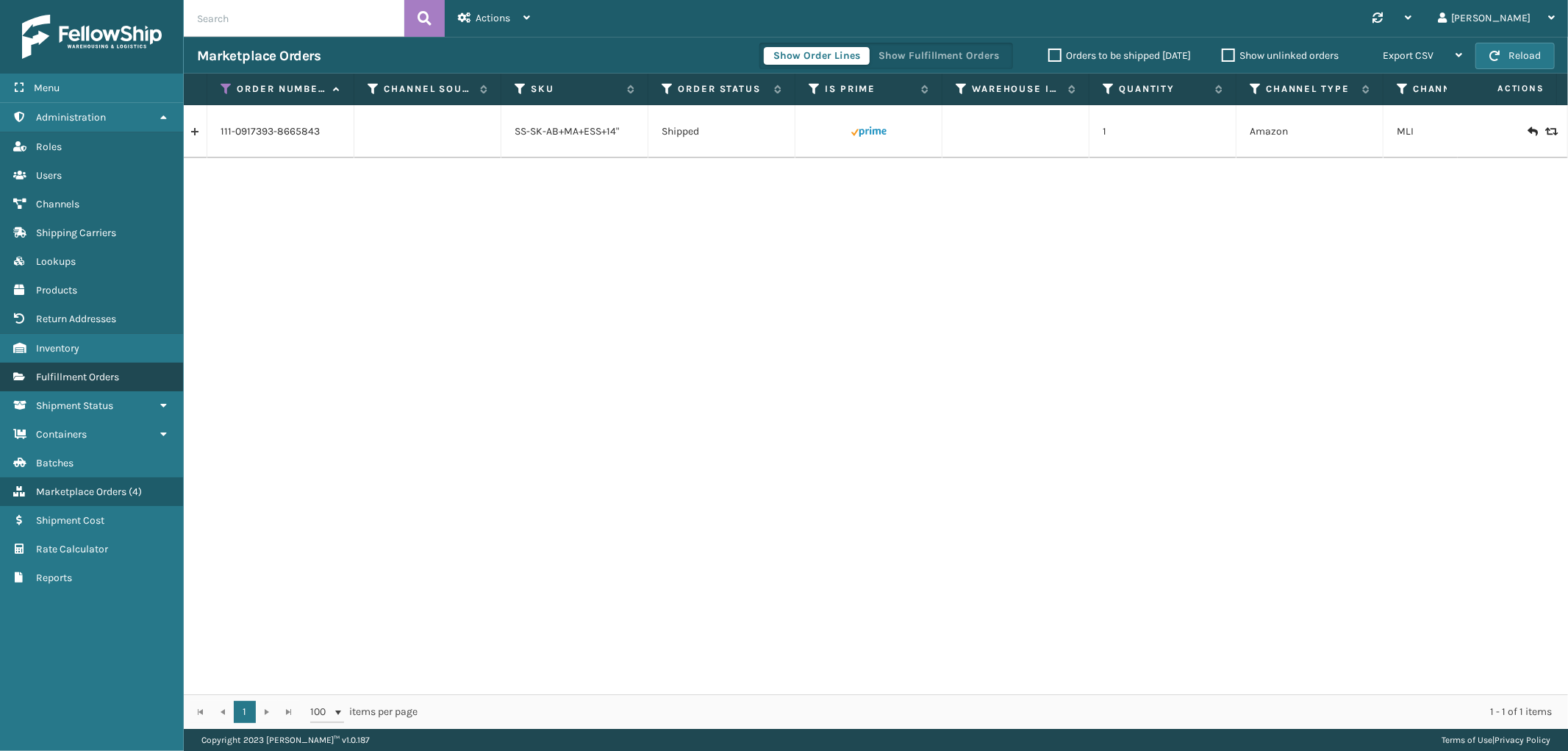
click at [105, 373] on span "Fulfillment Orders" at bounding box center [77, 377] width 83 height 13
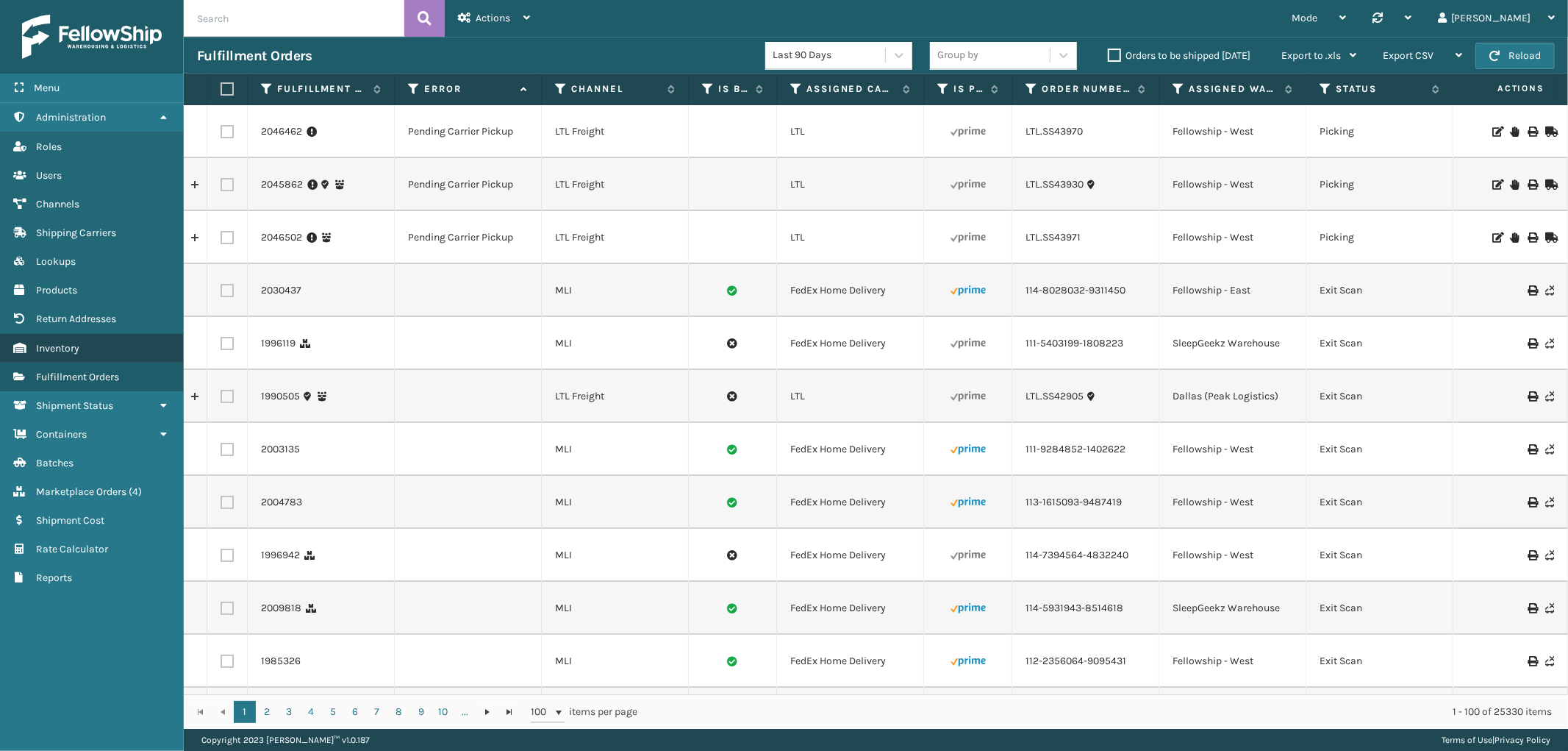
click at [110, 338] on link "Inventory" at bounding box center [91, 348] width 183 height 28
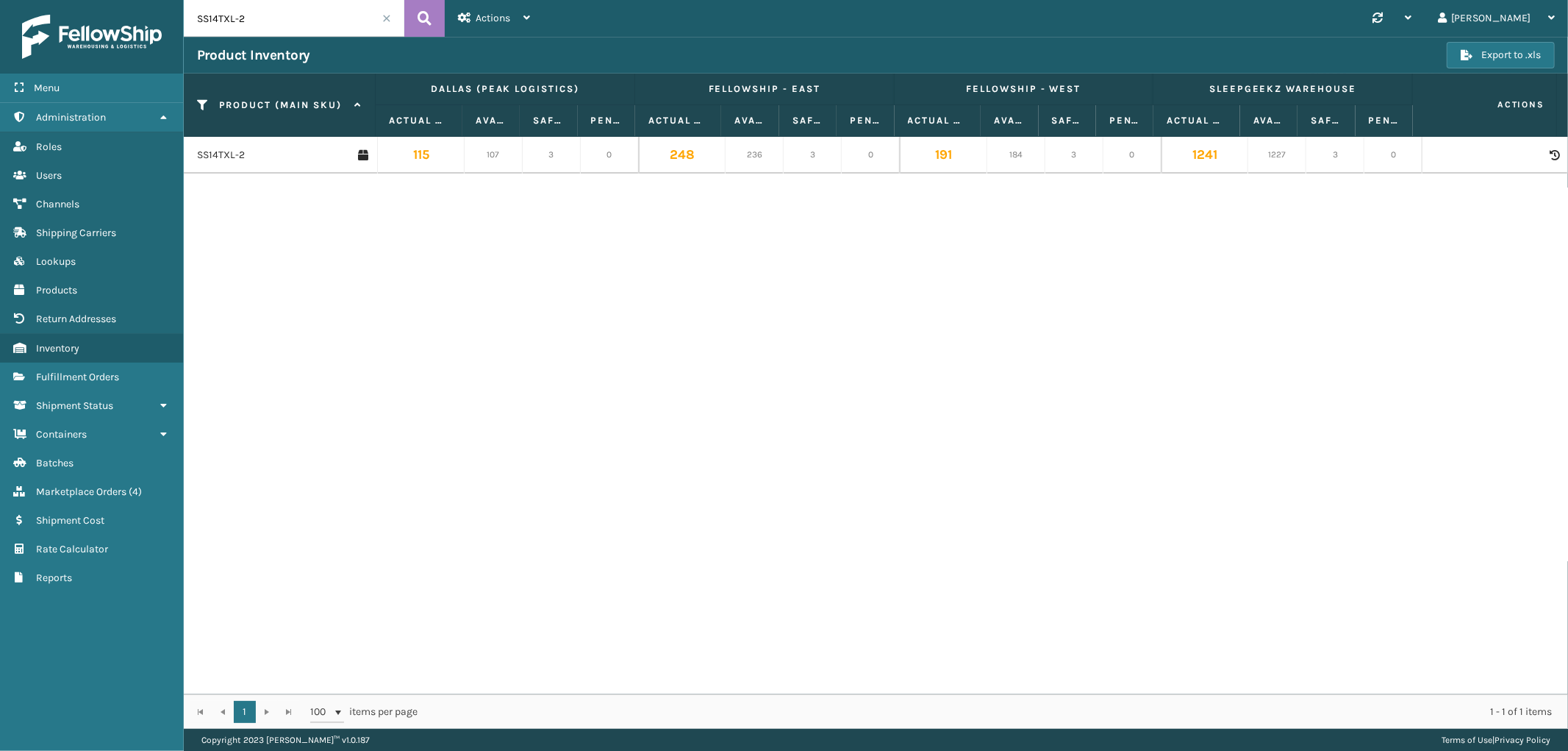
click at [376, 22] on input "SS14TXL-2" at bounding box center [295, 18] width 221 height 37
click at [385, 13] on input "SS14TXL-2" at bounding box center [295, 18] width 221 height 37
click at [388, 21] on span at bounding box center [387, 18] width 9 height 9
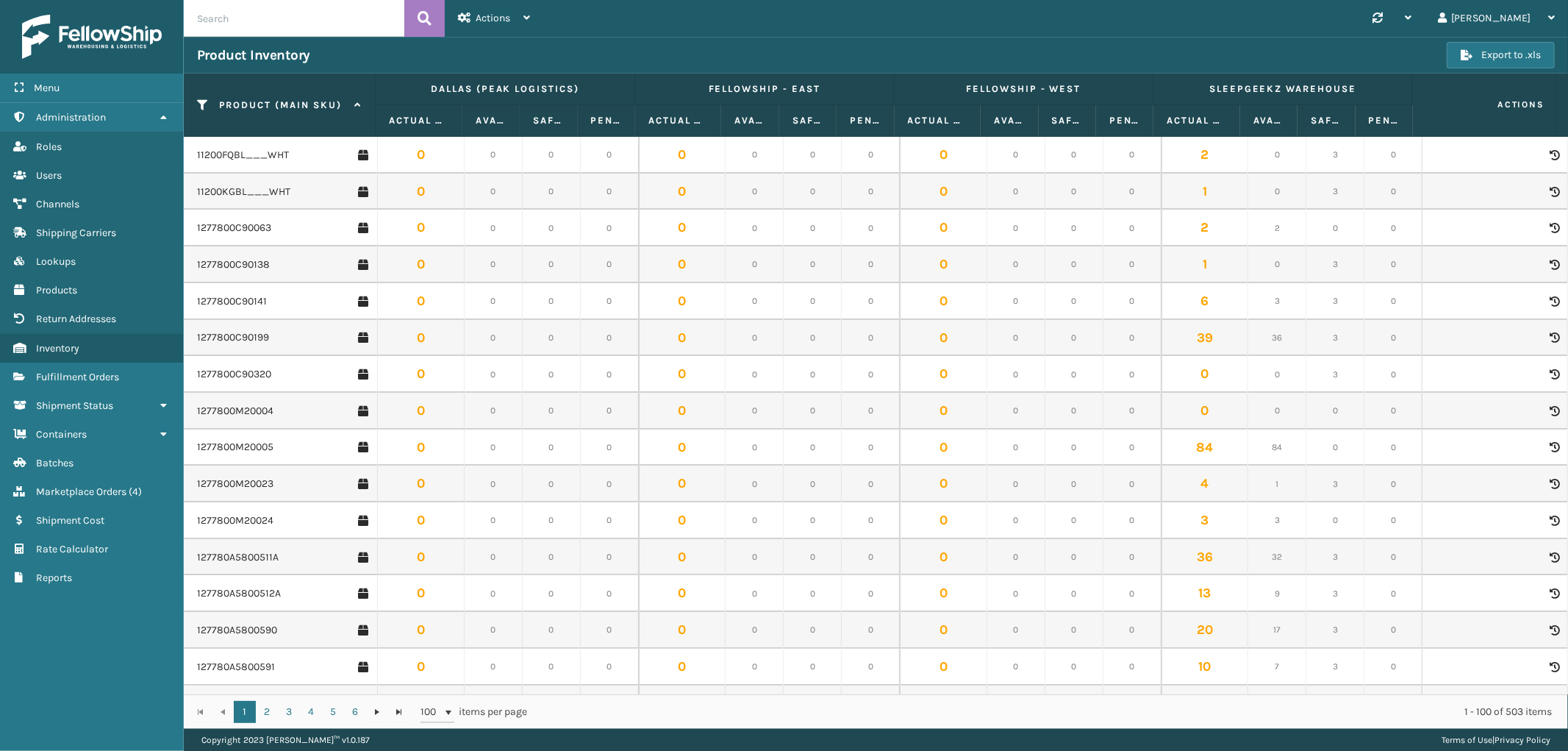
click at [515, 16] on div "Actions" at bounding box center [494, 18] width 72 height 37
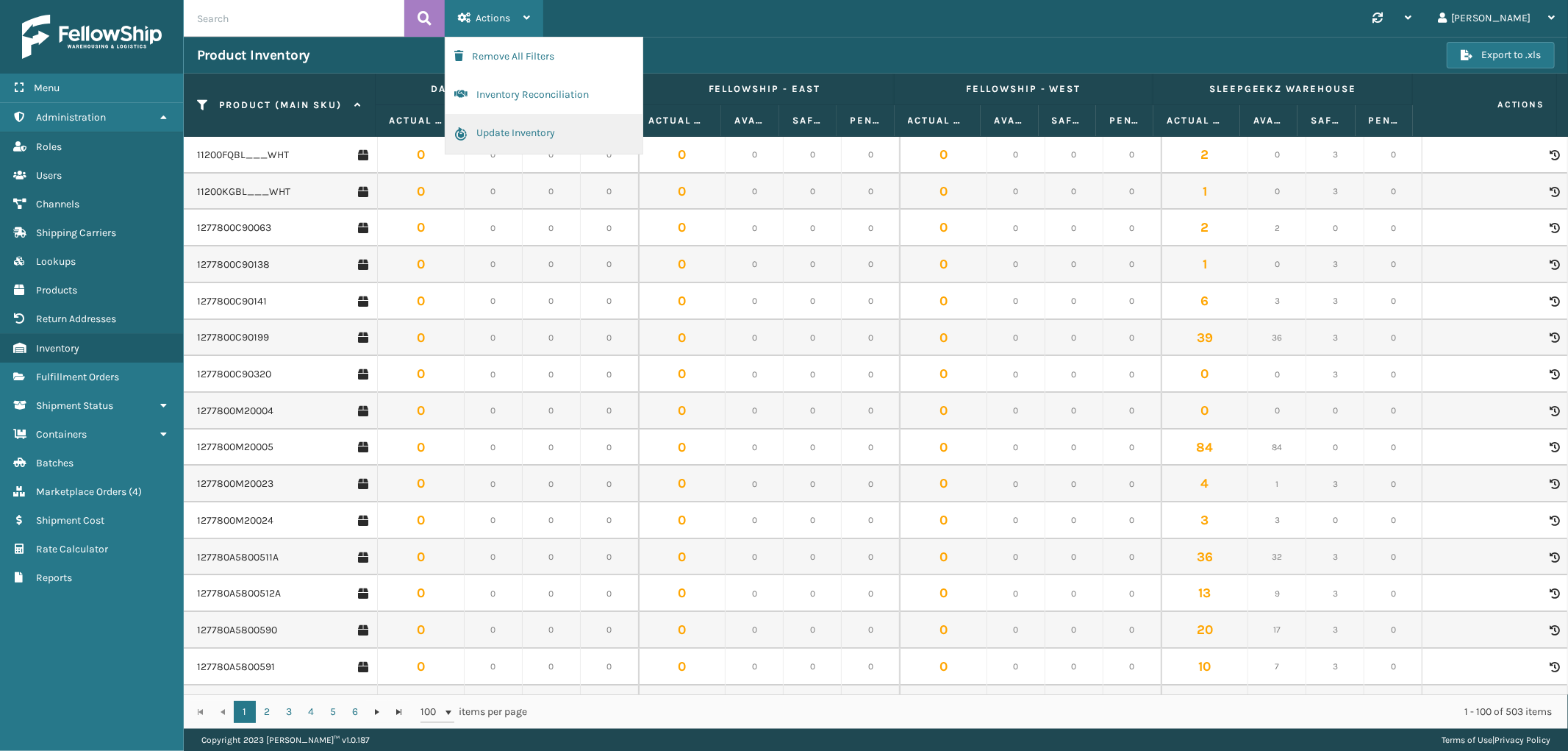
click at [500, 125] on button "Update Inventory" at bounding box center [543, 133] width 197 height 39
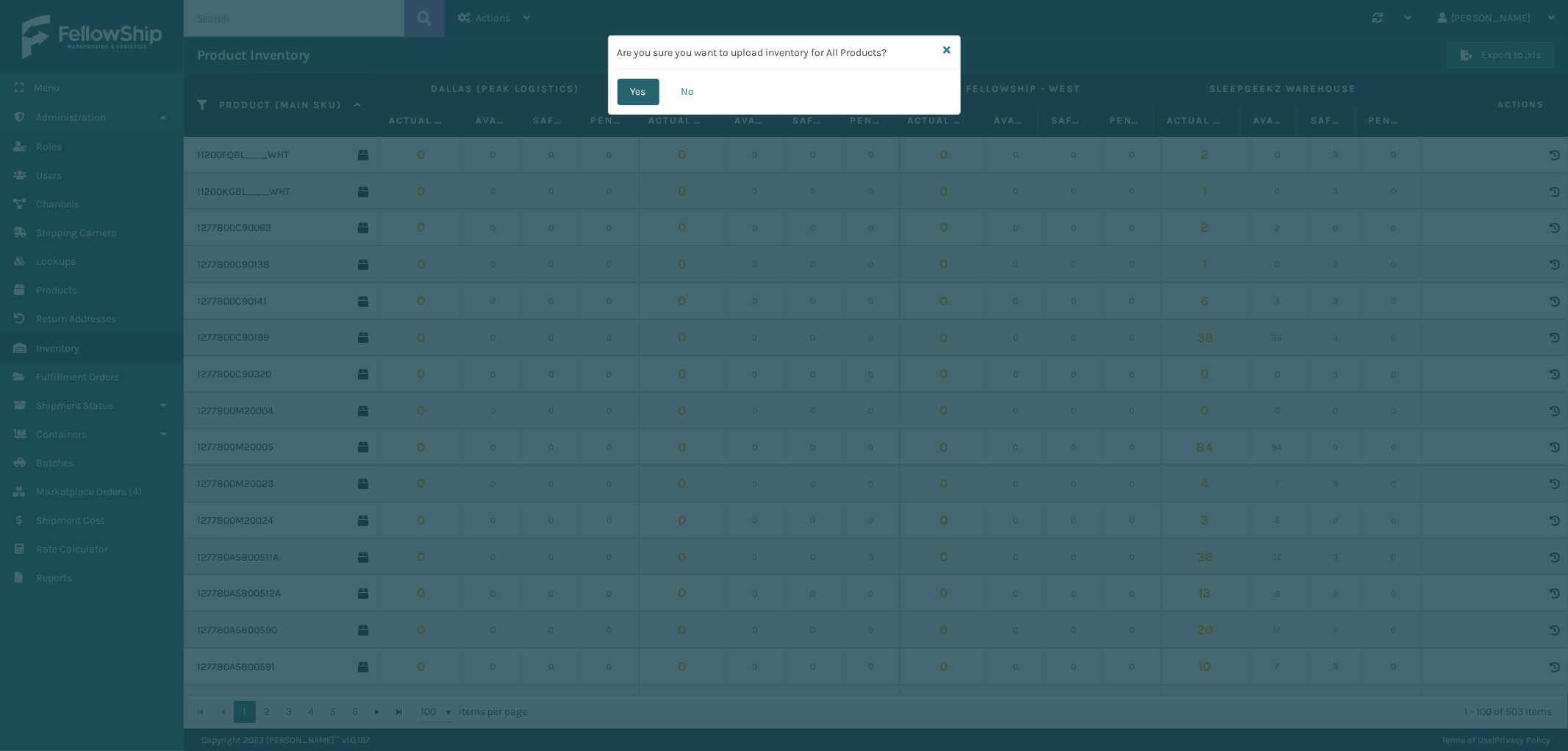
click at [641, 87] on button "Yes" at bounding box center [638, 92] width 42 height 27
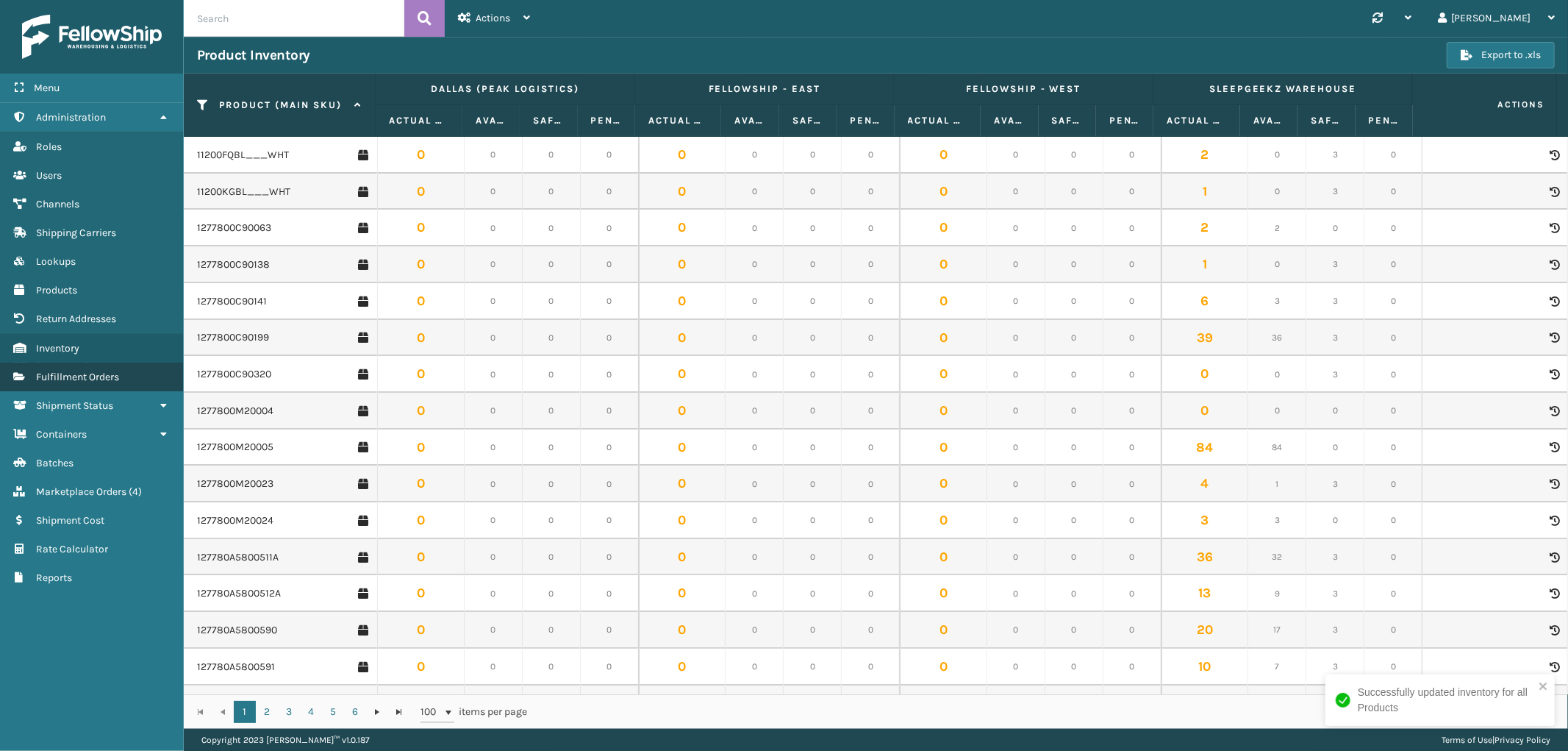
click at [125, 371] on link "Fulfillment Orders" at bounding box center [91, 377] width 183 height 28
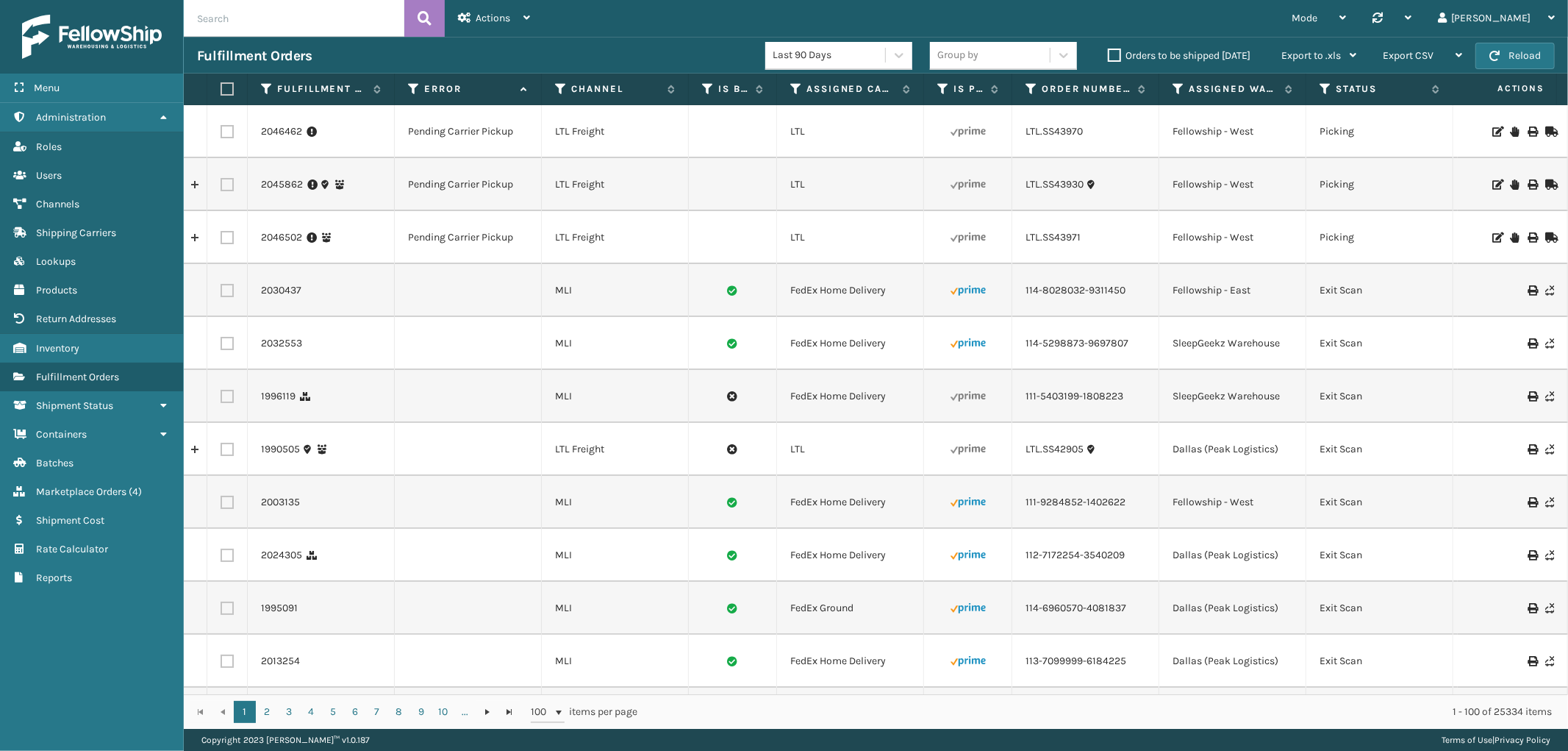
click at [261, 15] on input "text" at bounding box center [295, 18] width 221 height 37
paste input "SS44002"
type input "ltl.SS44002"
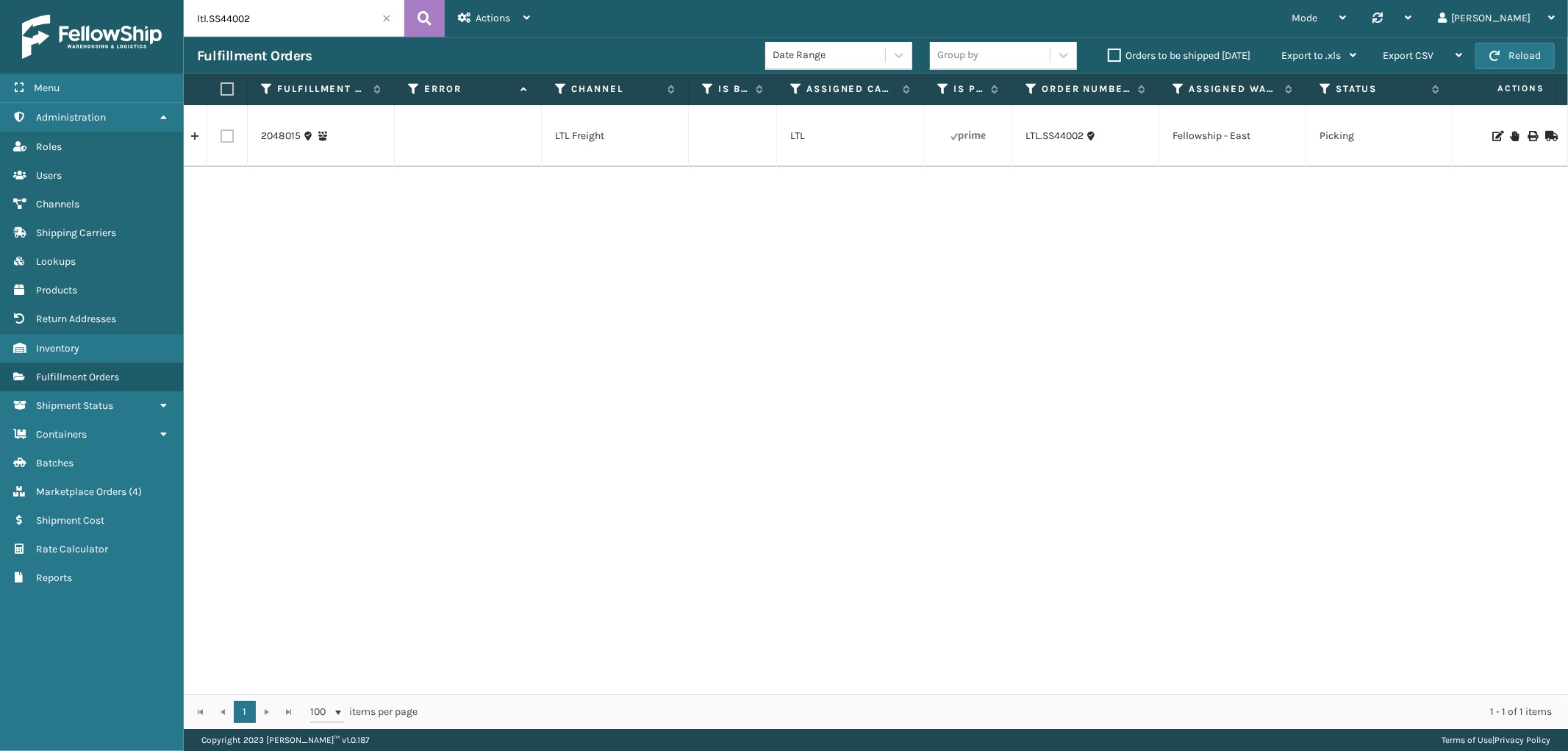
click at [1509, 132] on icon at bounding box center [1514, 136] width 9 height 10
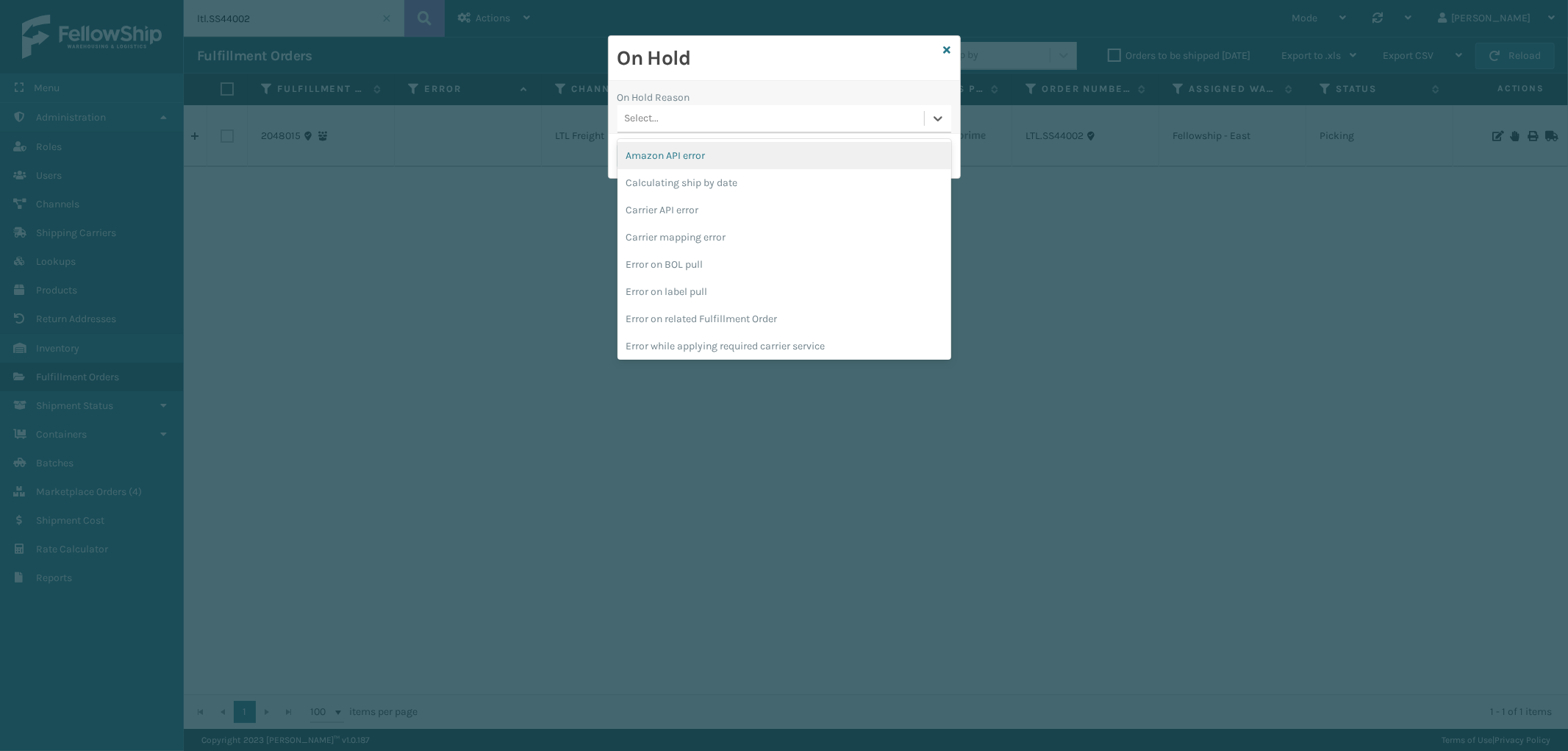
click at [699, 118] on div "Select..." at bounding box center [771, 118] width 306 height 24
click at [701, 340] on div "To be cancelled" at bounding box center [784, 344] width 334 height 28
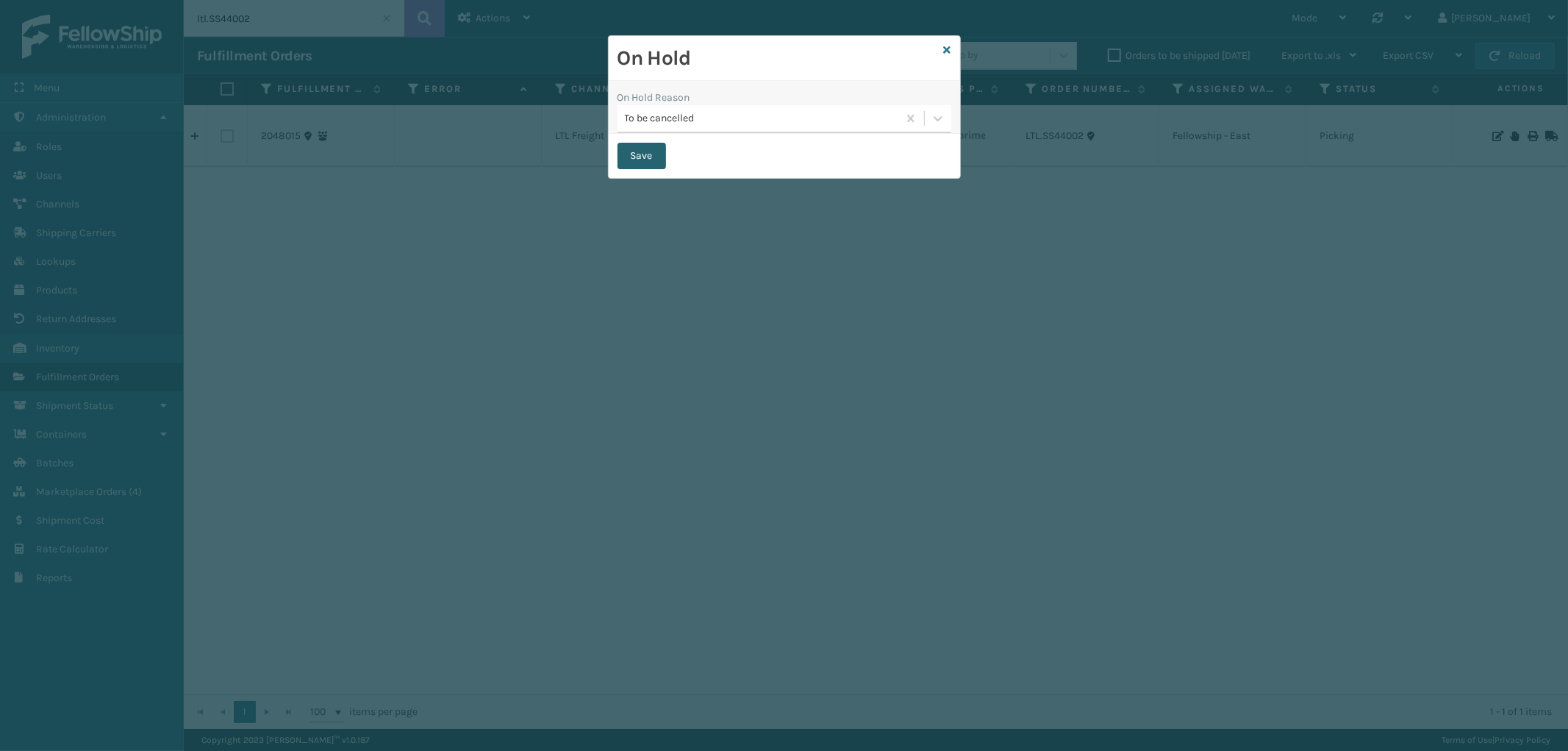
click at [630, 155] on button "Save" at bounding box center [642, 156] width 49 height 27
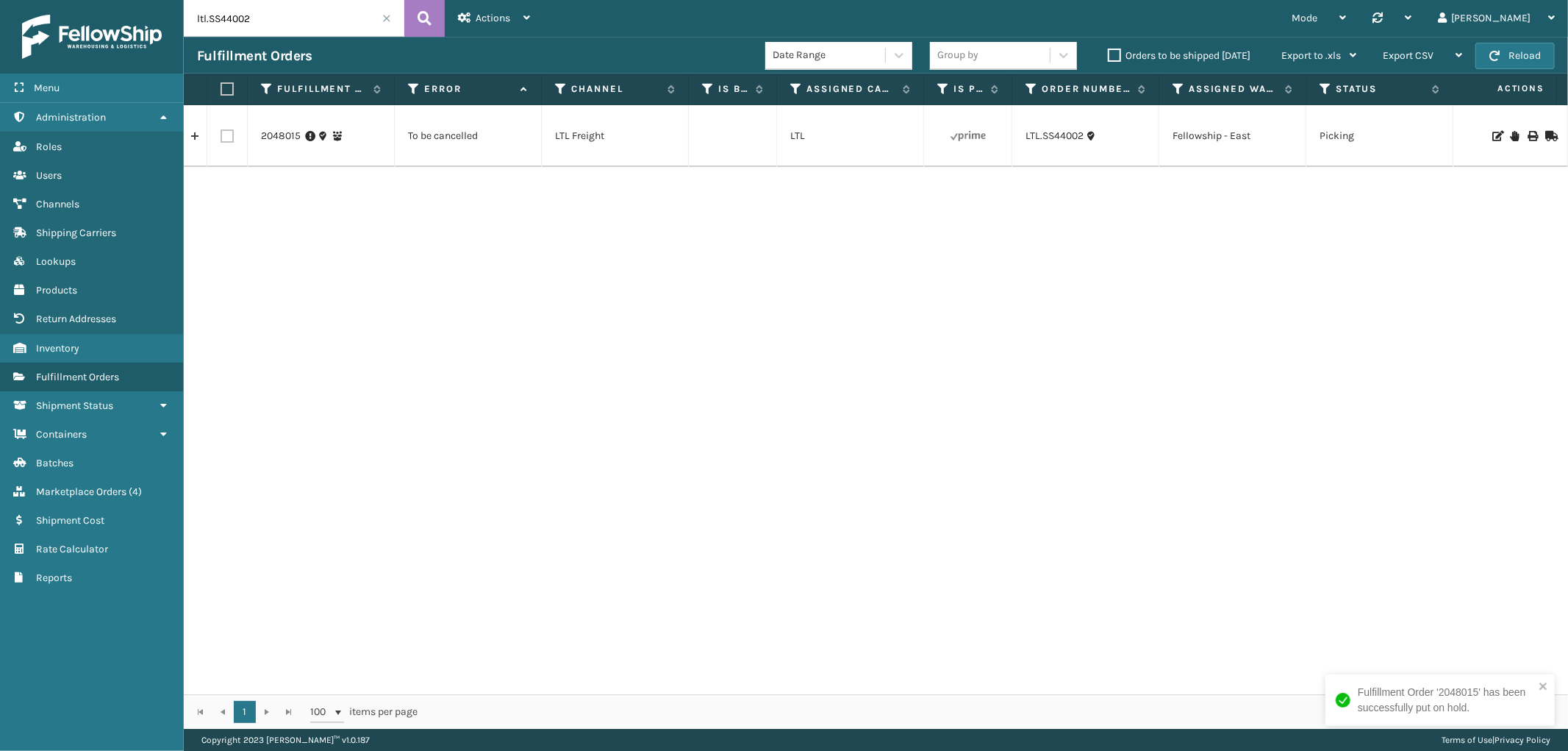
click at [388, 23] on input "ltl.SS44002" at bounding box center [295, 18] width 221 height 37
click at [388, 15] on span at bounding box center [387, 18] width 9 height 9
